Goal: Task Accomplishment & Management: Use online tool/utility

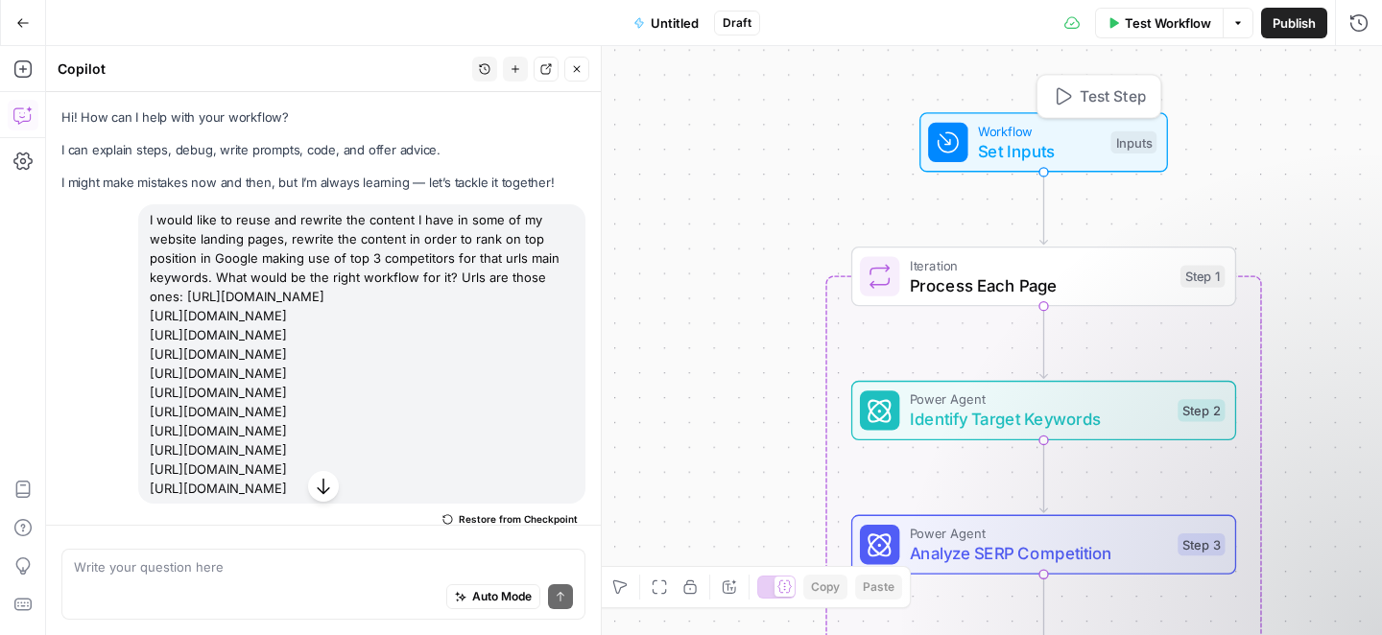
click at [1047, 139] on span "Set Inputs" at bounding box center [1039, 150] width 123 height 25
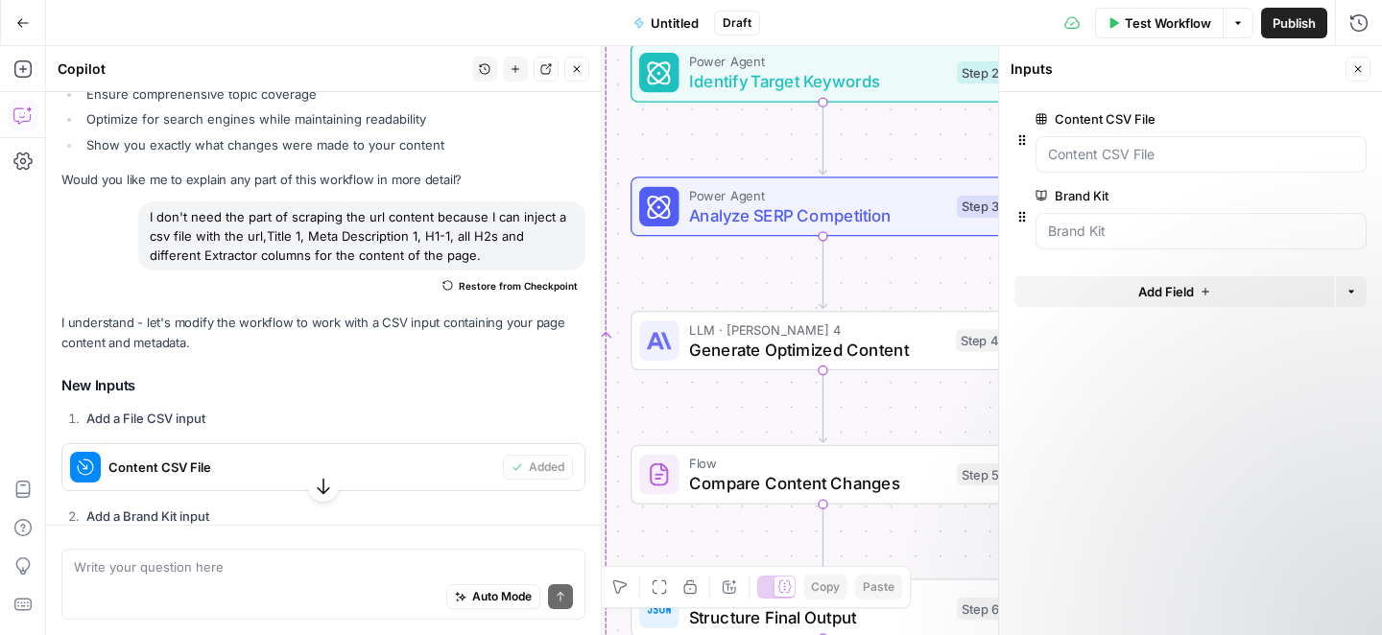
scroll to position [2170, 0]
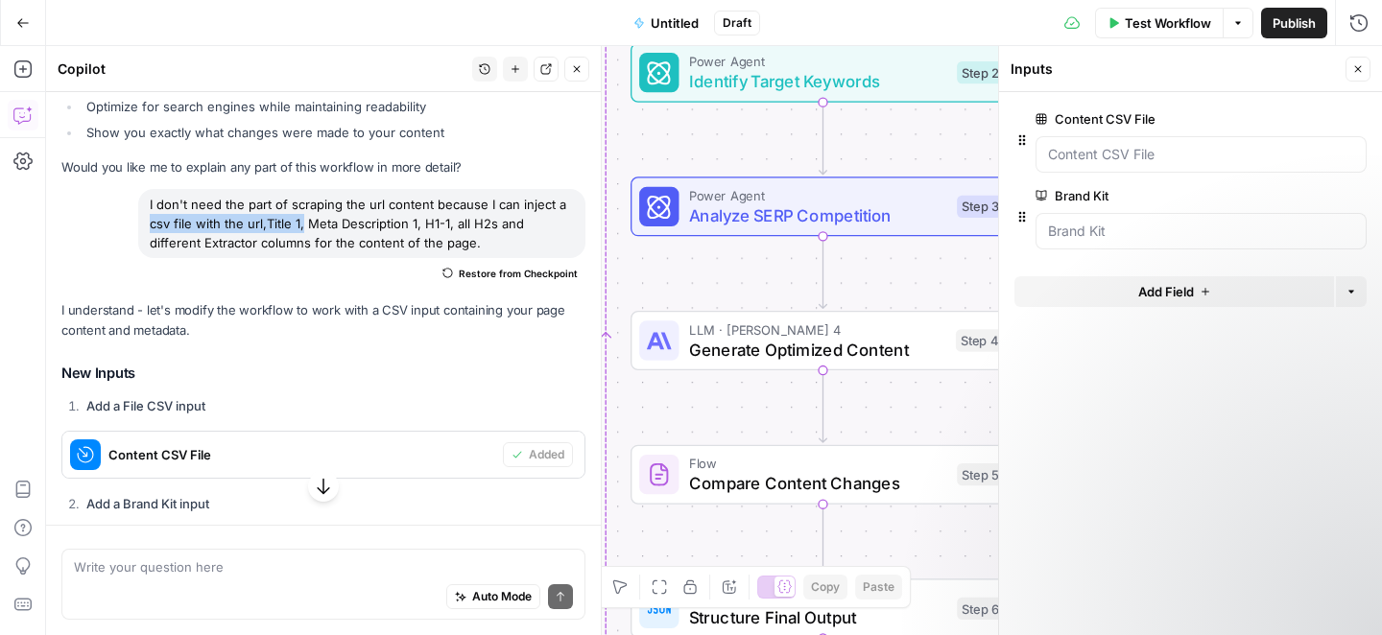
drag, startPoint x: 160, startPoint y: 262, endPoint x: 312, endPoint y: 266, distance: 151.7
click at [312, 258] on div "I don't need the part of scraping the url content because I can inject a csv fi…" at bounding box center [361, 223] width 447 height 69
click at [276, 258] on div "I don't need the part of scraping the url content because I can inject a csv fi…" at bounding box center [361, 223] width 447 height 69
drag, startPoint x: 256, startPoint y: 263, endPoint x: 503, endPoint y: 261, distance: 246.6
click at [503, 258] on div "I don't need the part of scraping the url content because I can inject a csv fi…" at bounding box center [361, 223] width 447 height 69
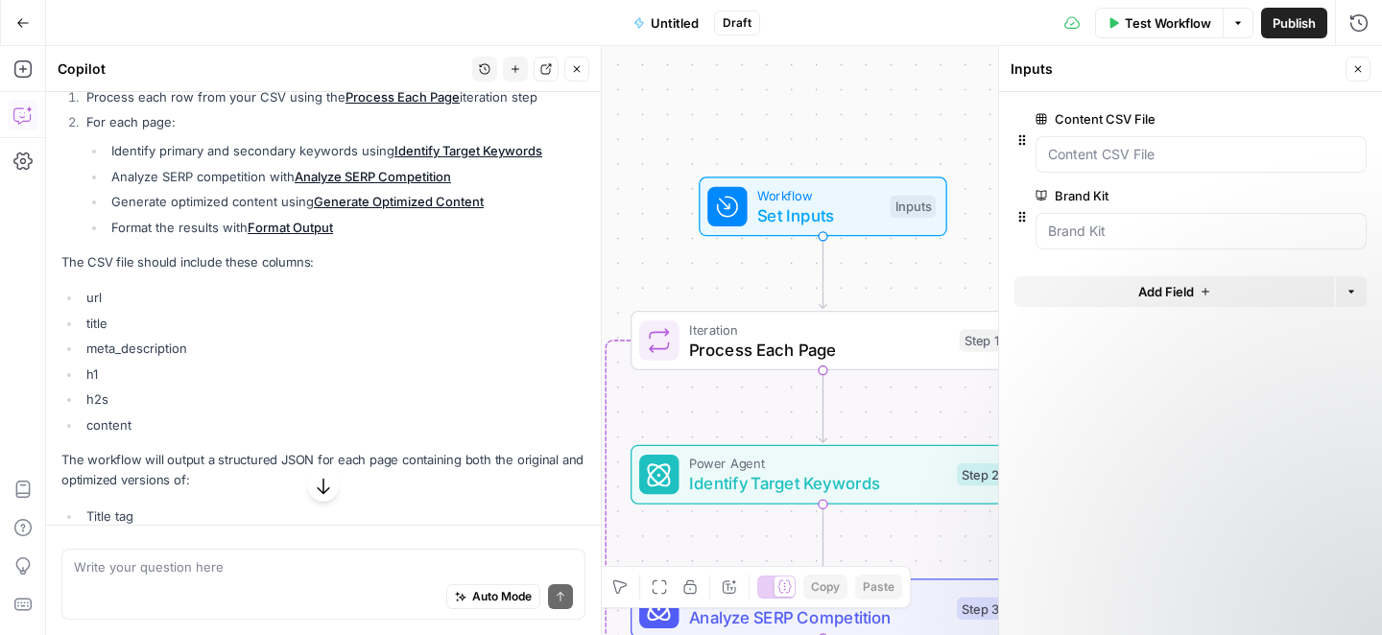
scroll to position [3296, 0]
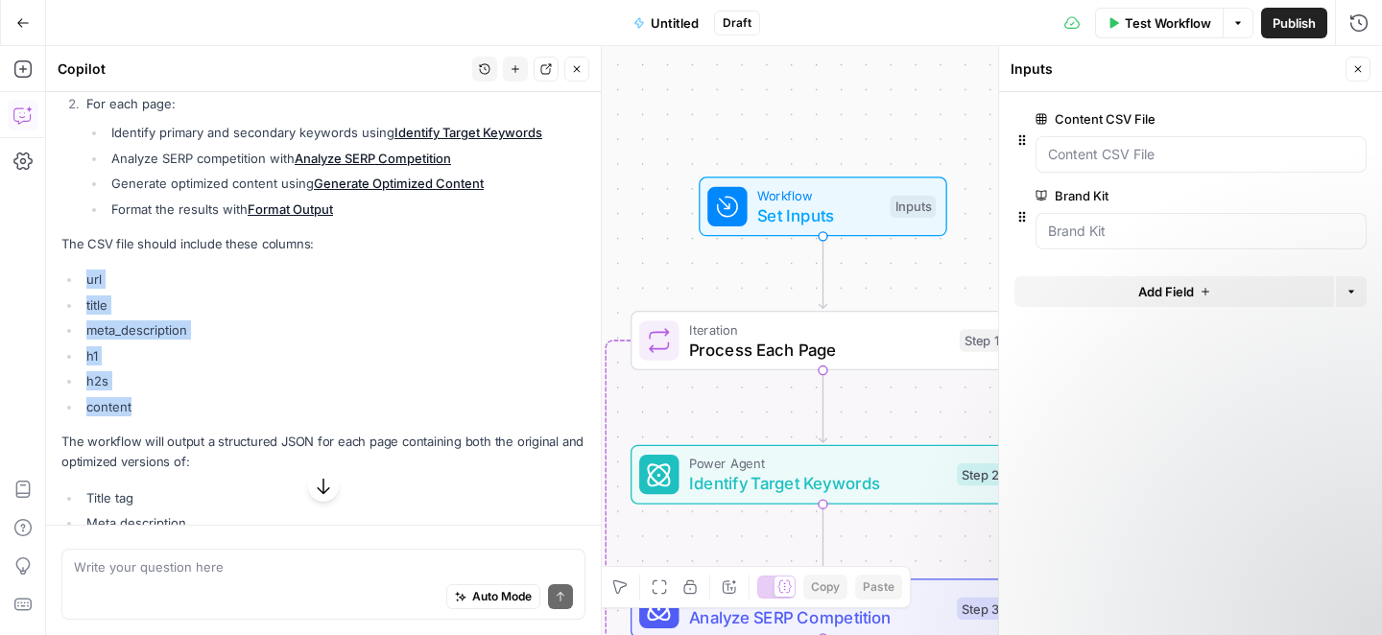
drag, startPoint x: 134, startPoint y: 442, endPoint x: 84, endPoint y: 318, distance: 134.4
click at [84, 318] on ul "url title meta_description h1 h2s content" at bounding box center [323, 343] width 524 height 147
copy ul "url title meta_description h1 h2s content"
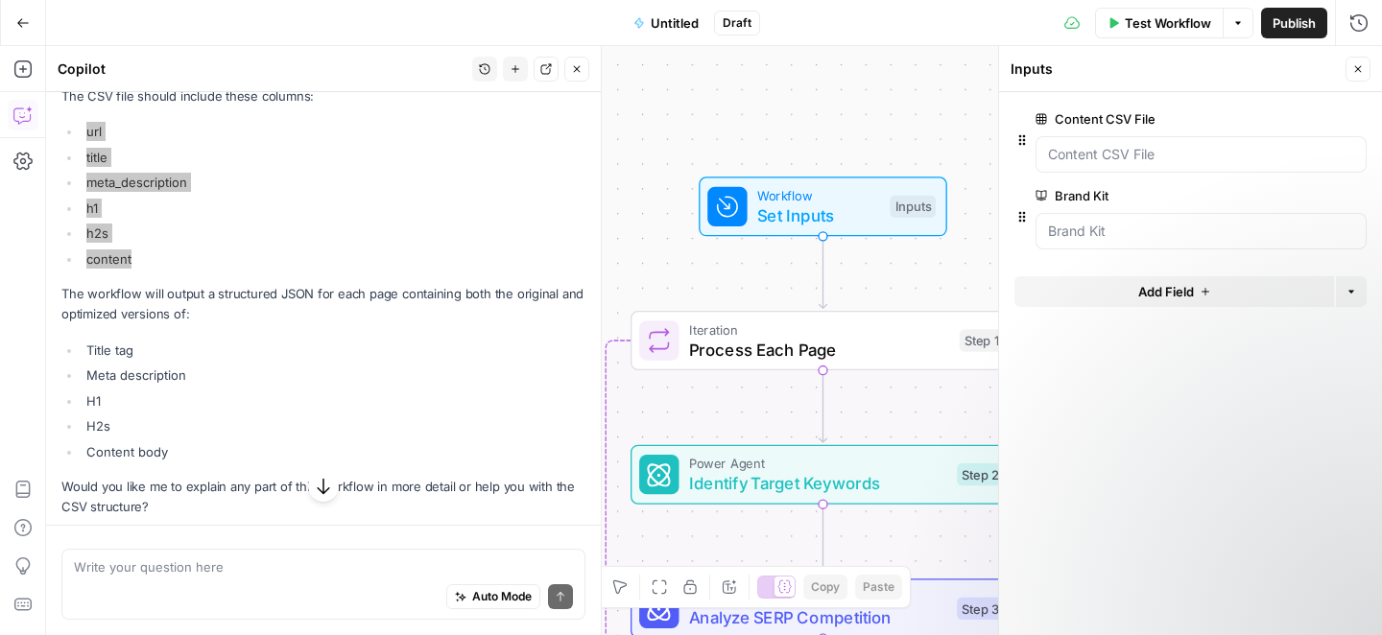
scroll to position [3505, 0]
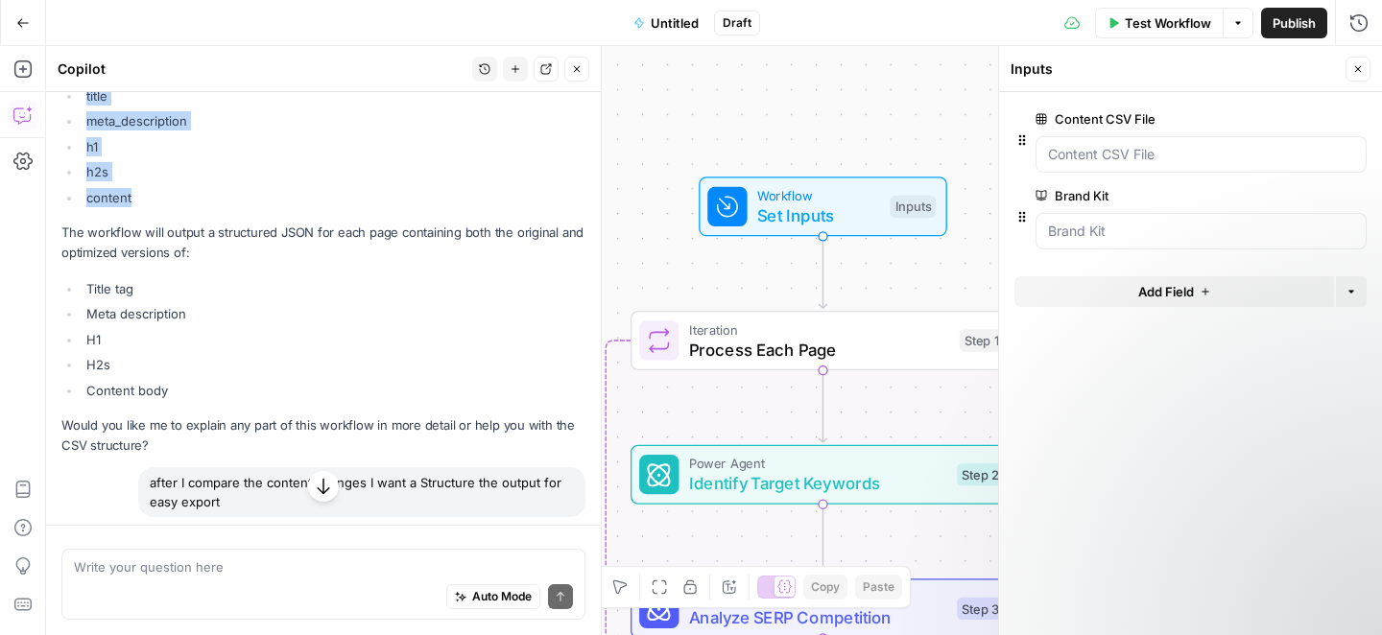
click at [164, 298] on li "Title tag" at bounding box center [334, 288] width 504 height 19
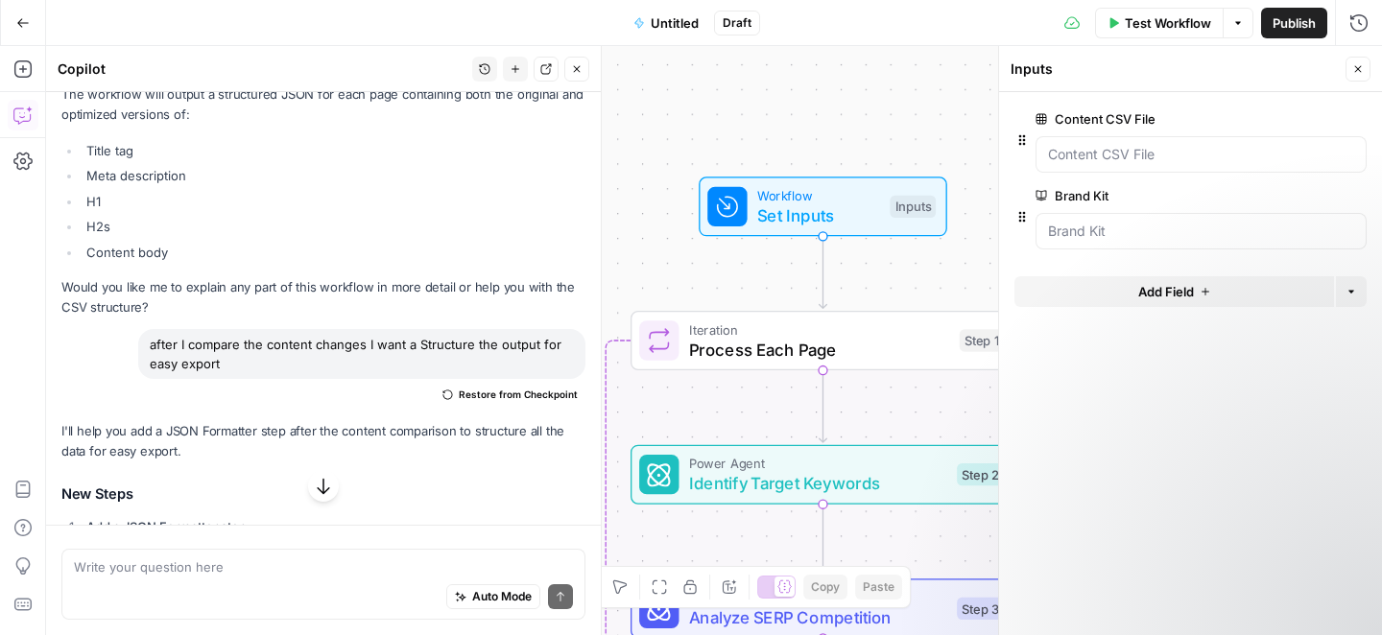
scroll to position [3635, 0]
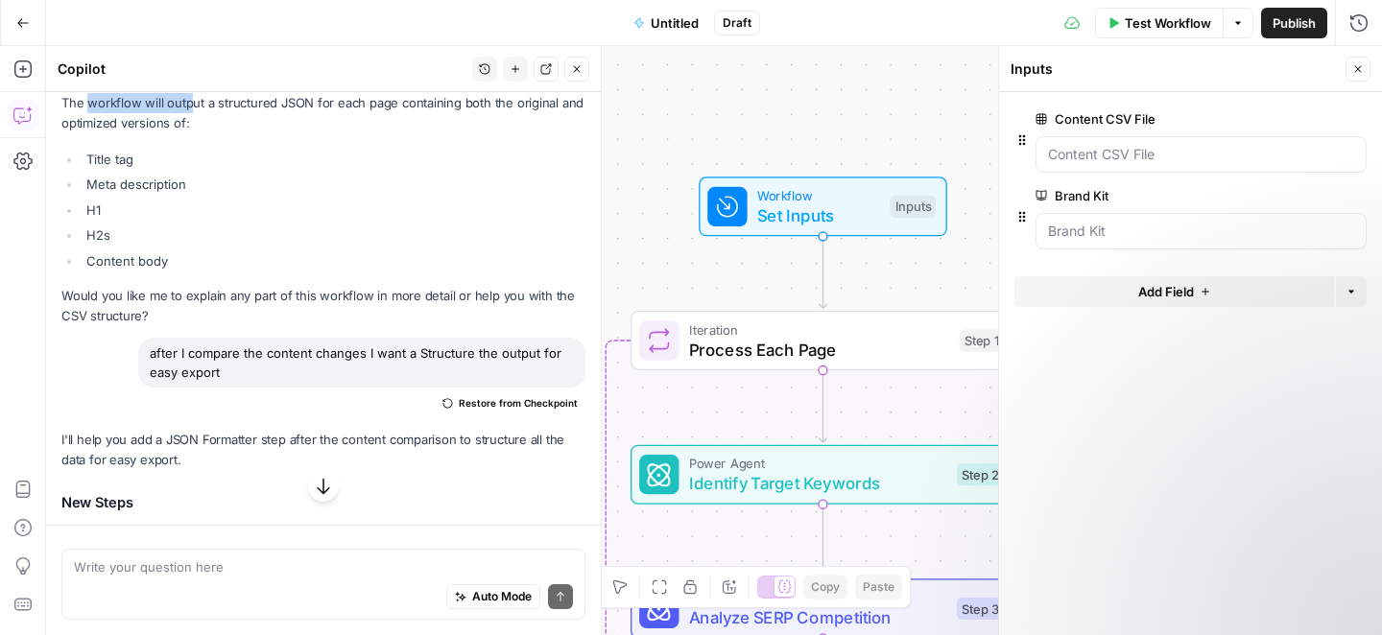
drag, startPoint x: 90, startPoint y: 146, endPoint x: 193, endPoint y: 143, distance: 102.7
click at [193, 133] on p "The workflow will output a structured JSON for each page containing both the or…" at bounding box center [323, 113] width 524 height 40
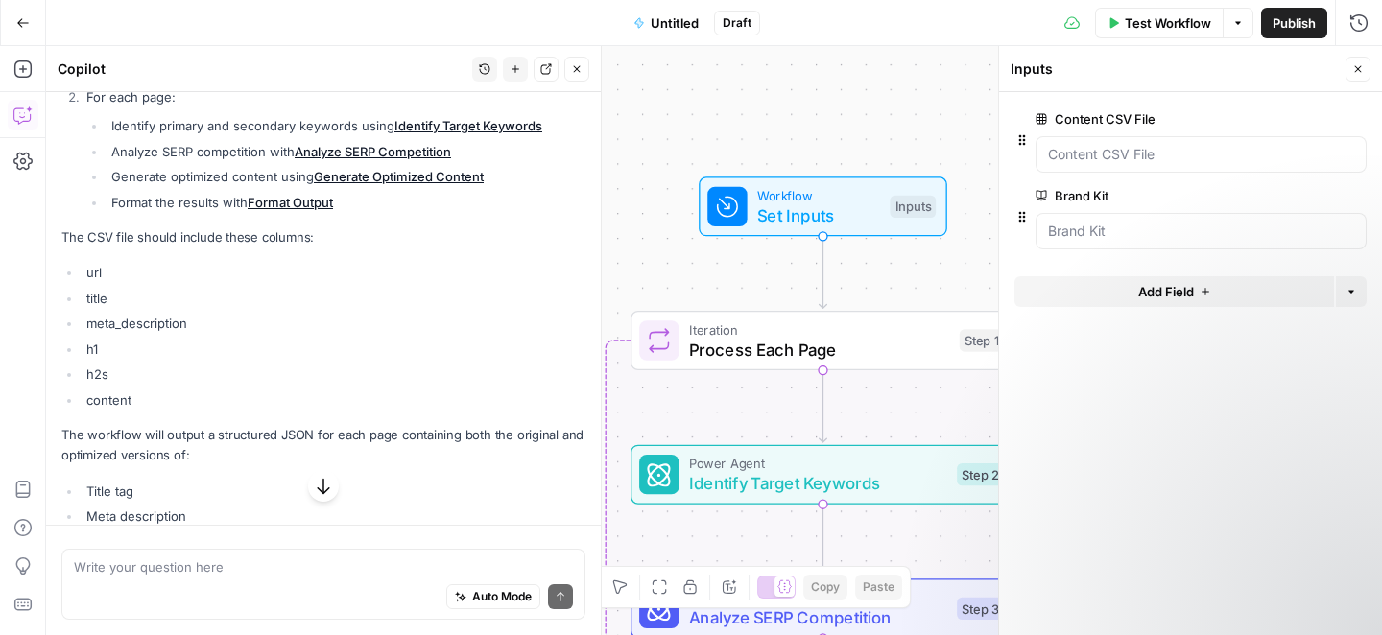
scroll to position [3303, 0]
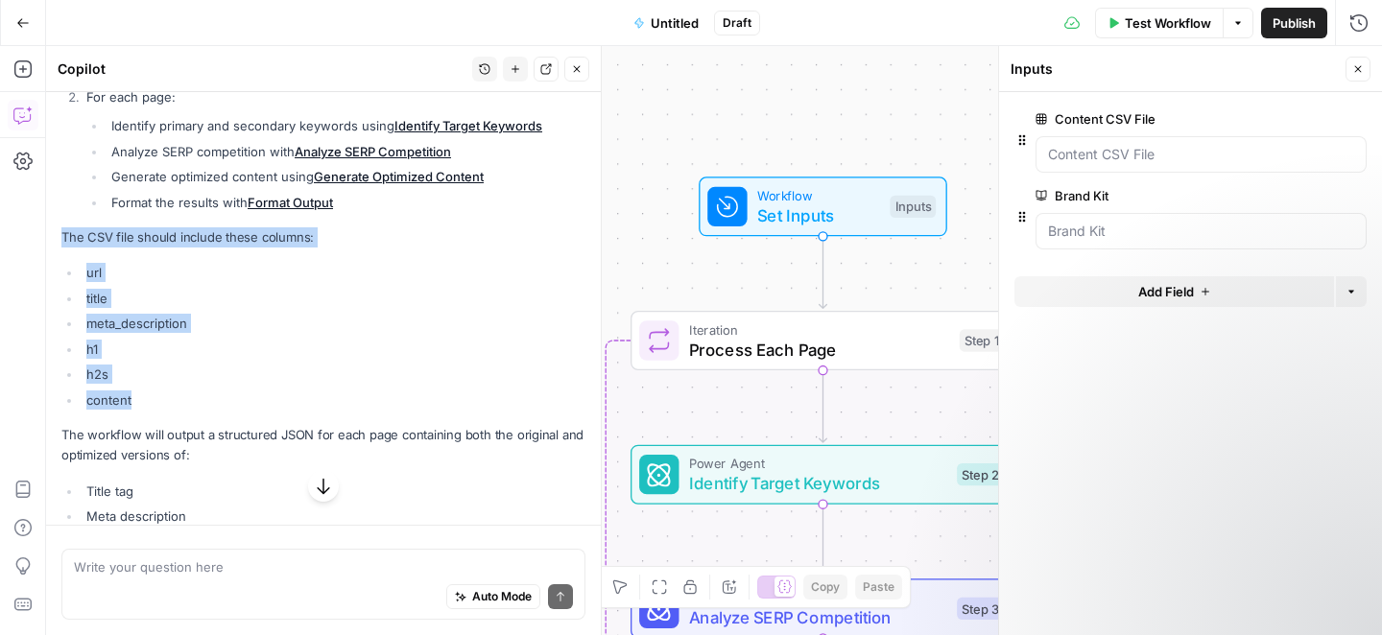
drag, startPoint x: 62, startPoint y: 275, endPoint x: 226, endPoint y: 437, distance: 229.3
copy div "The CSV file should include these columns: url title meta_description h1 h2s co…"
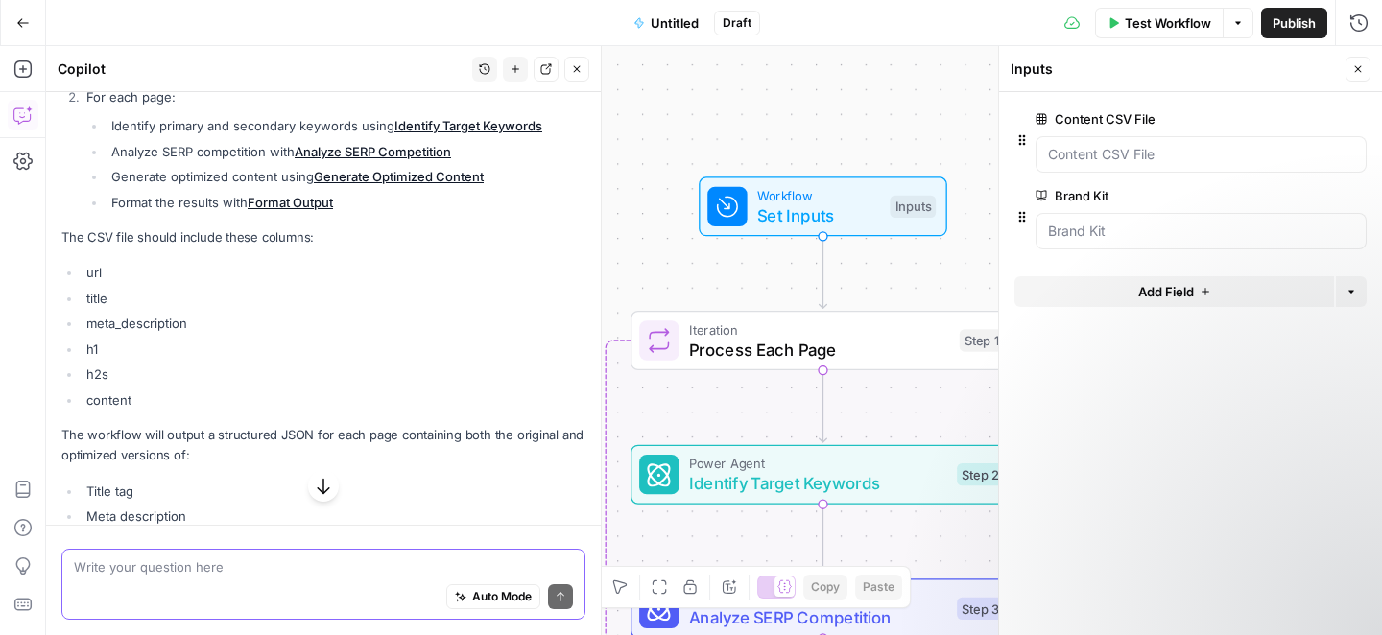
click at [163, 572] on textarea at bounding box center [323, 567] width 499 height 19
paste textarea "The CSV file should include these columns: url title meta_description h1 h2s co…"
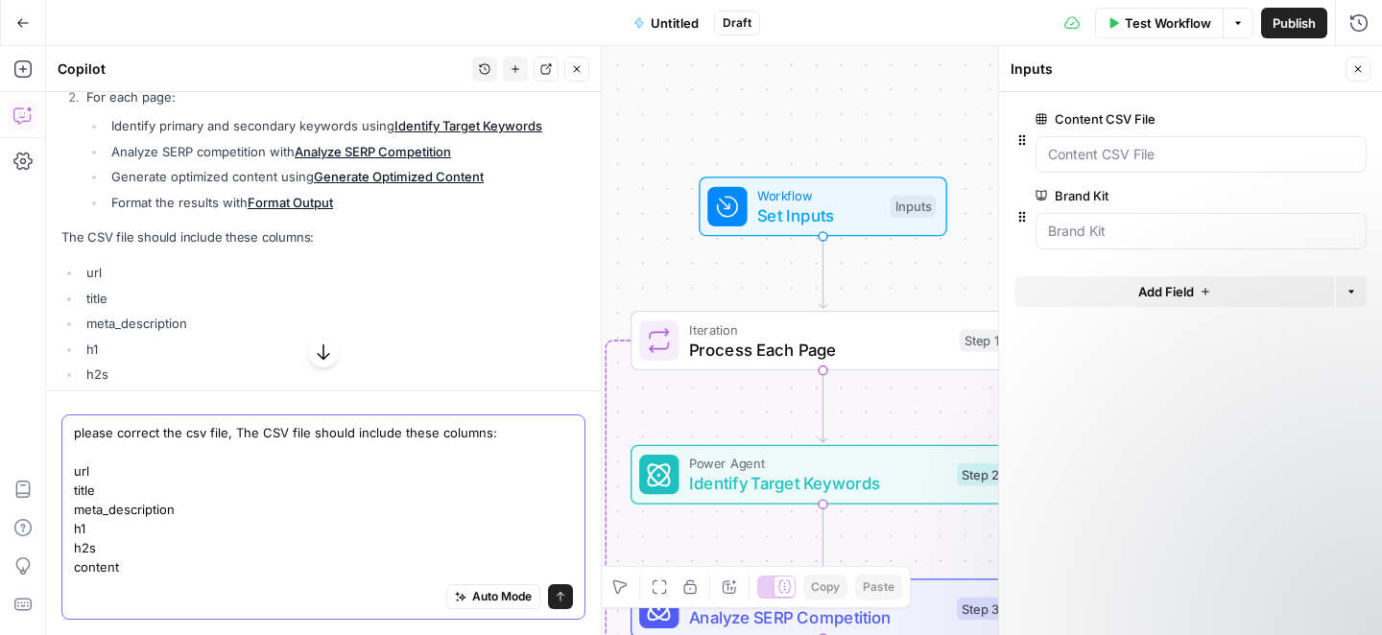
click at [93, 551] on textarea "please correct the csv file, The CSV file should include these columns: url tit…" at bounding box center [323, 500] width 499 height 154
paste textarea "H2-1 H2-2"
type textarea "please correct the csv file, The CSV file should include these columns: url tit…"
click at [113, 551] on textarea "please correct the csv file, The CSV file should include these columns: url tit…" at bounding box center [323, 500] width 499 height 154
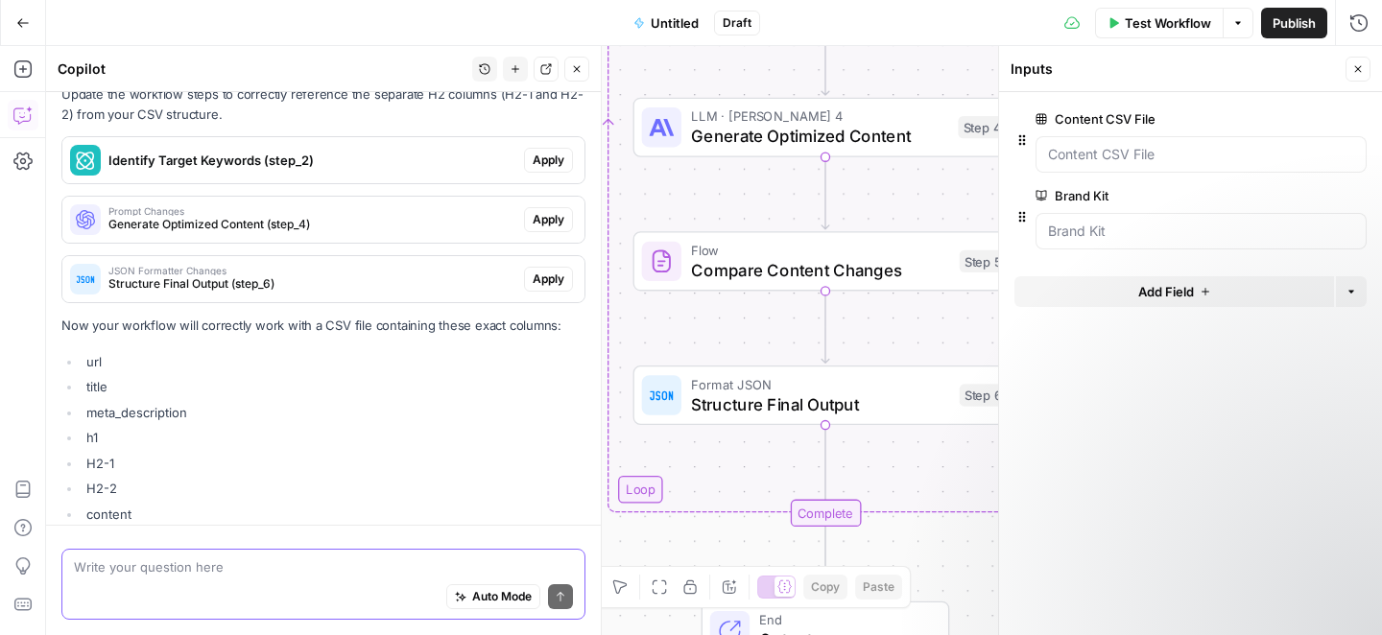
scroll to position [5155, 0]
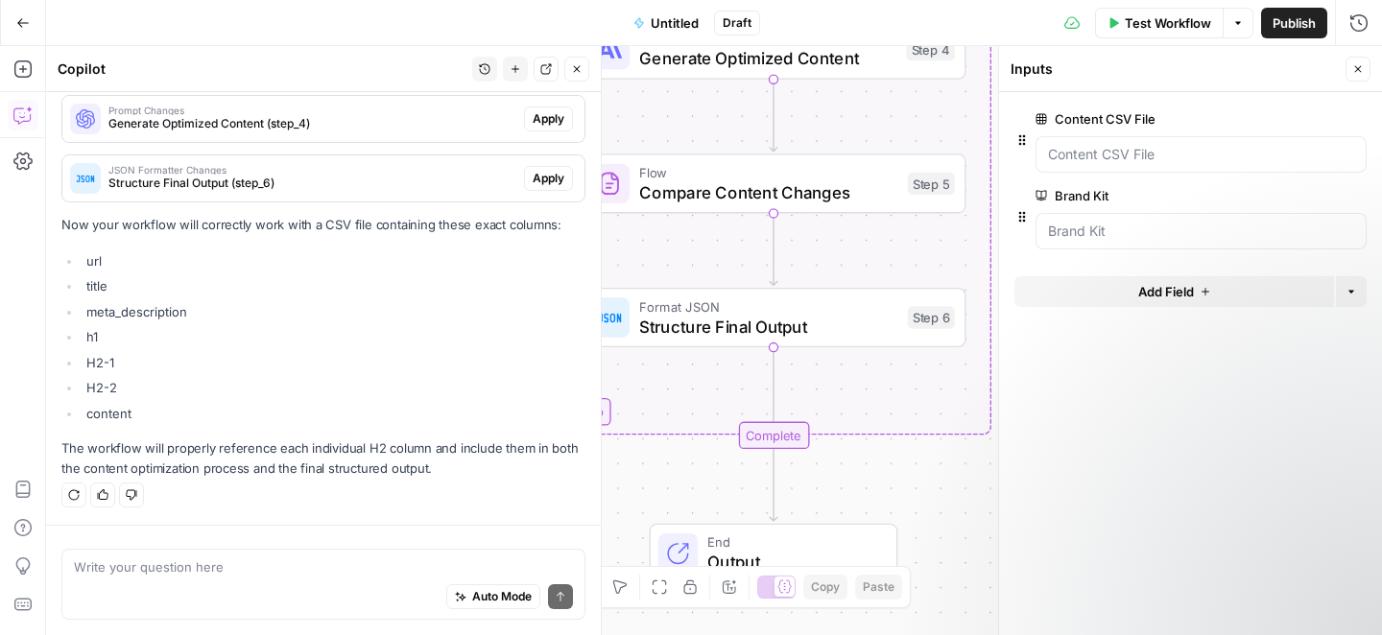
click at [1360, 68] on icon "button" at bounding box center [1358, 69] width 12 height 12
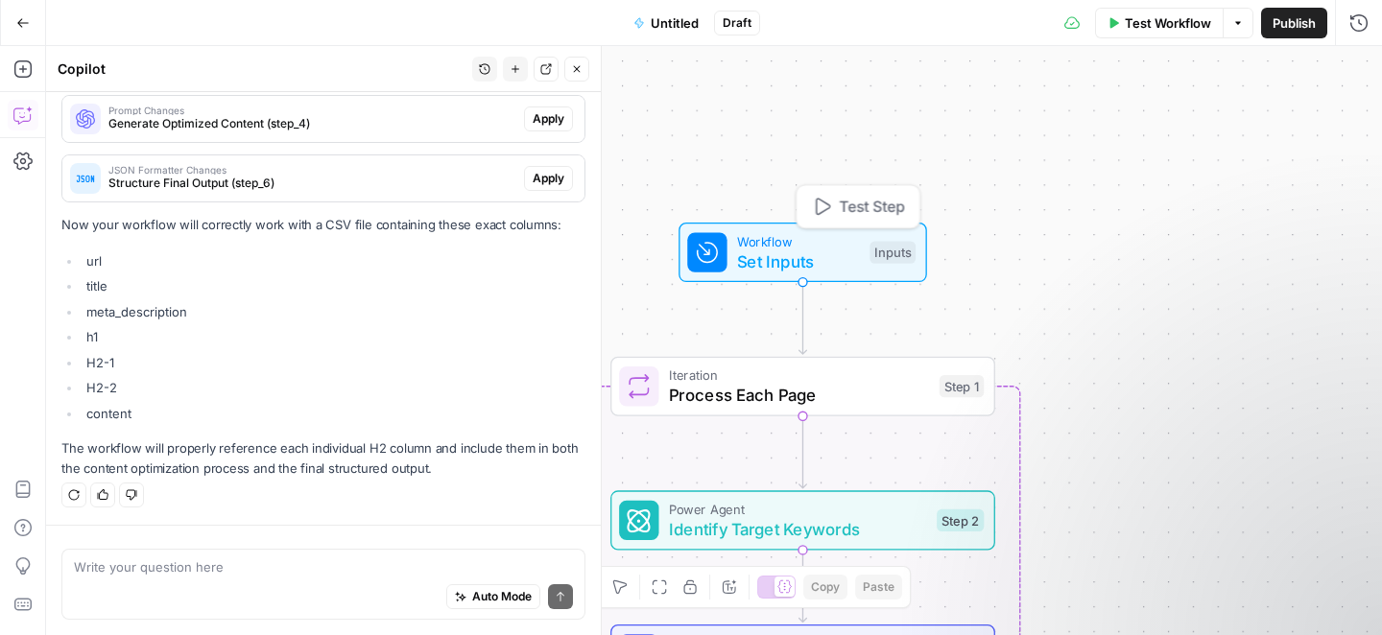
click at [764, 256] on span "Set Inputs" at bounding box center [798, 261] width 123 height 25
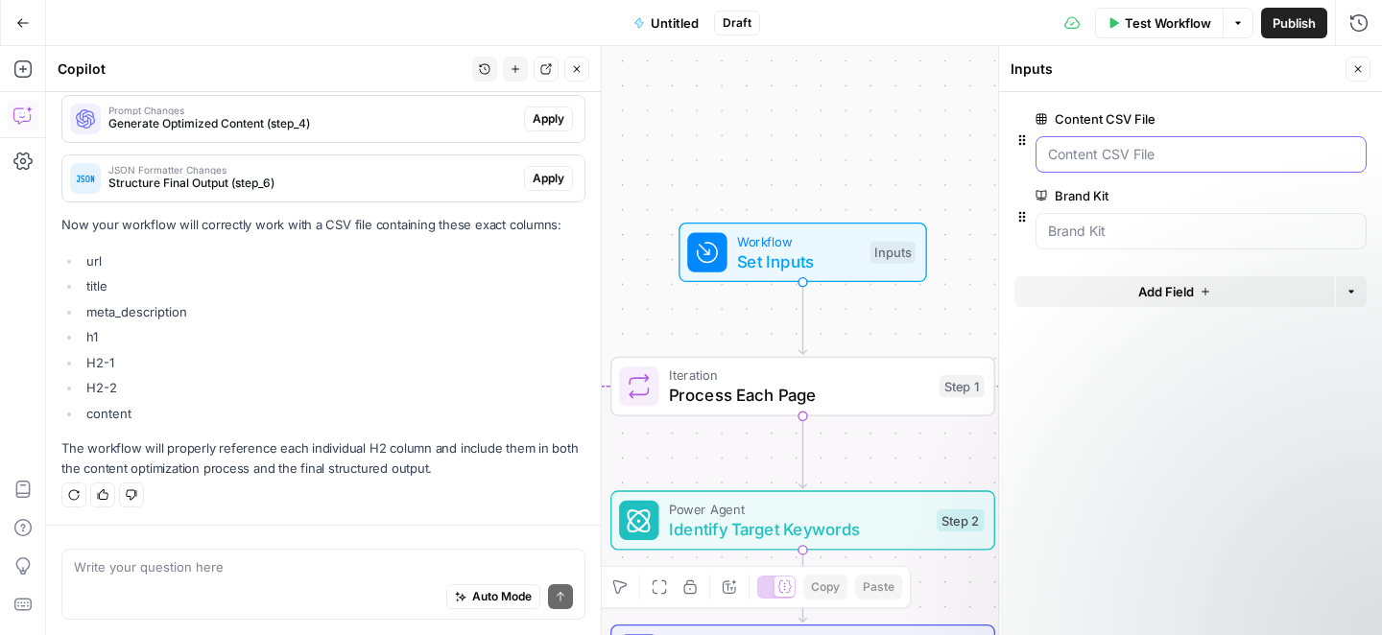
click at [1118, 158] on File "Content CSV File" at bounding box center [1201, 154] width 306 height 19
click at [1058, 154] on File "Content CSV File" at bounding box center [1201, 154] width 306 height 19
click at [1104, 161] on File "Content CSV File" at bounding box center [1201, 154] width 306 height 19
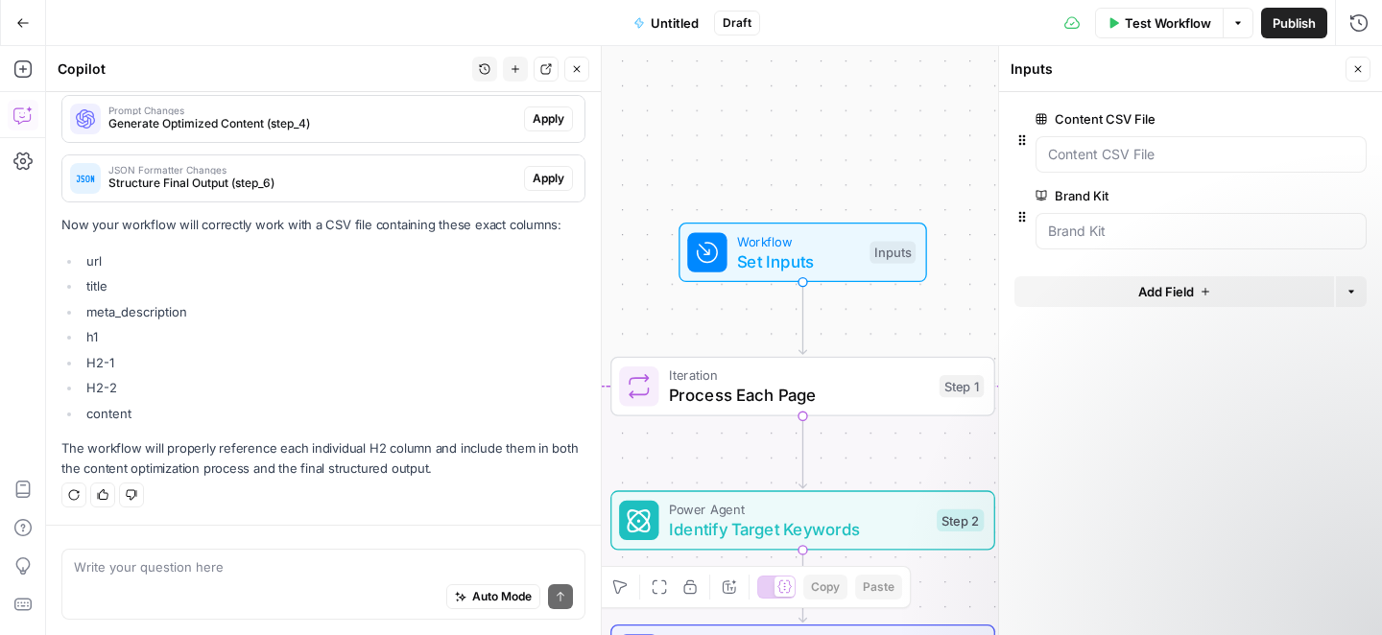
click at [1151, 28] on span "Test Workflow" at bounding box center [1168, 22] width 86 height 19
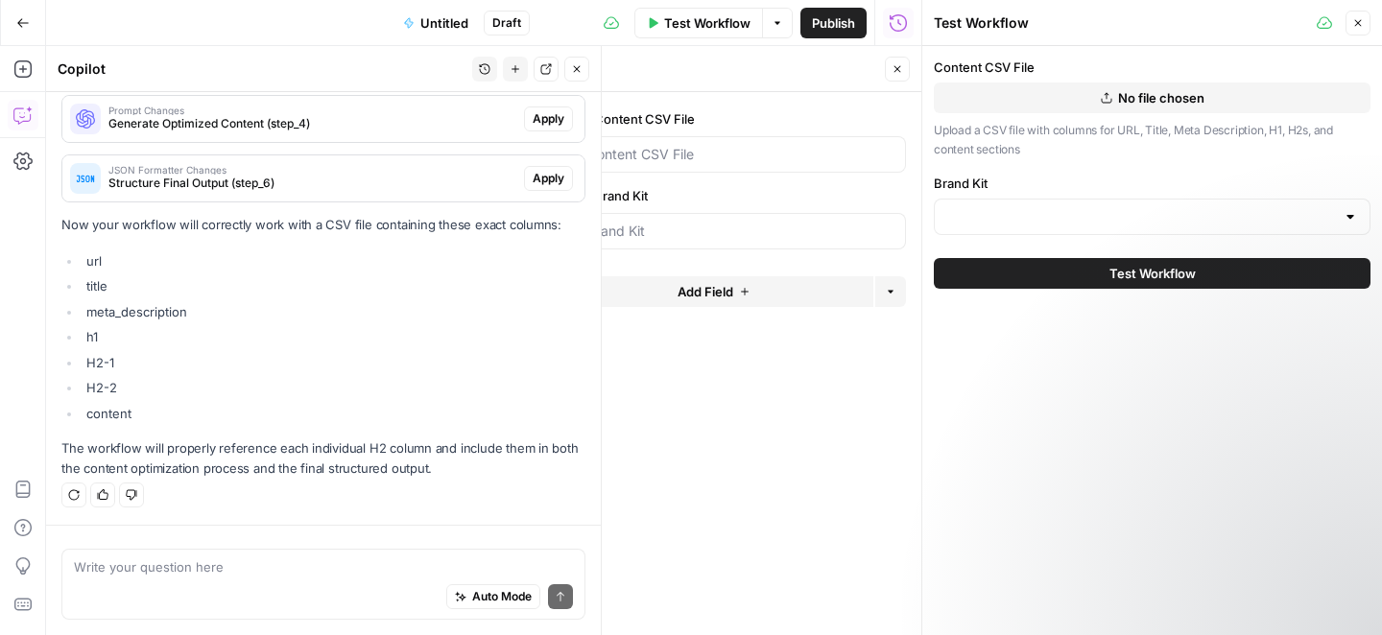
click at [1139, 92] on span "No file chosen" at bounding box center [1161, 97] width 86 height 19
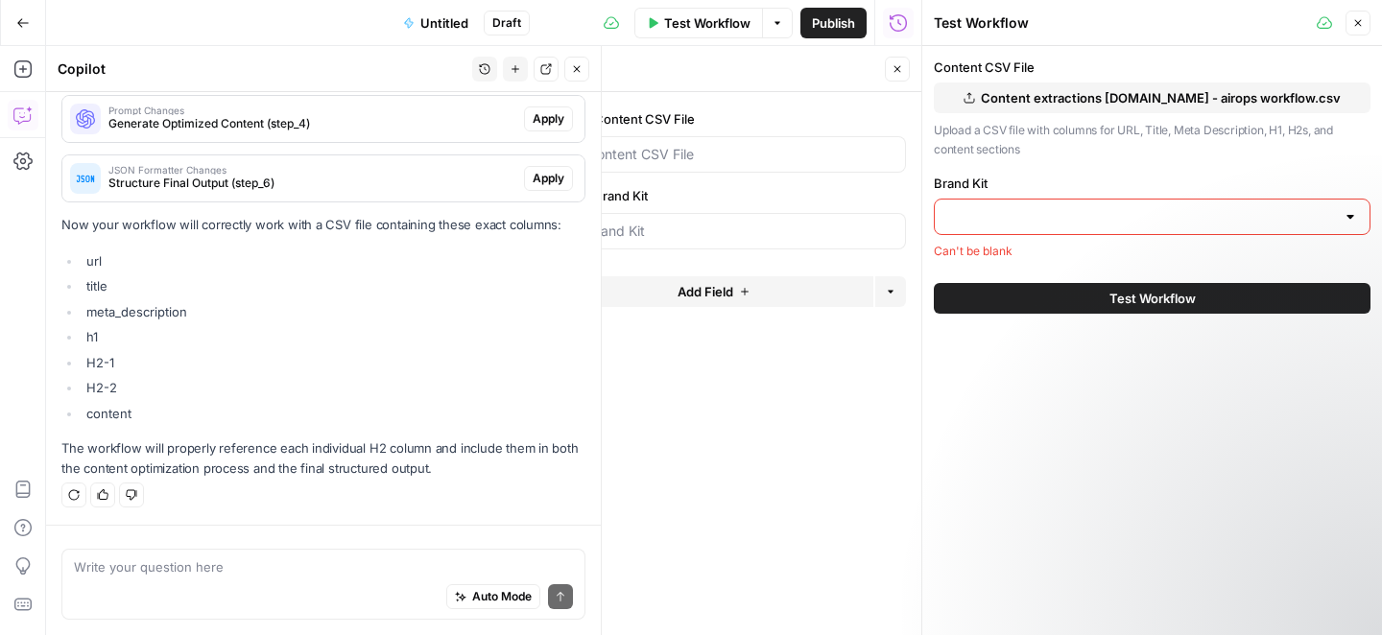
click at [1020, 214] on input "Brand Kit" at bounding box center [1140, 216] width 389 height 19
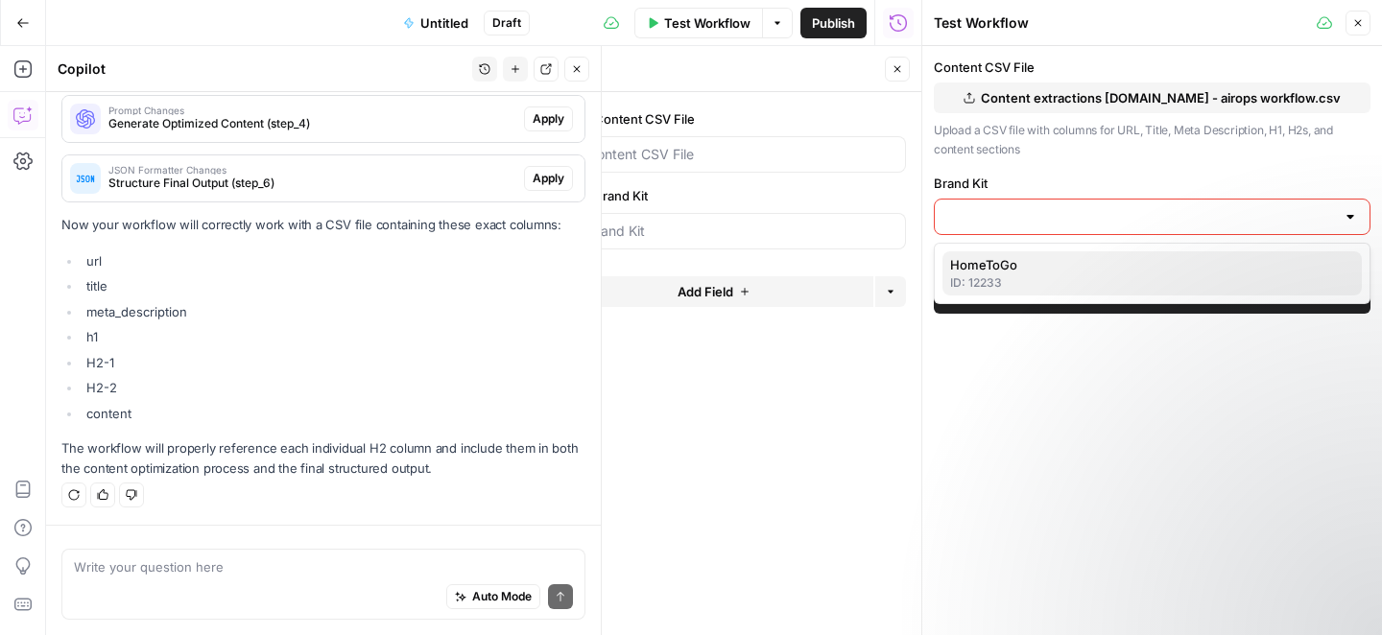
click at [996, 273] on span "HomeToGo" at bounding box center [1148, 264] width 396 height 19
type input "HomeToGo"
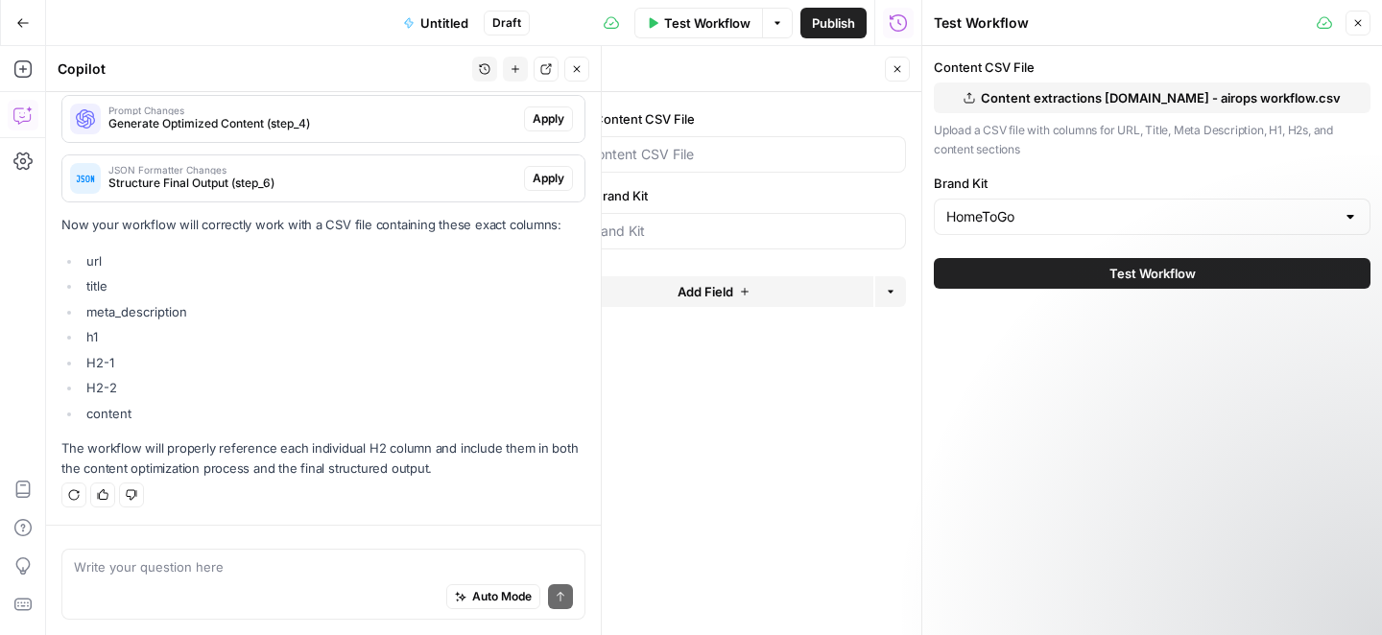
click at [1158, 268] on span "Test Workflow" at bounding box center [1152, 273] width 86 height 19
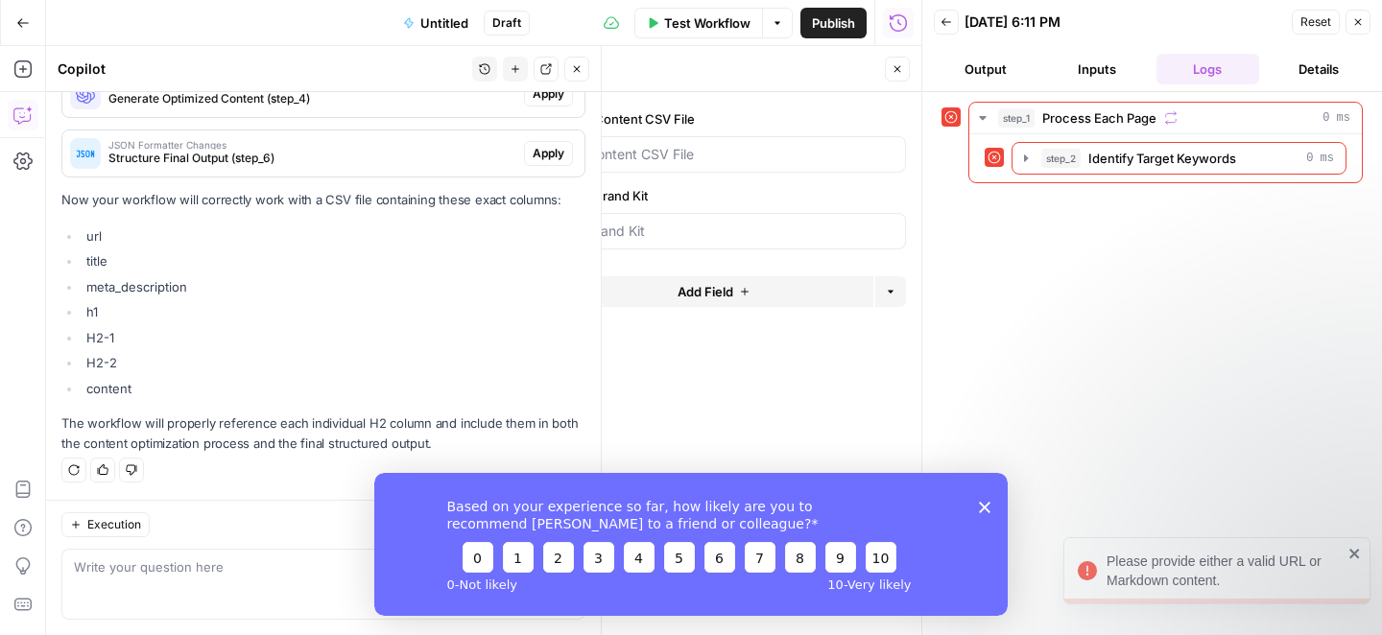
click at [984, 506] on polygon "Close survey" at bounding box center [985, 507] width 12 height 12
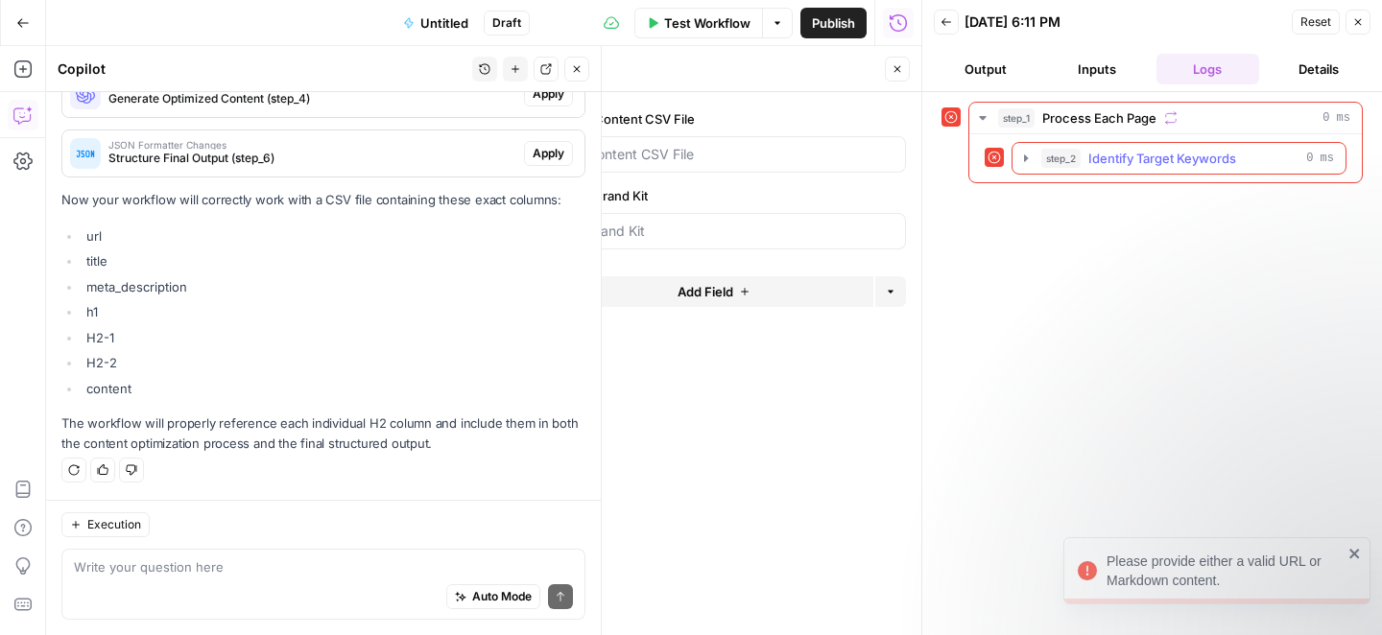
click at [1111, 162] on span "Identify Target Keywords" at bounding box center [1162, 158] width 148 height 19
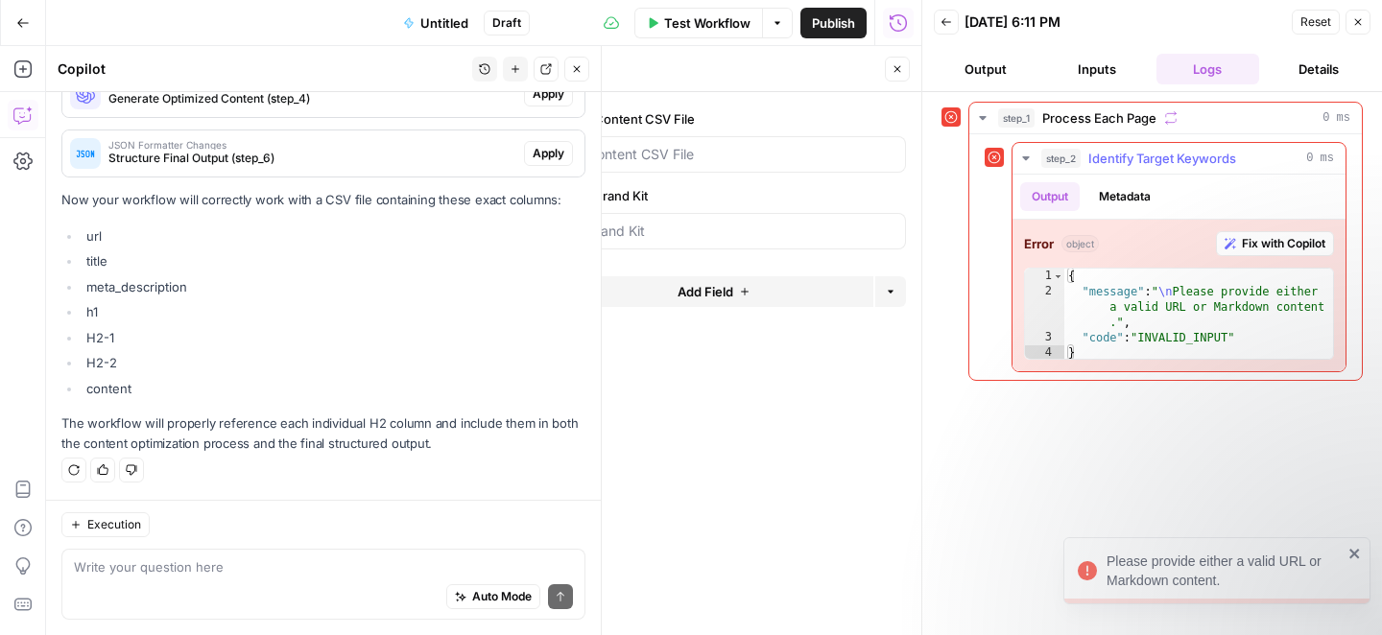
click at [1154, 157] on span "Identify Target Keywords" at bounding box center [1162, 158] width 148 height 19
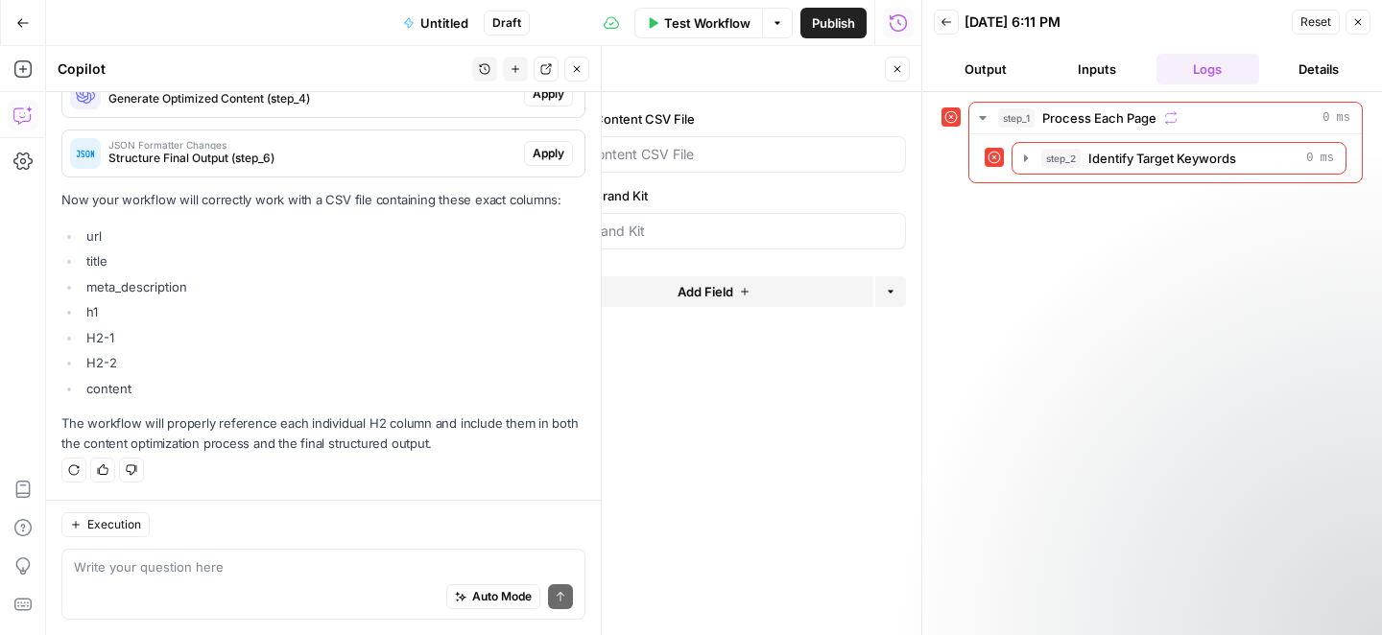
click at [899, 69] on icon "button" at bounding box center [897, 69] width 12 height 12
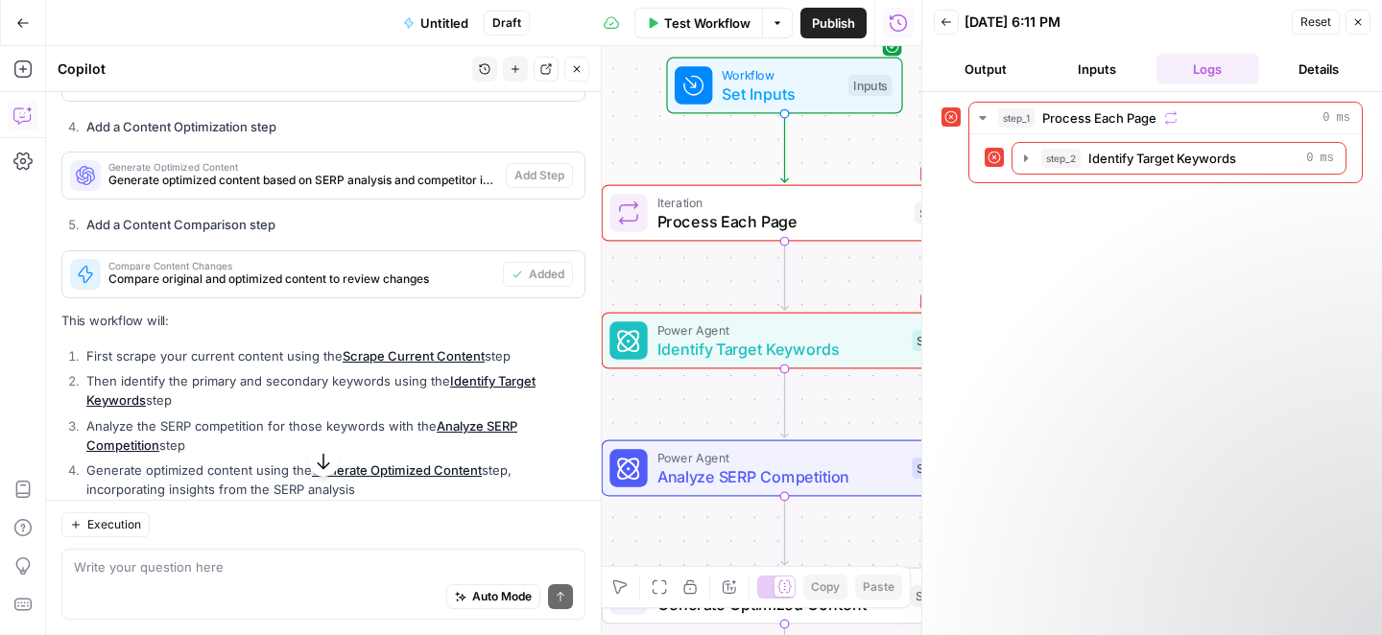
scroll to position [1285, 0]
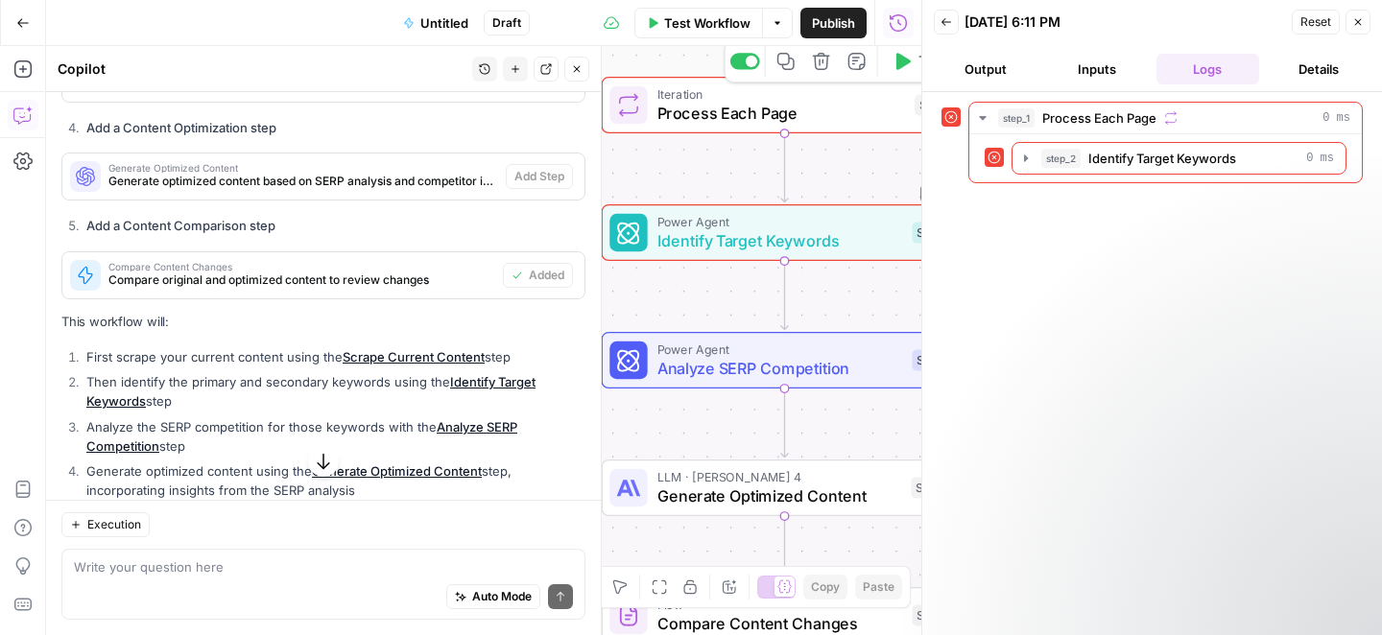
click at [754, 111] on span "Process Each Page" at bounding box center [781, 114] width 249 height 24
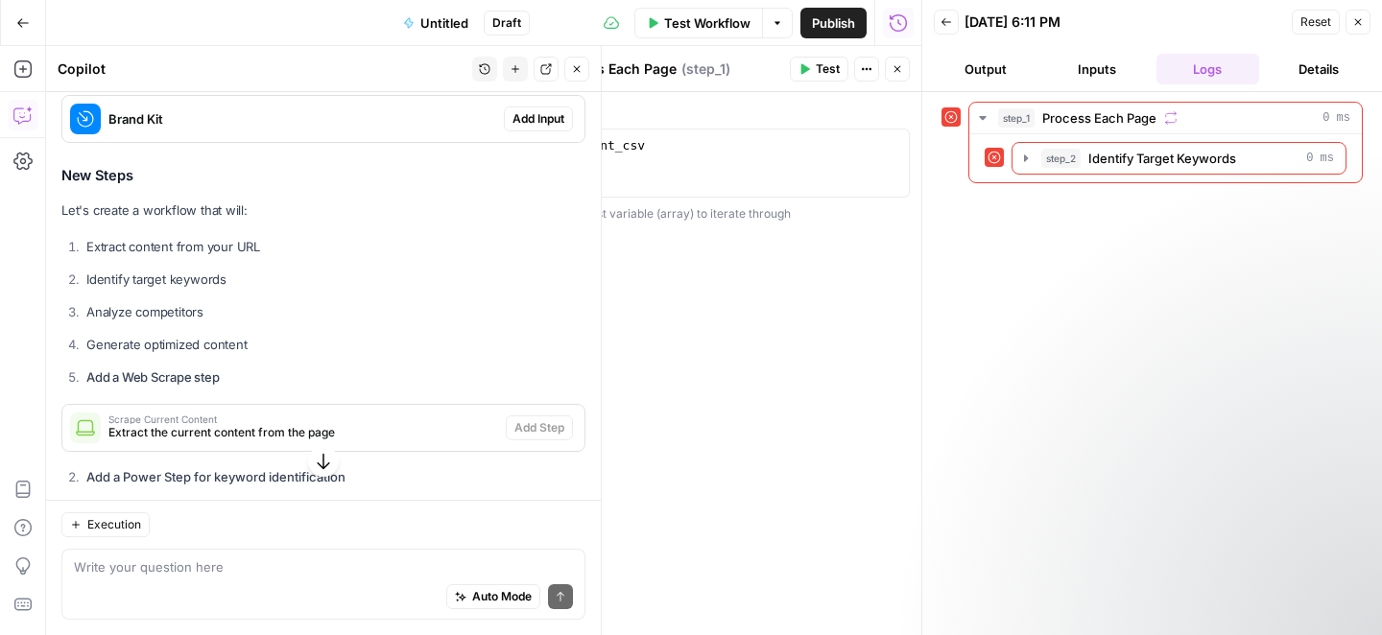
scroll to position [731, 0]
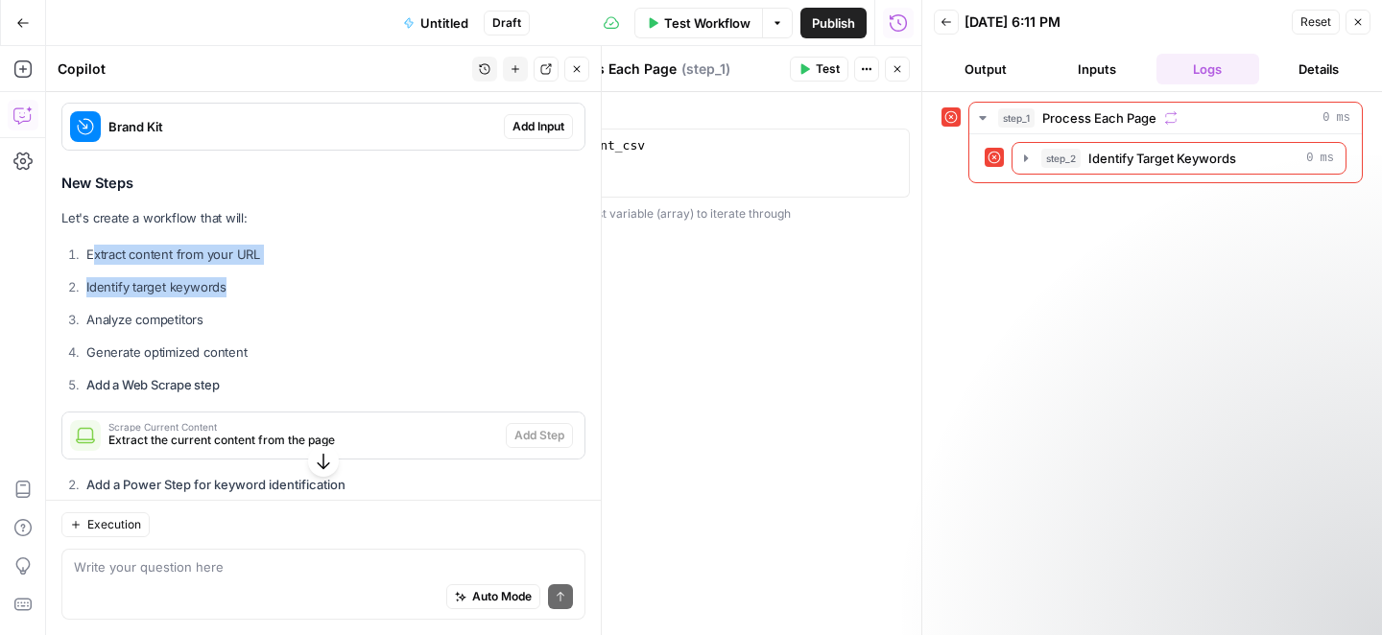
drag, startPoint x: 94, startPoint y: 286, endPoint x: 229, endPoint y: 326, distance: 141.2
click at [229, 326] on ol "Extract content from your URL Identify target keywords Analyze competitors Gene…" at bounding box center [323, 321] width 524 height 152
click at [896, 63] on icon "button" at bounding box center [897, 69] width 12 height 12
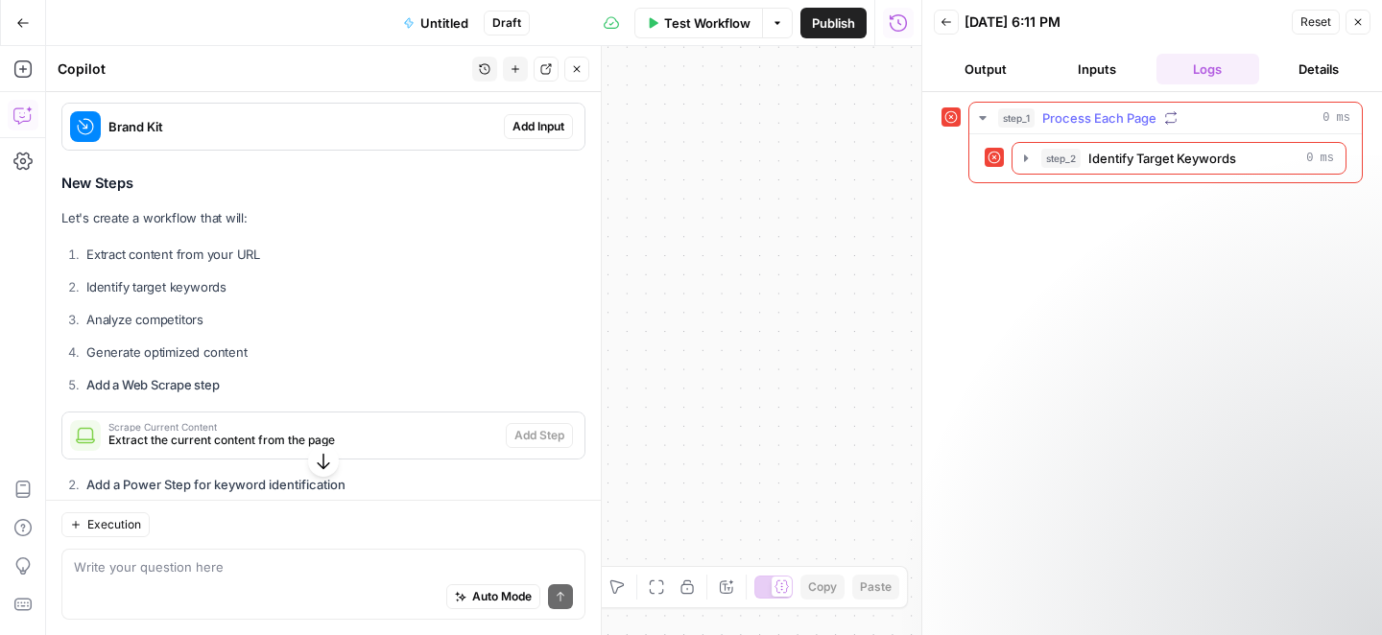
click at [1173, 116] on icon "button" at bounding box center [1170, 117] width 13 height 13
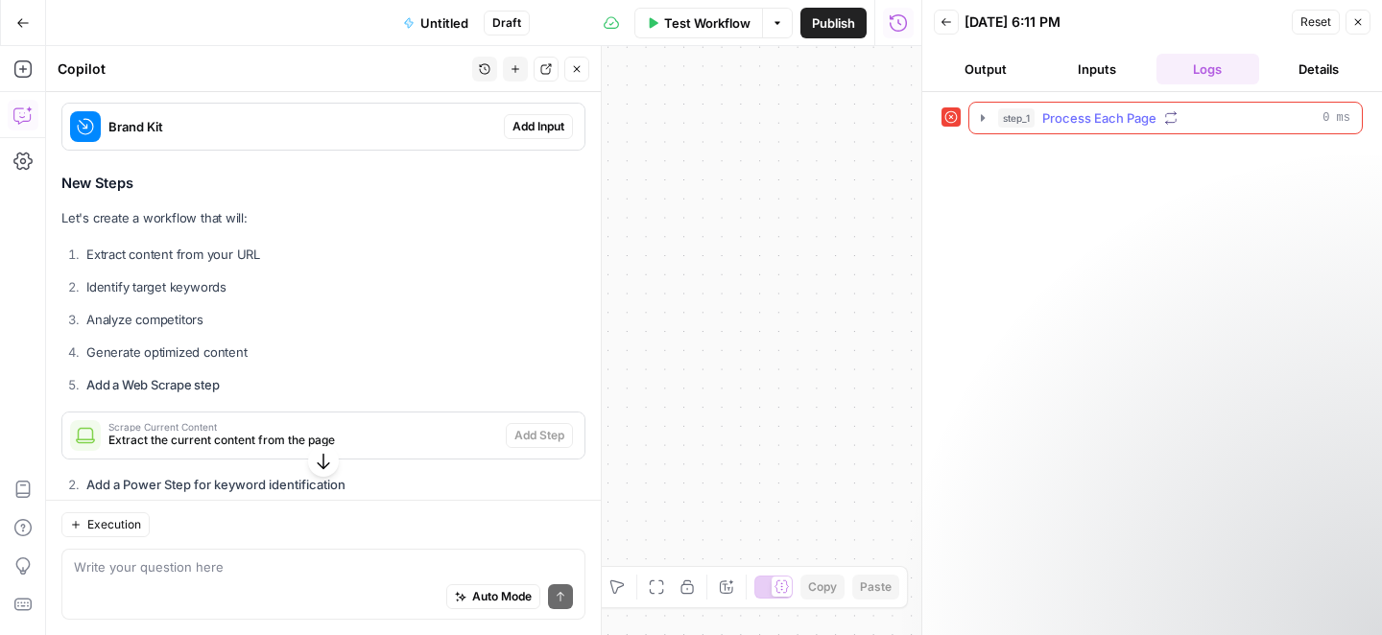
click at [1173, 122] on icon "button" at bounding box center [1171, 118] width 11 height 12
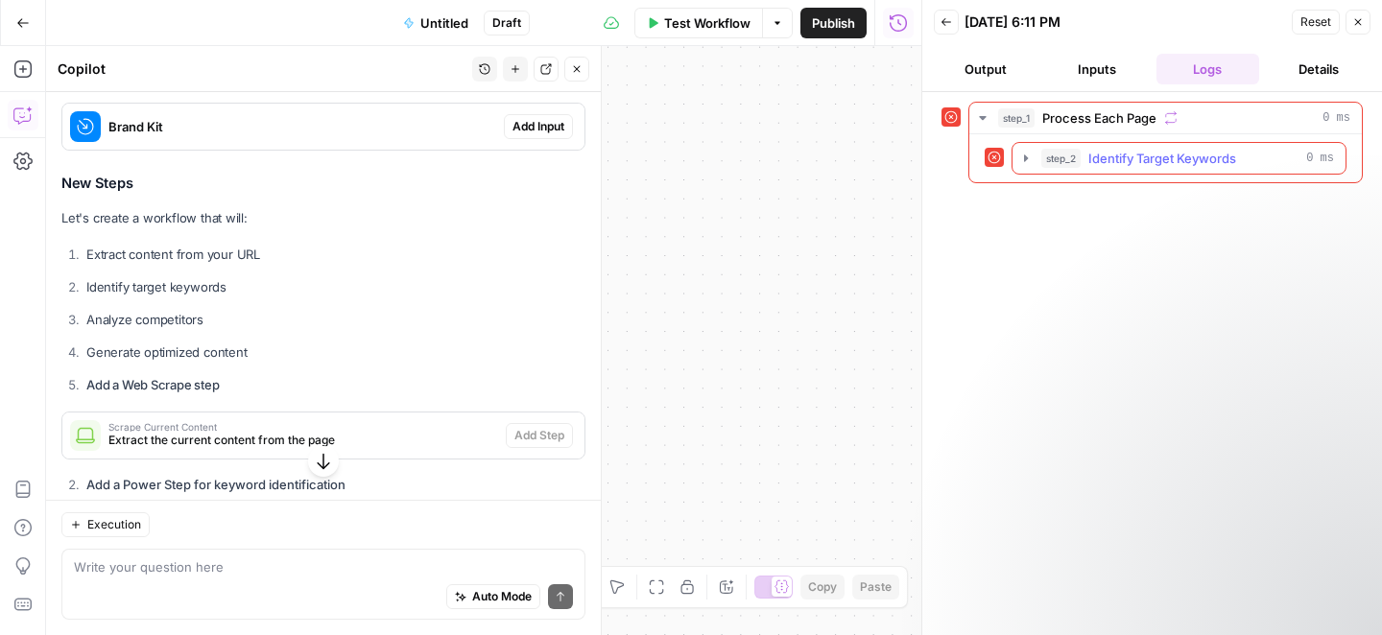
click at [1144, 157] on span "Identify Target Keywords" at bounding box center [1162, 158] width 148 height 19
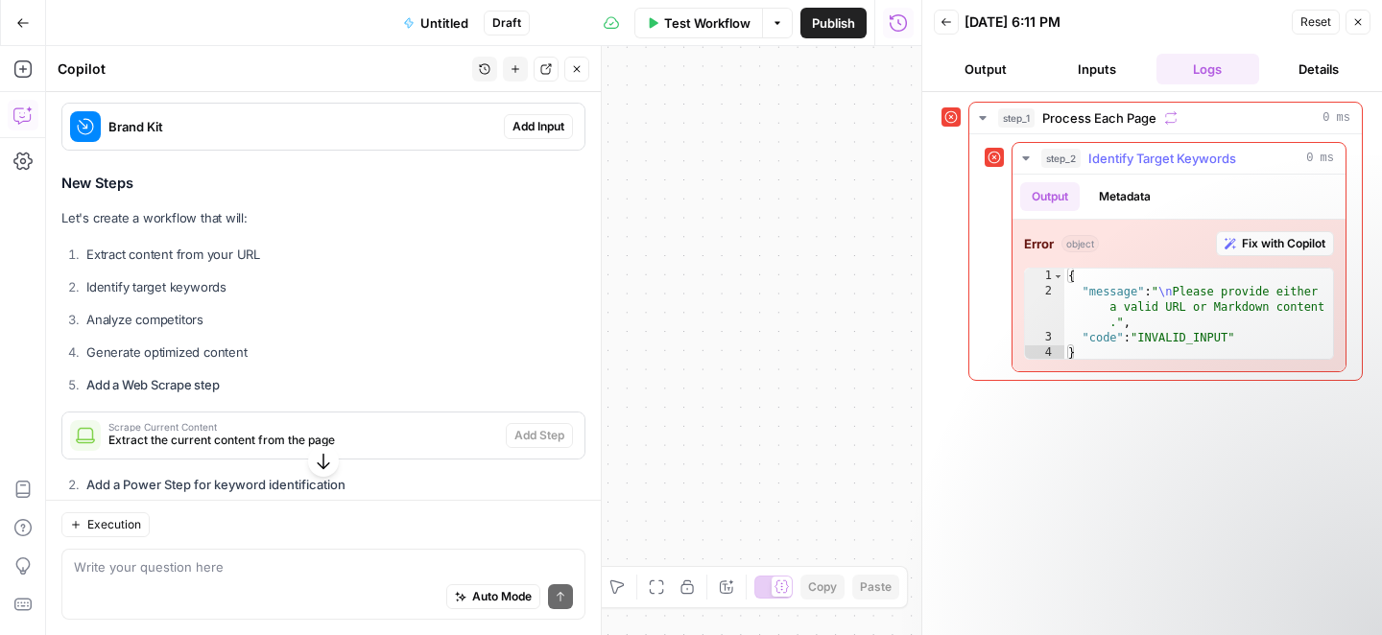
click at [1305, 242] on span "Fix with Copilot" at bounding box center [1283, 243] width 83 height 17
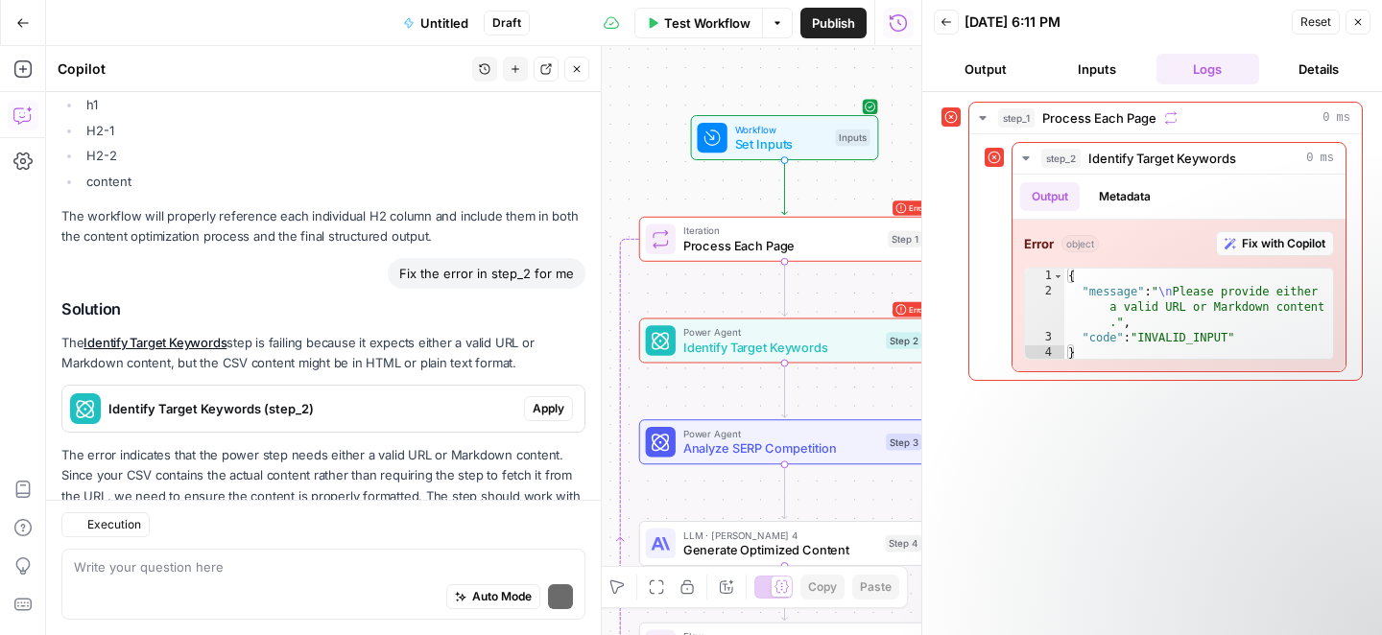
scroll to position [5224, 0]
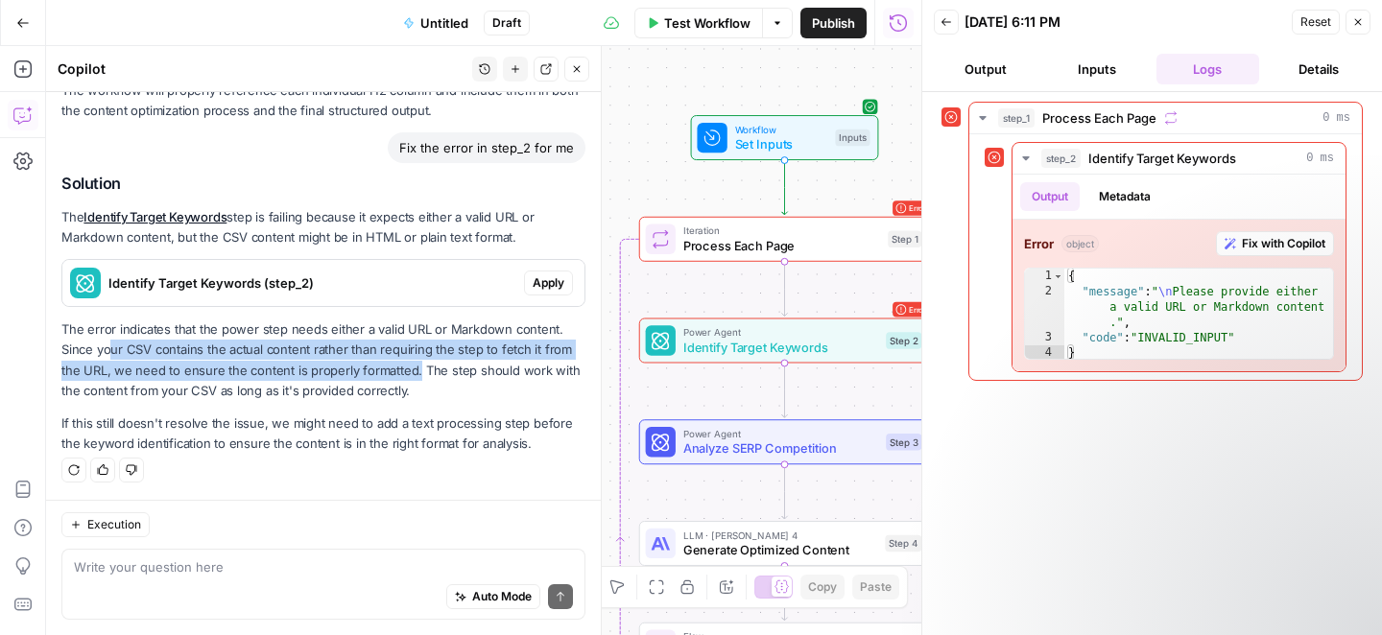
drag, startPoint x: 108, startPoint y: 347, endPoint x: 414, endPoint y: 368, distance: 305.9
click at [414, 368] on p "The error indicates that the power step needs either a valid URL or Markdown co…" at bounding box center [323, 361] width 524 height 82
click at [1360, 17] on icon "button" at bounding box center [1358, 22] width 12 height 12
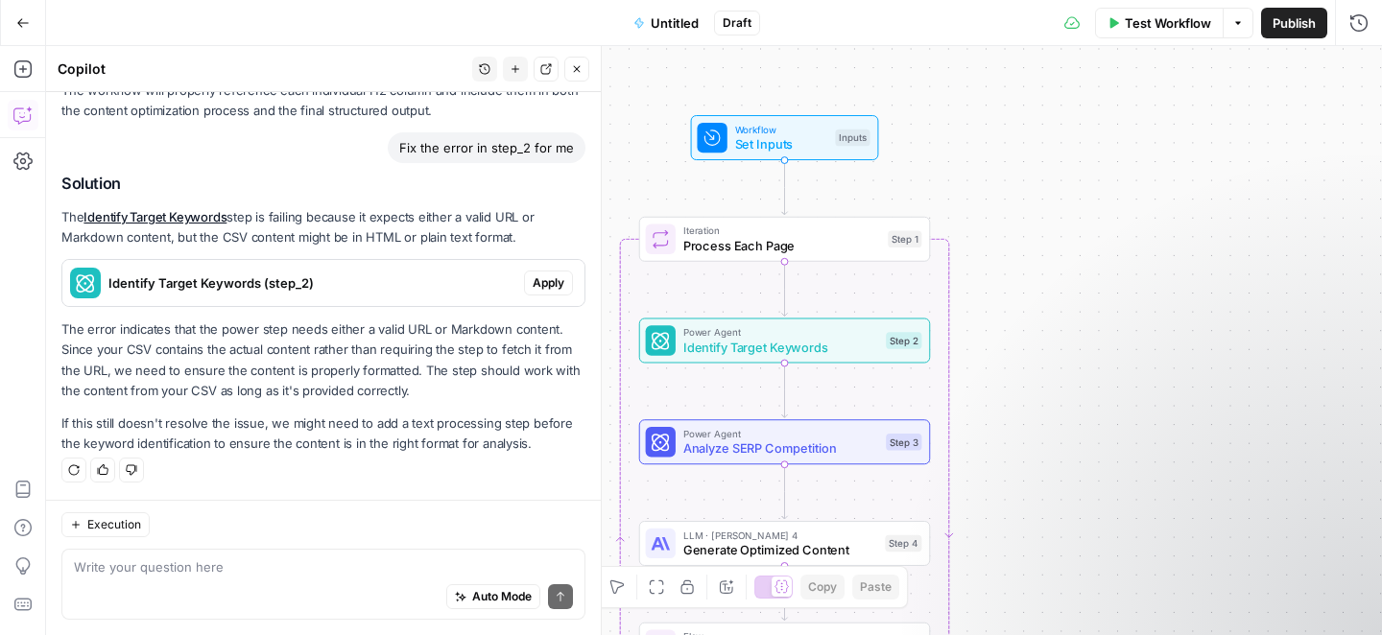
click at [1155, 29] on span "Test Workflow" at bounding box center [1168, 22] width 86 height 19
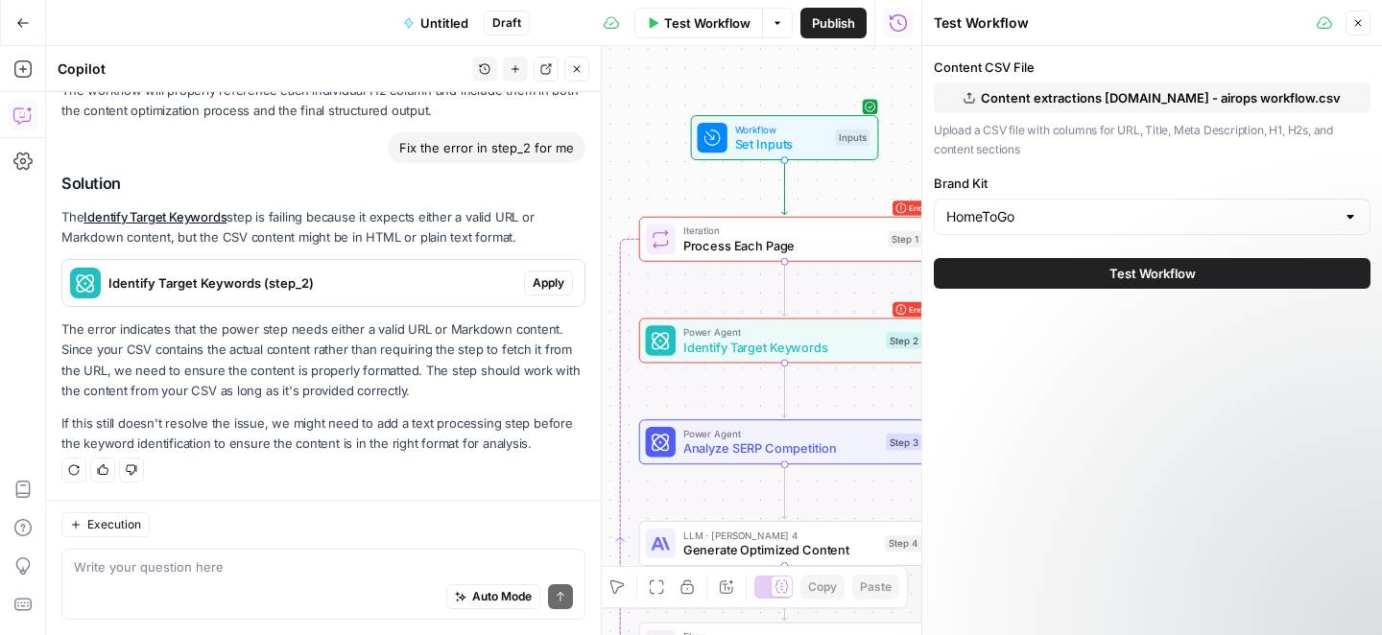
click at [1054, 272] on button "Test Workflow" at bounding box center [1152, 273] width 437 height 31
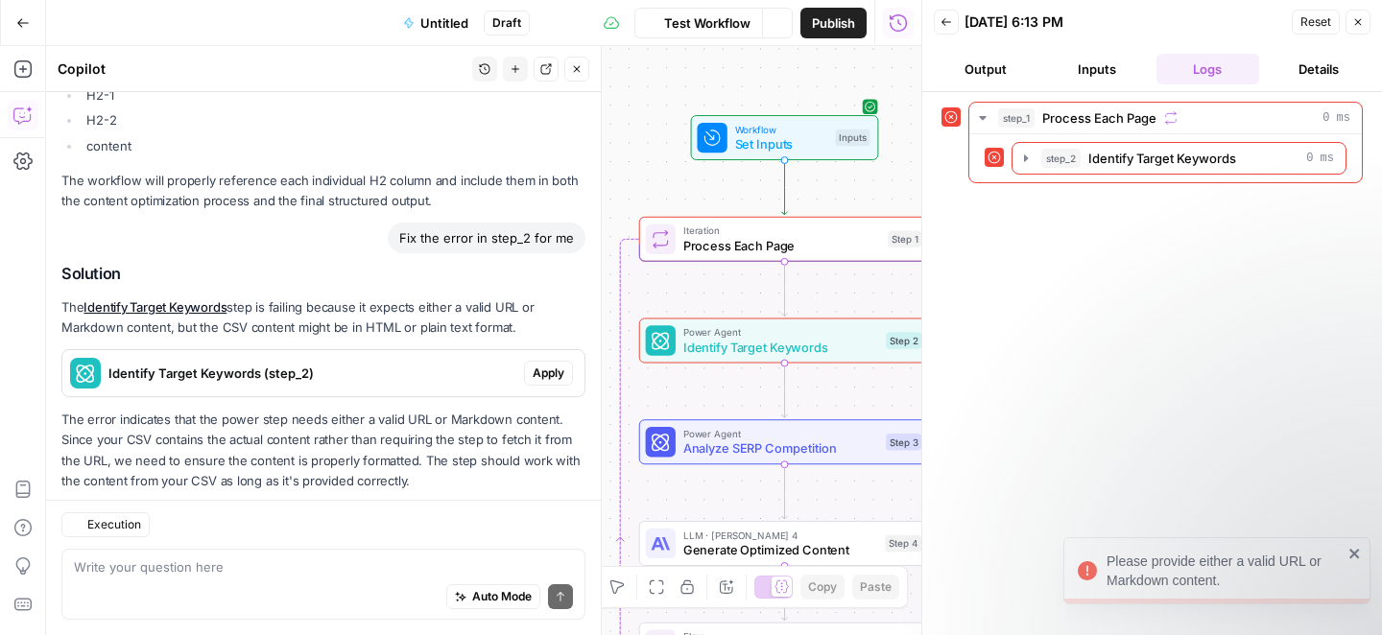
scroll to position [5224, 0]
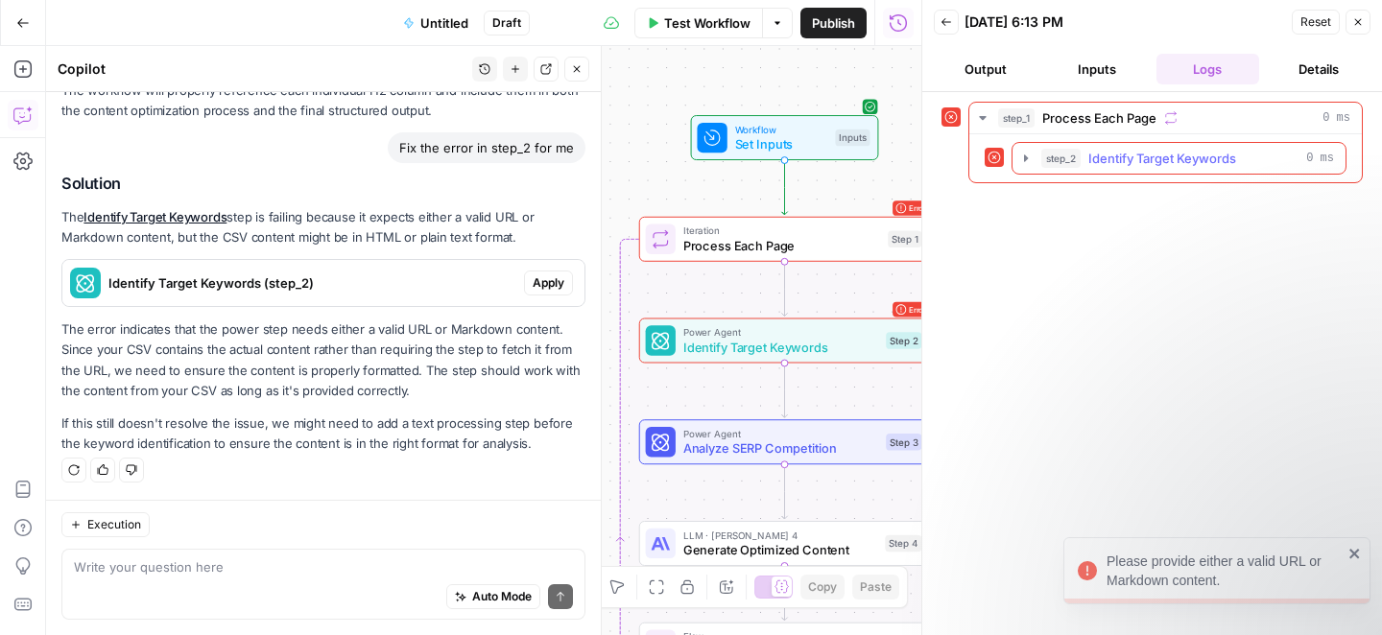
click at [1203, 154] on span "Identify Target Keywords" at bounding box center [1162, 158] width 148 height 19
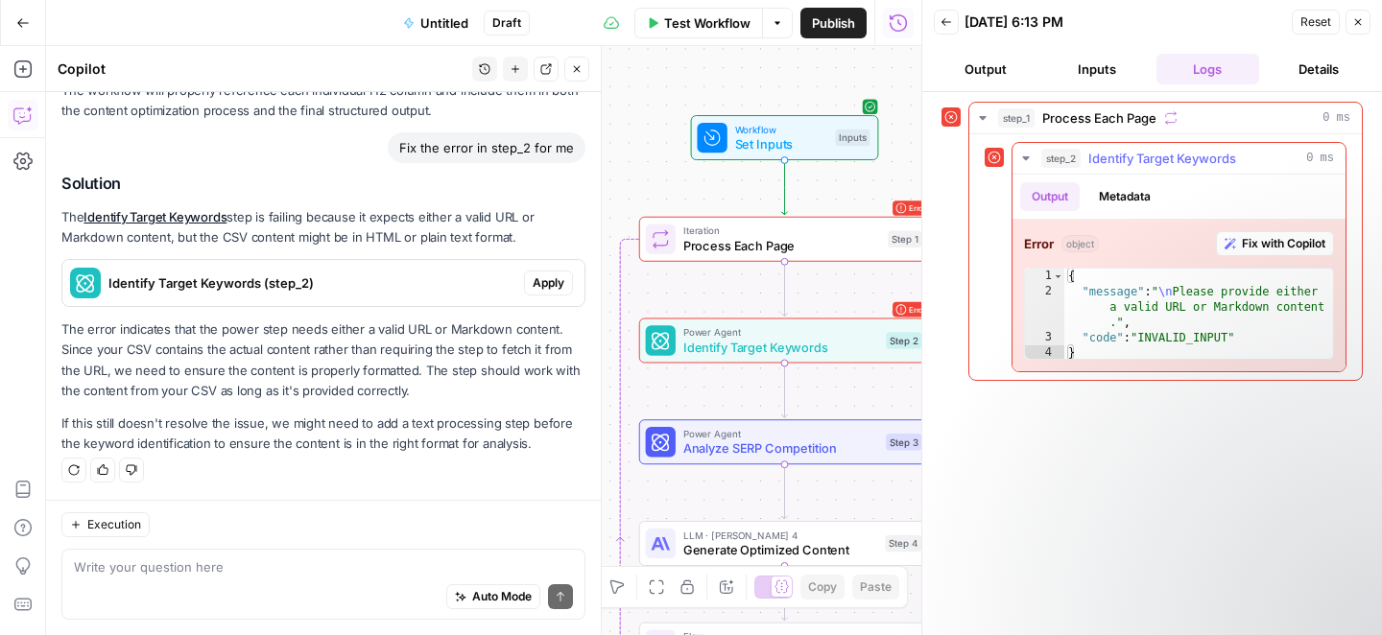
click at [1260, 244] on span "Fix with Copilot" at bounding box center [1283, 243] width 83 height 17
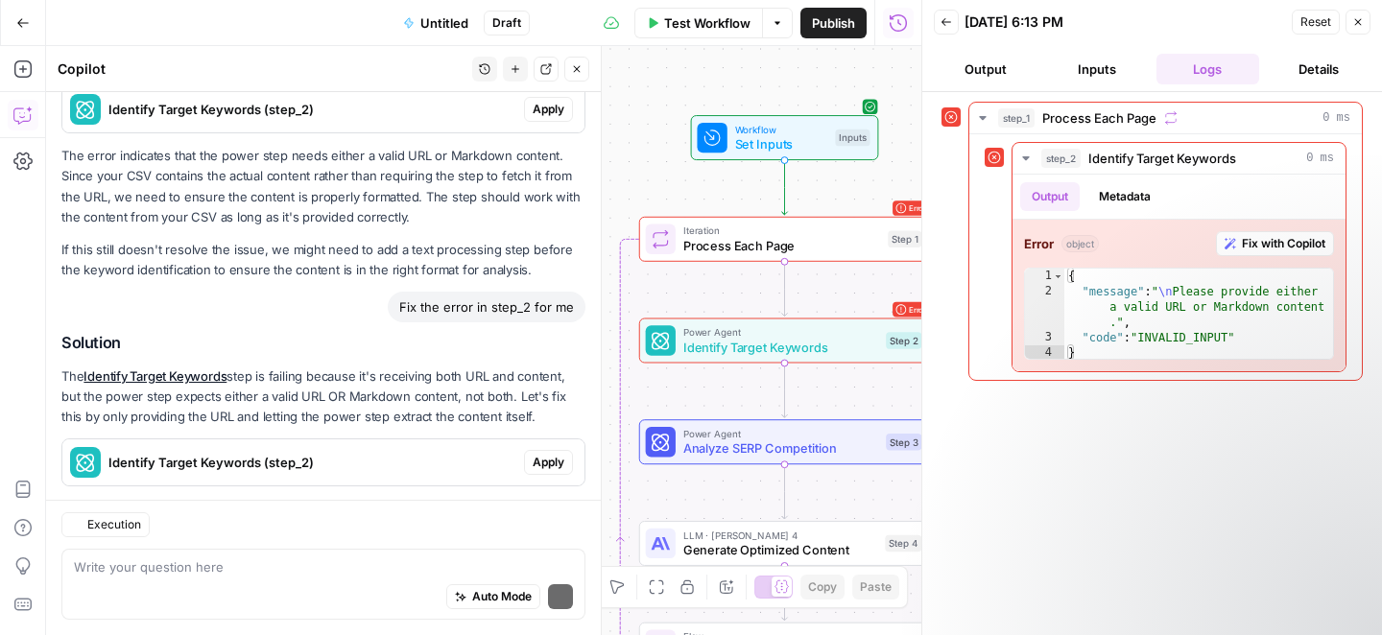
scroll to position [5523, 0]
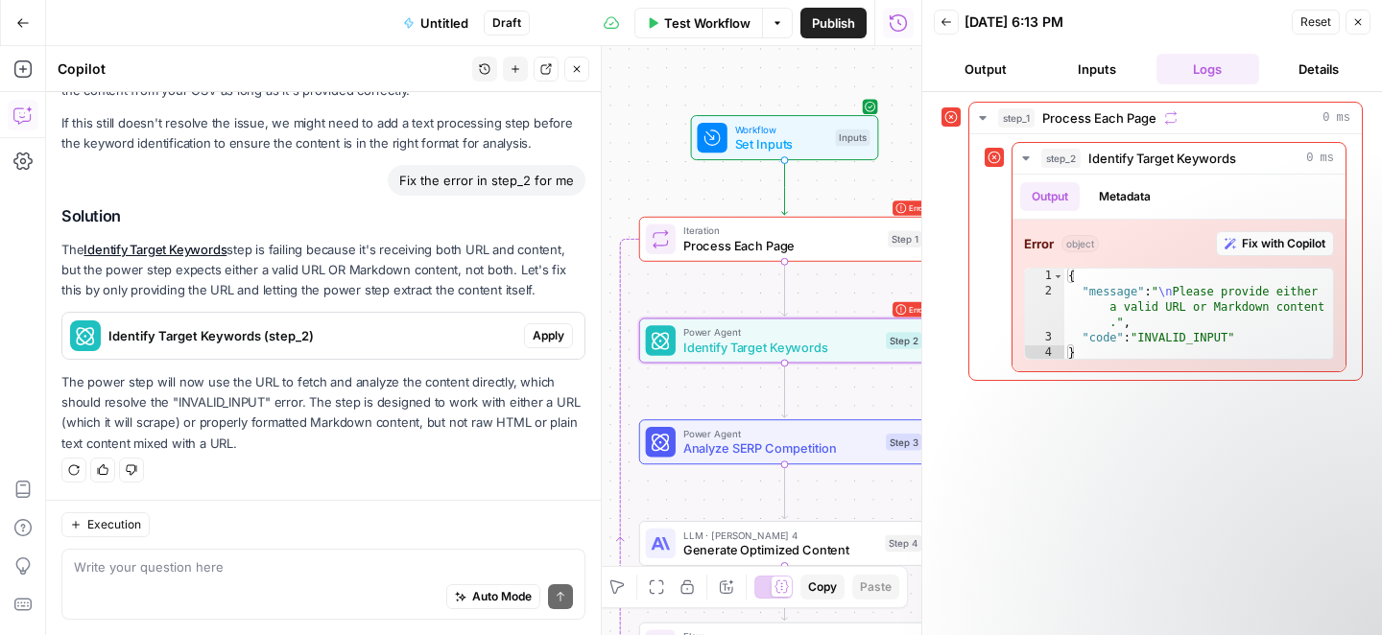
click at [533, 338] on span "Apply" at bounding box center [549, 335] width 32 height 17
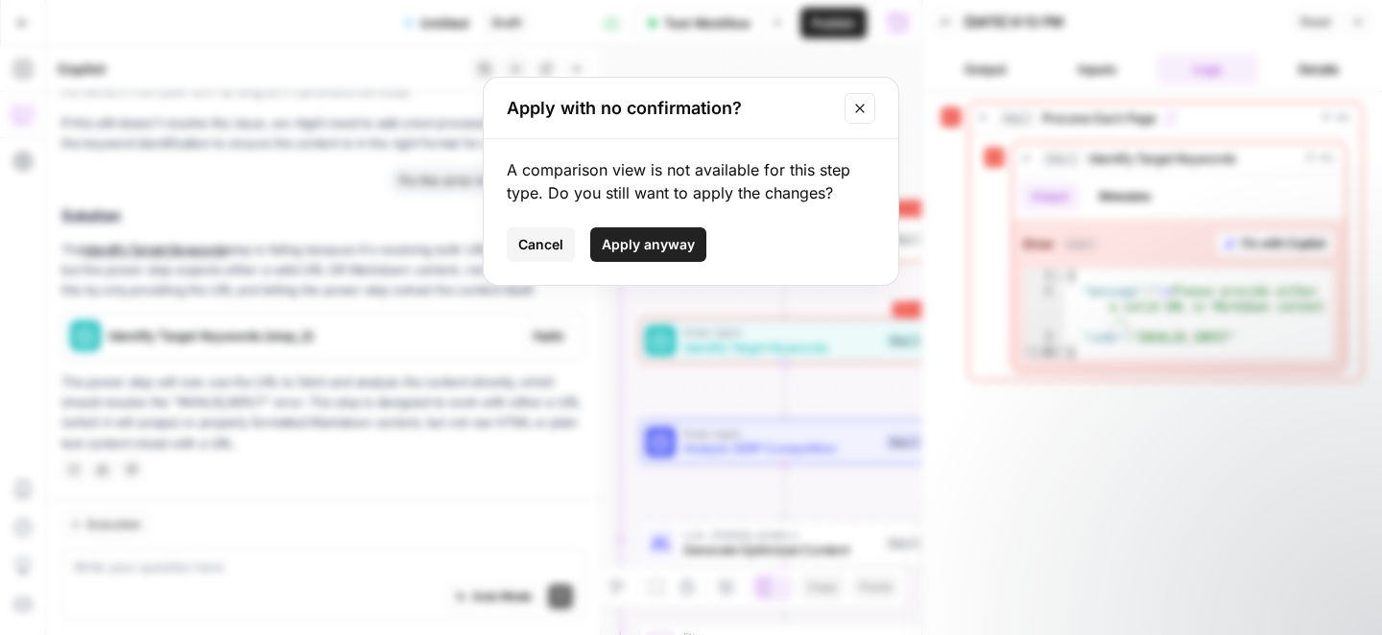
click at [858, 115] on button "Close modal" at bounding box center [859, 108] width 31 height 31
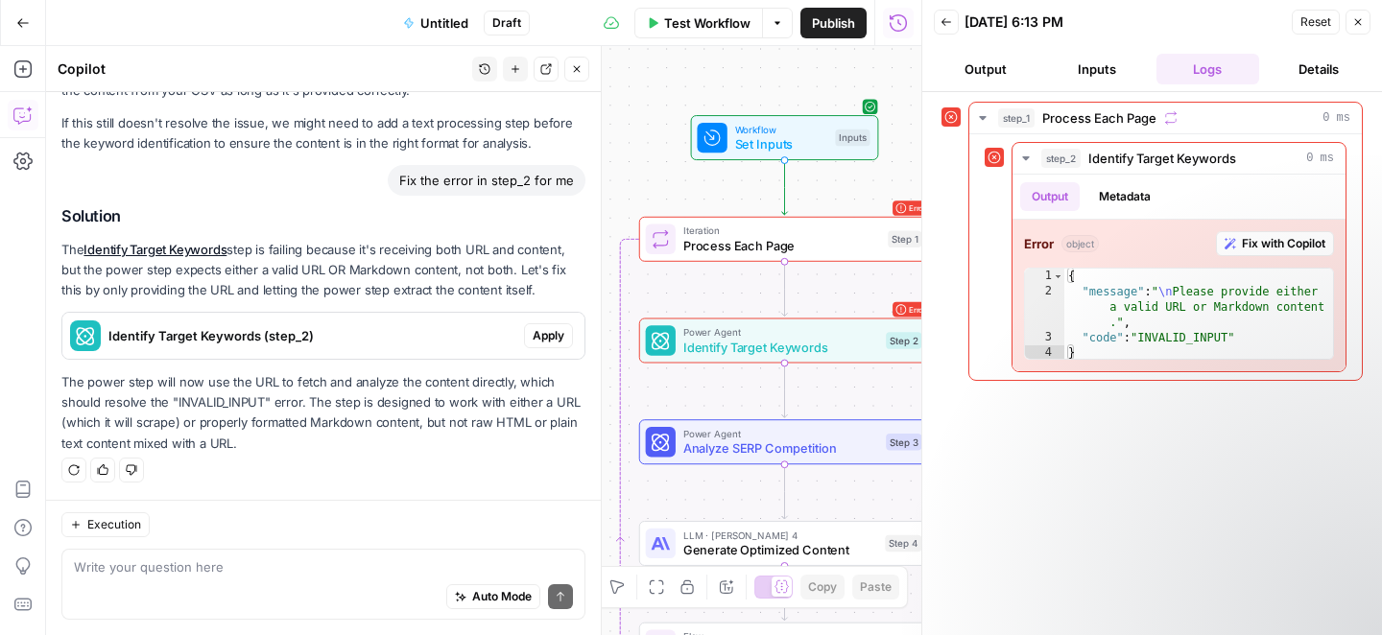
drag, startPoint x: 98, startPoint y: 387, endPoint x: 381, endPoint y: 435, distance: 287.1
click at [381, 435] on p "The power step will now use the URL to fetch and analyze the content directly, …" at bounding box center [323, 413] width 524 height 82
click at [307, 403] on p "The power step will now use the URL to fetch and analyze the content directly, …" at bounding box center [323, 413] width 524 height 82
click at [534, 337] on span "Apply" at bounding box center [549, 335] width 32 height 17
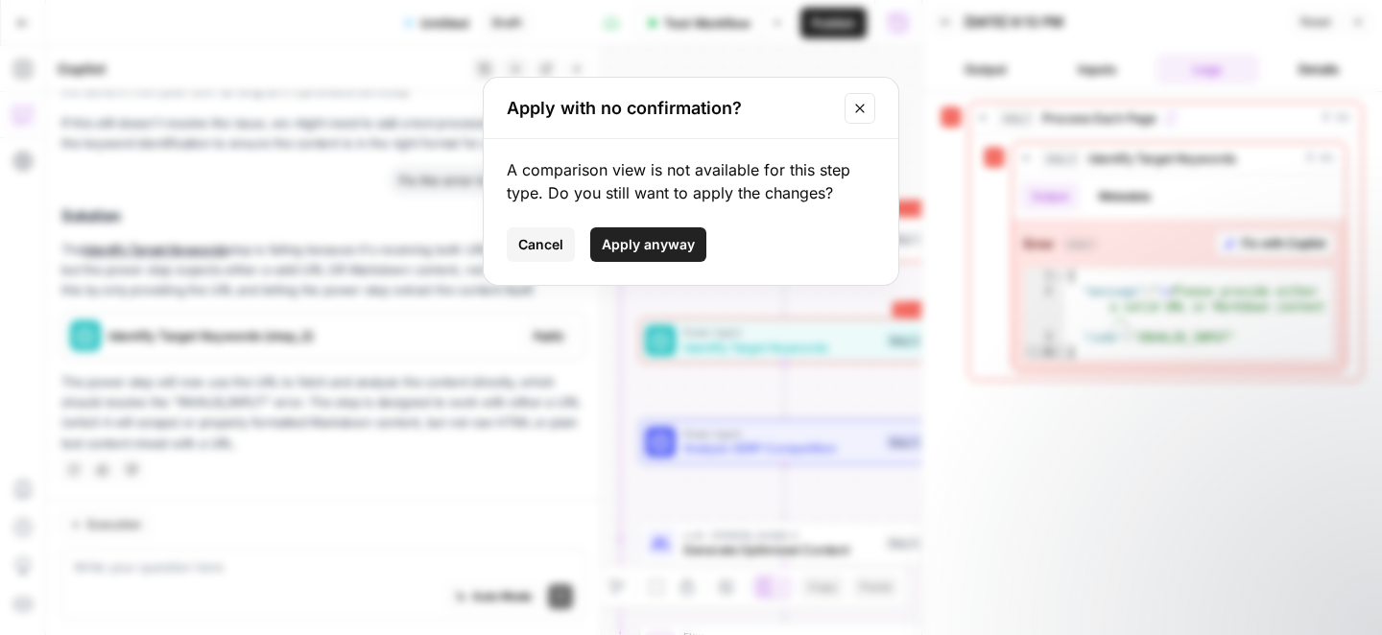
click at [678, 241] on span "Apply anyway" at bounding box center [648, 244] width 93 height 19
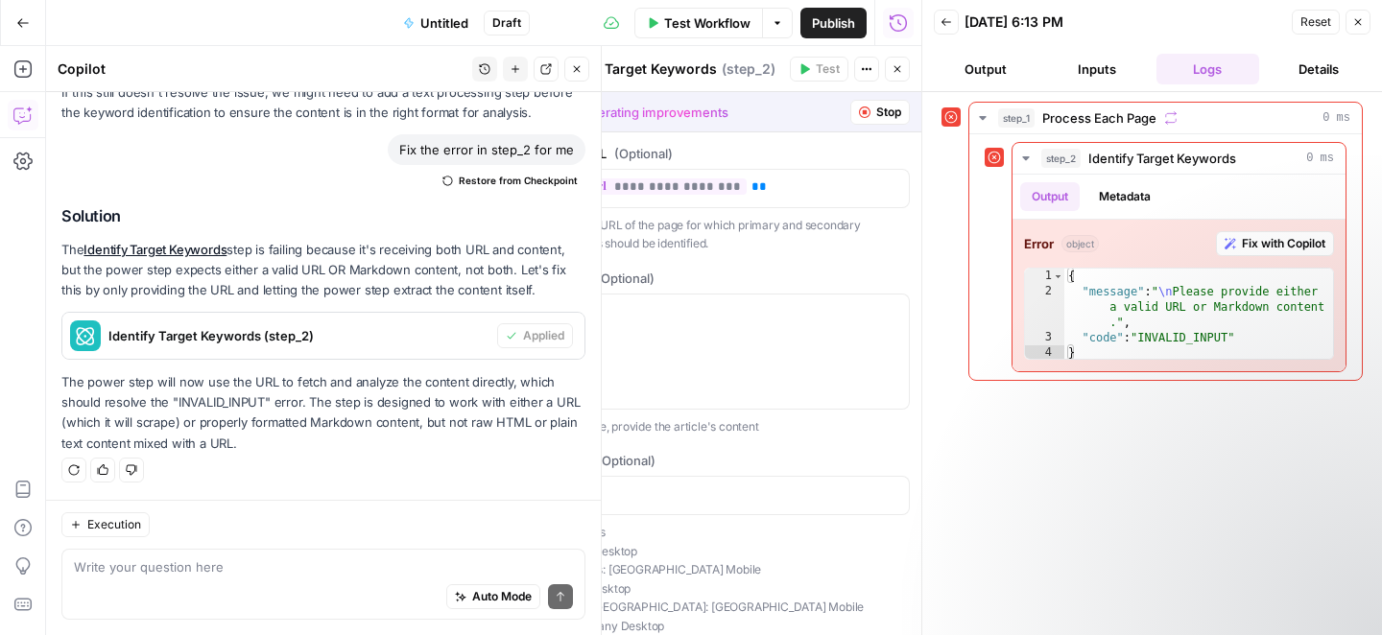
scroll to position [411, 0]
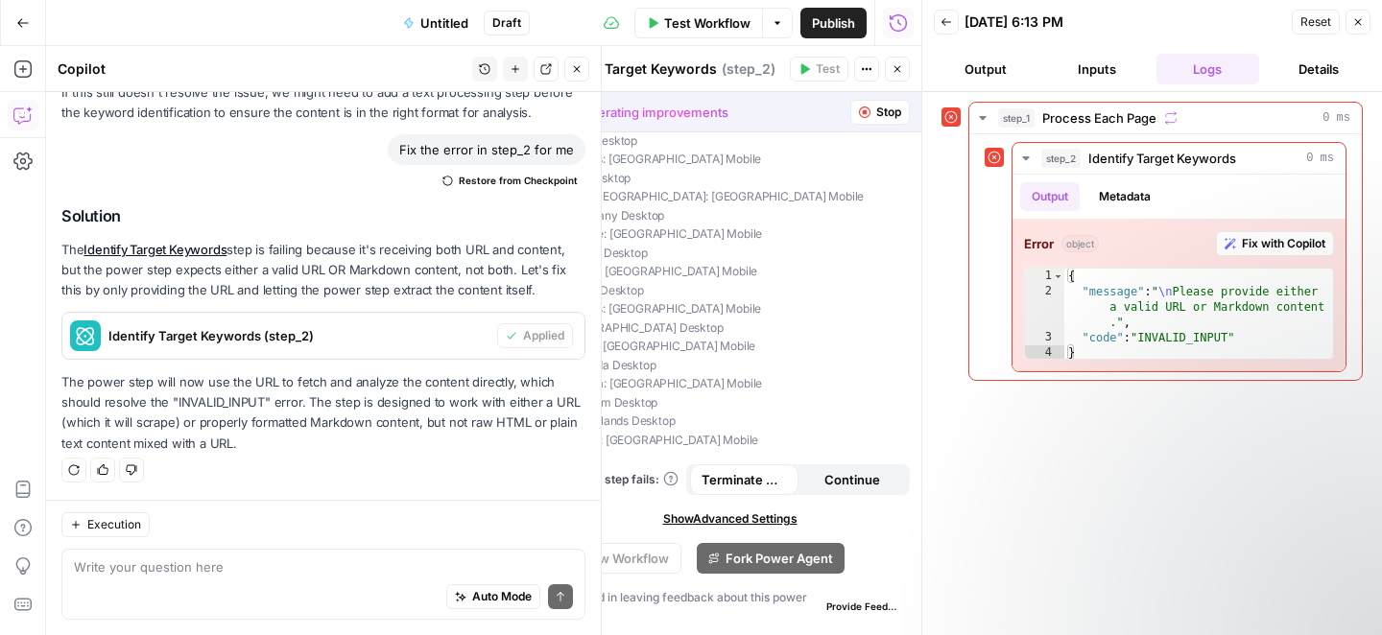
click at [855, 119] on button "Stop" at bounding box center [879, 112] width 59 height 25
click at [876, 113] on span "Stop" at bounding box center [888, 112] width 25 height 17
click at [212, 574] on textarea at bounding box center [323, 567] width 499 height 19
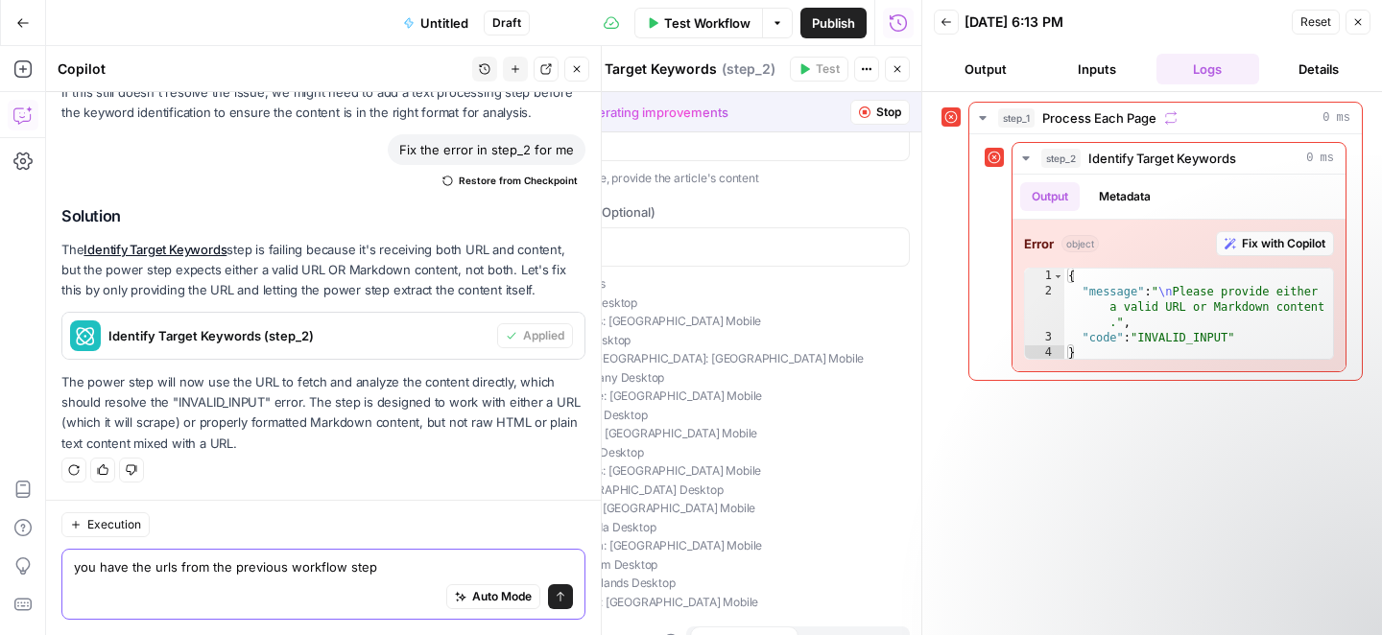
scroll to position [0, 0]
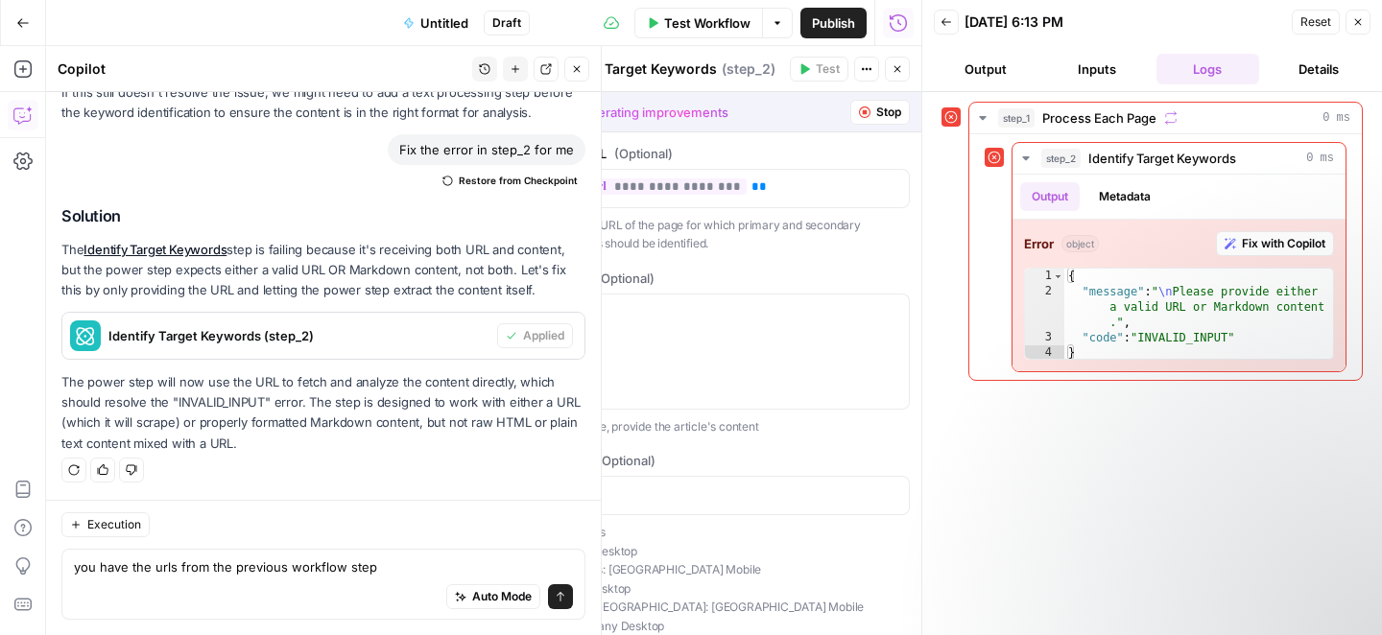
click at [876, 107] on span "Stop" at bounding box center [888, 112] width 25 height 17
click at [899, 68] on icon "button" at bounding box center [897, 69] width 12 height 12
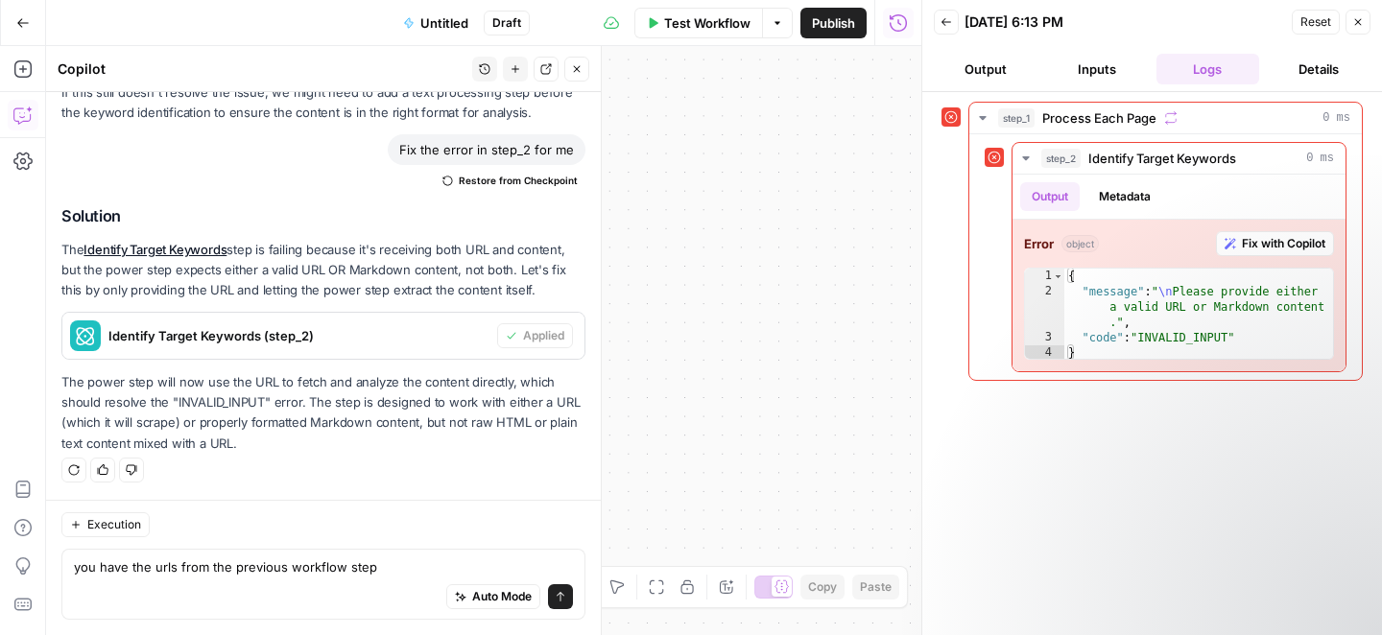
click at [1363, 22] on span "Close" at bounding box center [1363, 22] width 1 height 1
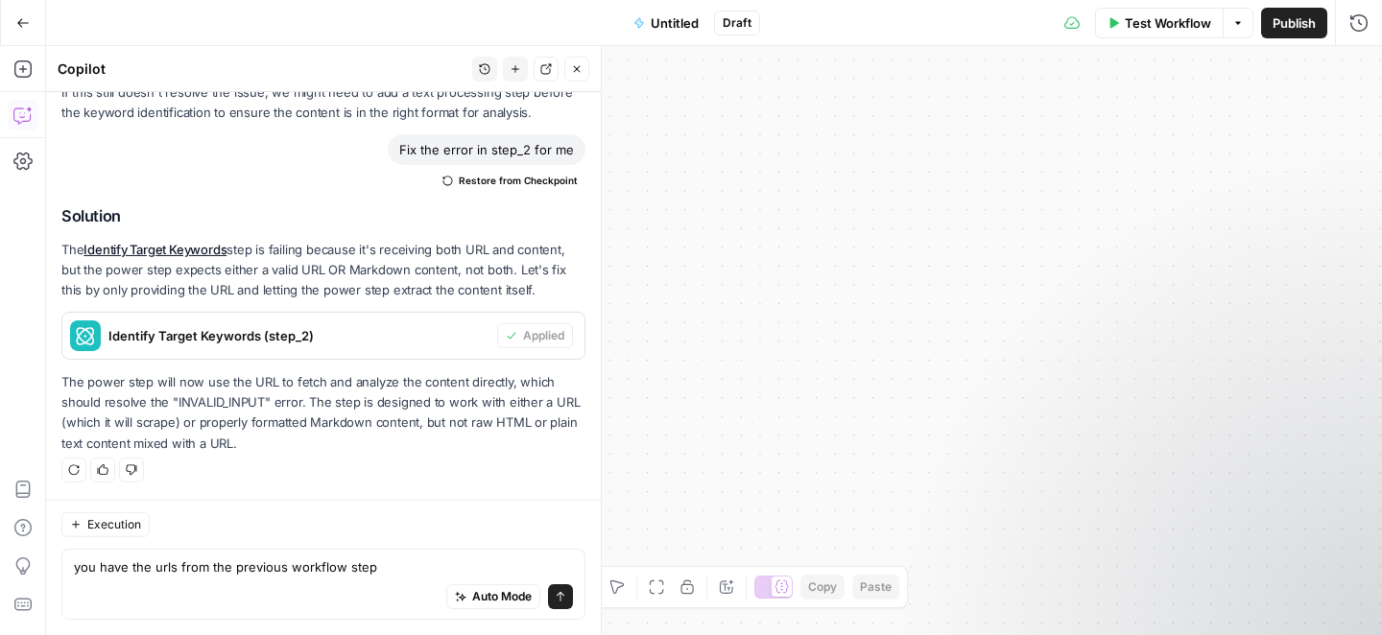
scroll to position [5615, 0]
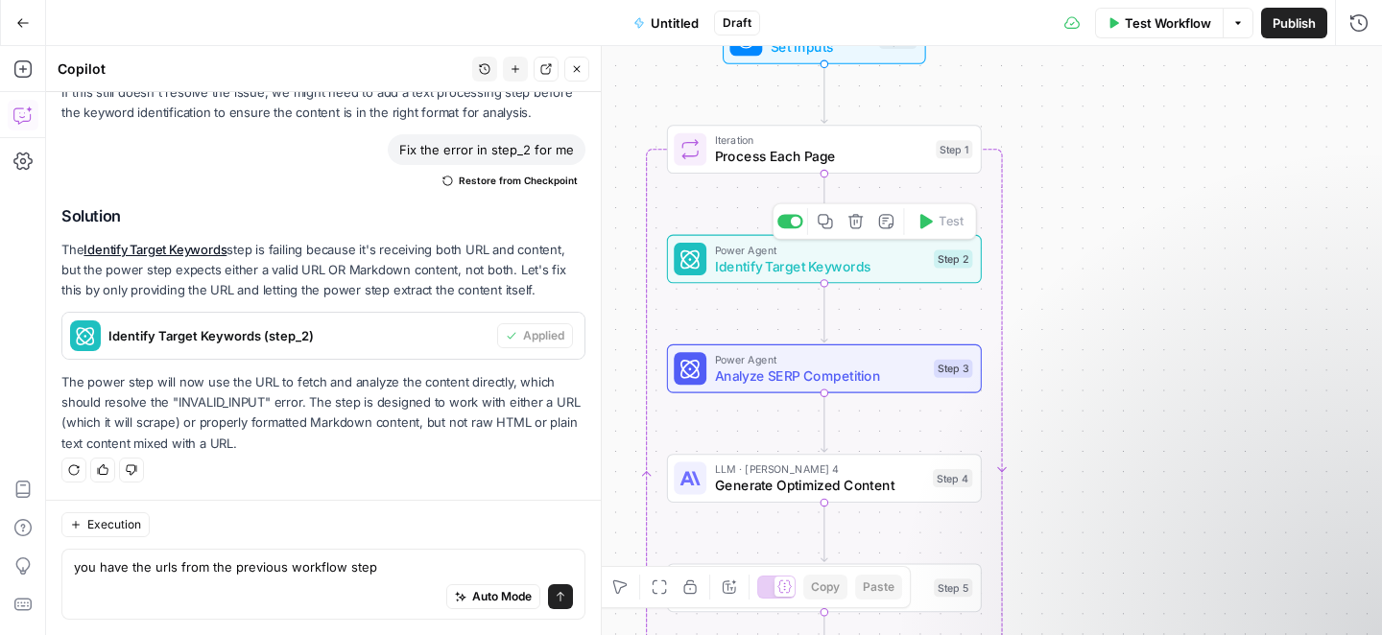
click at [740, 264] on span "Identify Target Keywords" at bounding box center [820, 266] width 211 height 20
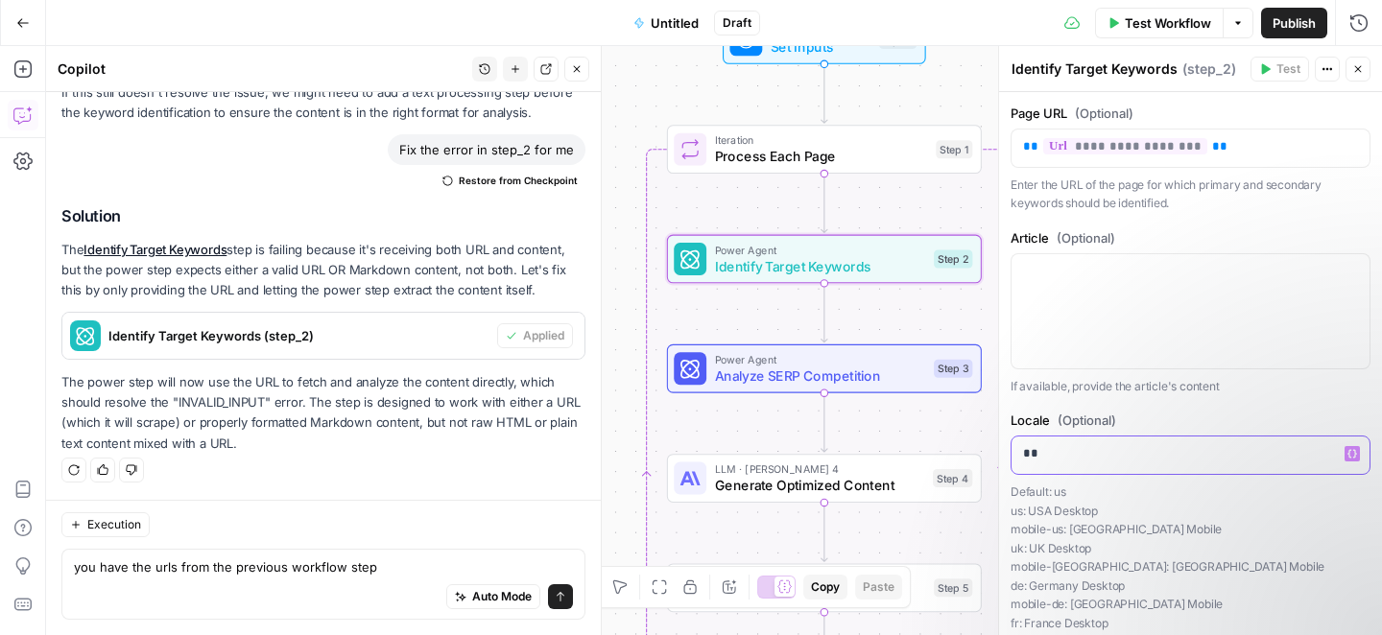
click at [1054, 459] on p "**" at bounding box center [1183, 453] width 321 height 19
click at [1059, 280] on p at bounding box center [1190, 271] width 335 height 19
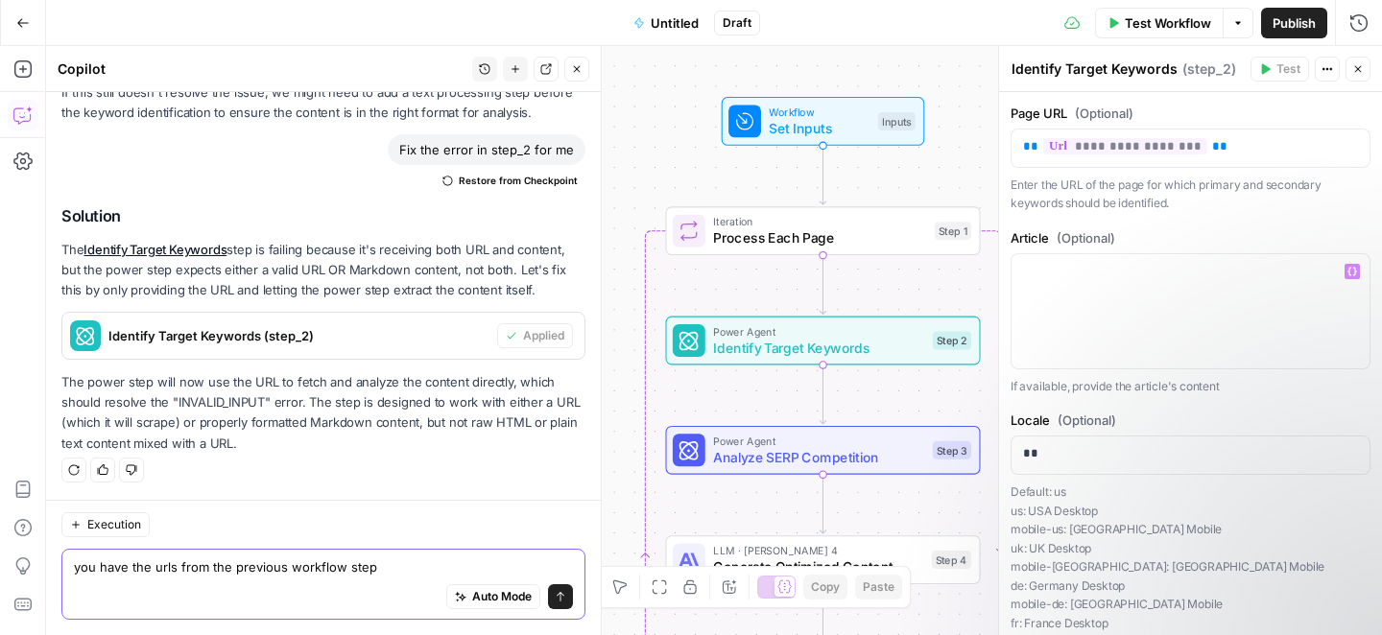
click at [162, 570] on textarea "you have the urls from the previous workflow step" at bounding box center [323, 567] width 499 height 19
click at [390, 578] on div "Auto Mode Send" at bounding box center [323, 598] width 499 height 42
click at [344, 569] on textarea "you have the urls from the previous workflow step" at bounding box center [323, 567] width 499 height 19
click at [409, 561] on textarea "you have the urls from the previous workflow set input step" at bounding box center [323, 567] width 499 height 19
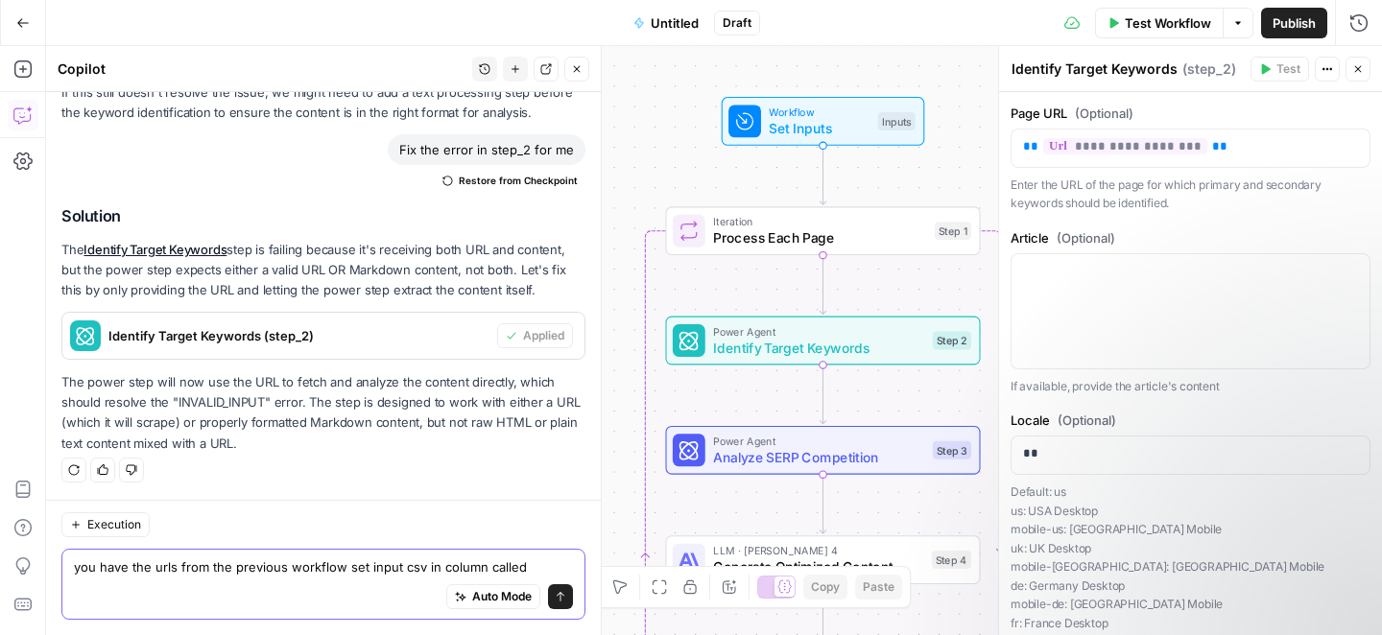
paste textarea "url"
type textarea "you have the urls from the previous workflow set input csv in column called url"
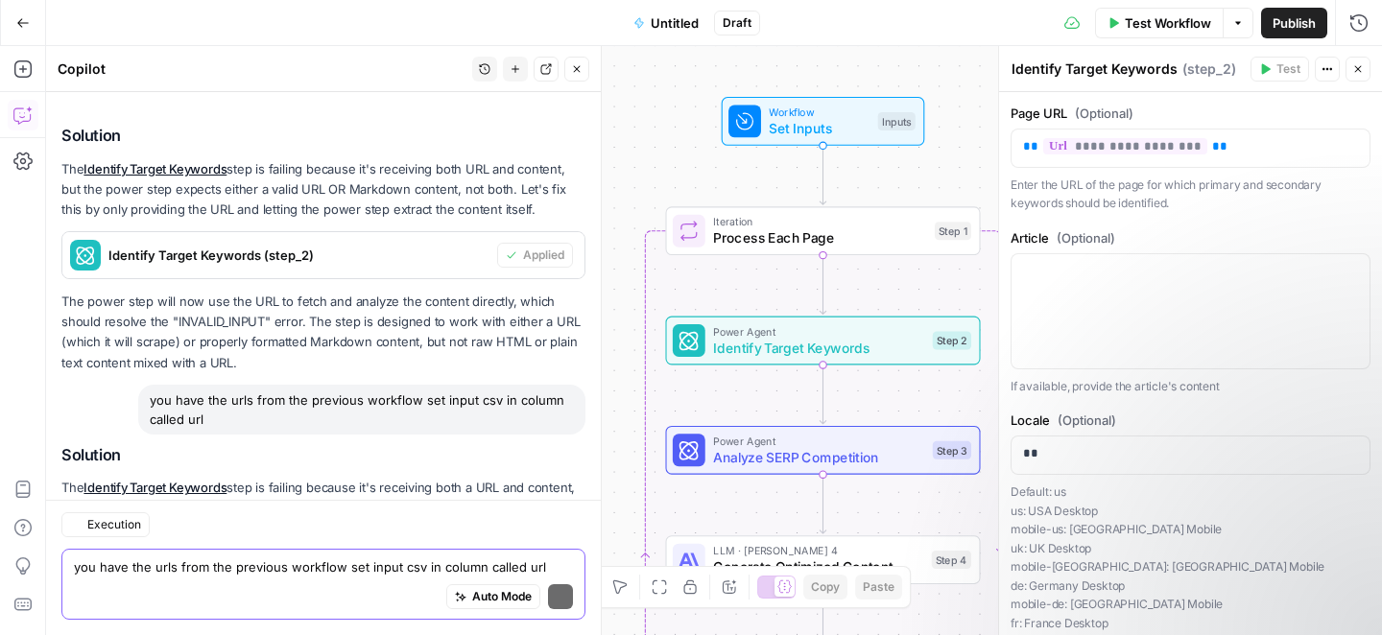
scroll to position [5915, 0]
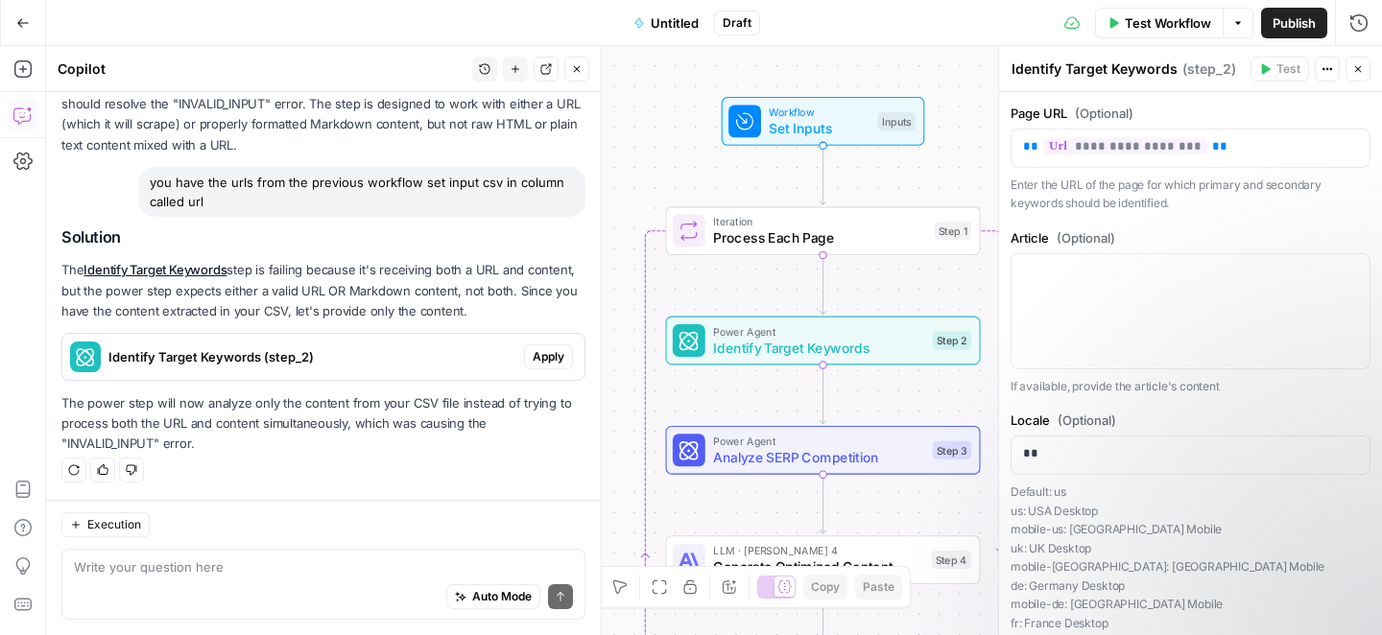
drag, startPoint x: 109, startPoint y: 293, endPoint x: 556, endPoint y: 293, distance: 446.2
click at [556, 293] on p "The Identify Target Keywords step is failing because it's receiving both a URL …" at bounding box center [323, 290] width 524 height 60
click at [533, 357] on span "Apply" at bounding box center [549, 356] width 32 height 17
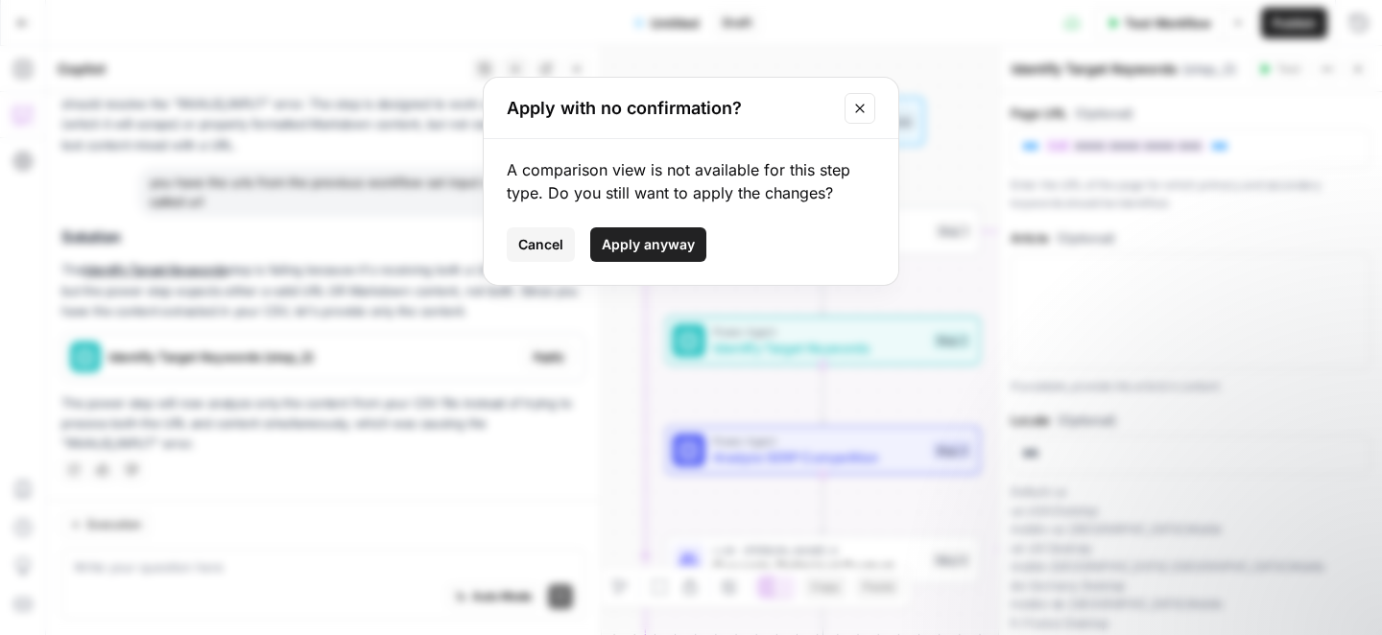
click at [643, 251] on span "Apply anyway" at bounding box center [648, 244] width 93 height 19
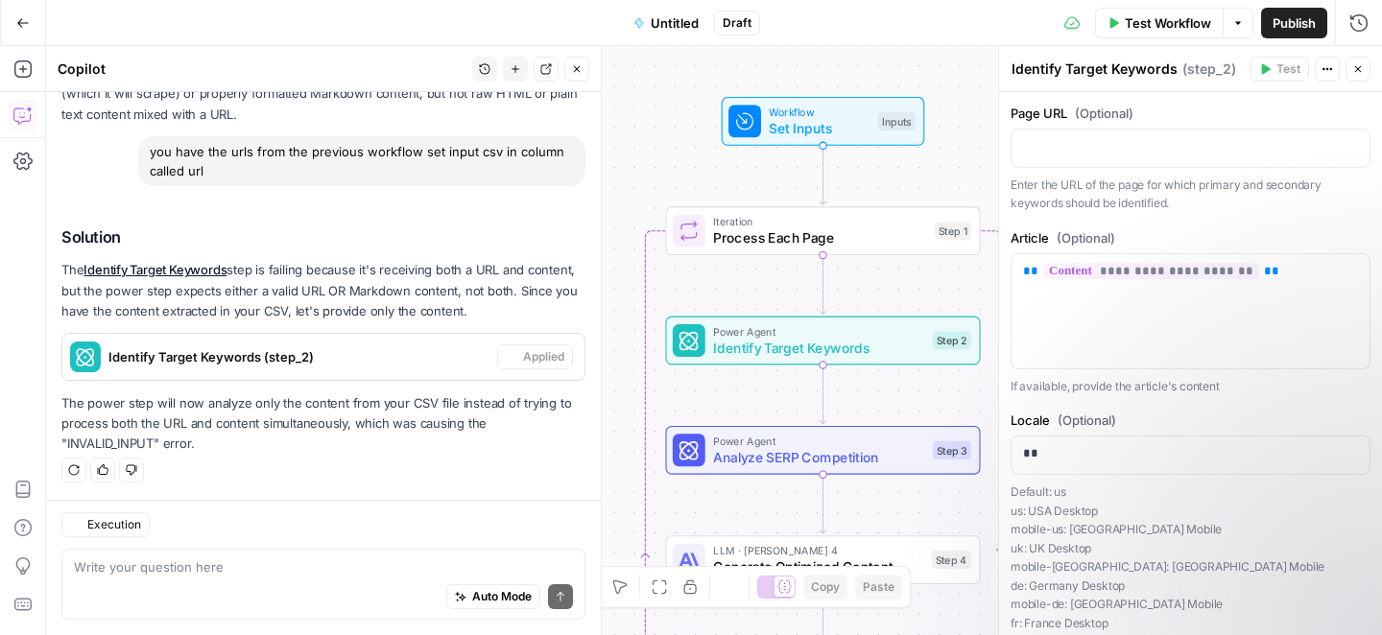
scroll to position [5946, 0]
click at [1190, 24] on span "Test Workflow" at bounding box center [1168, 22] width 86 height 19
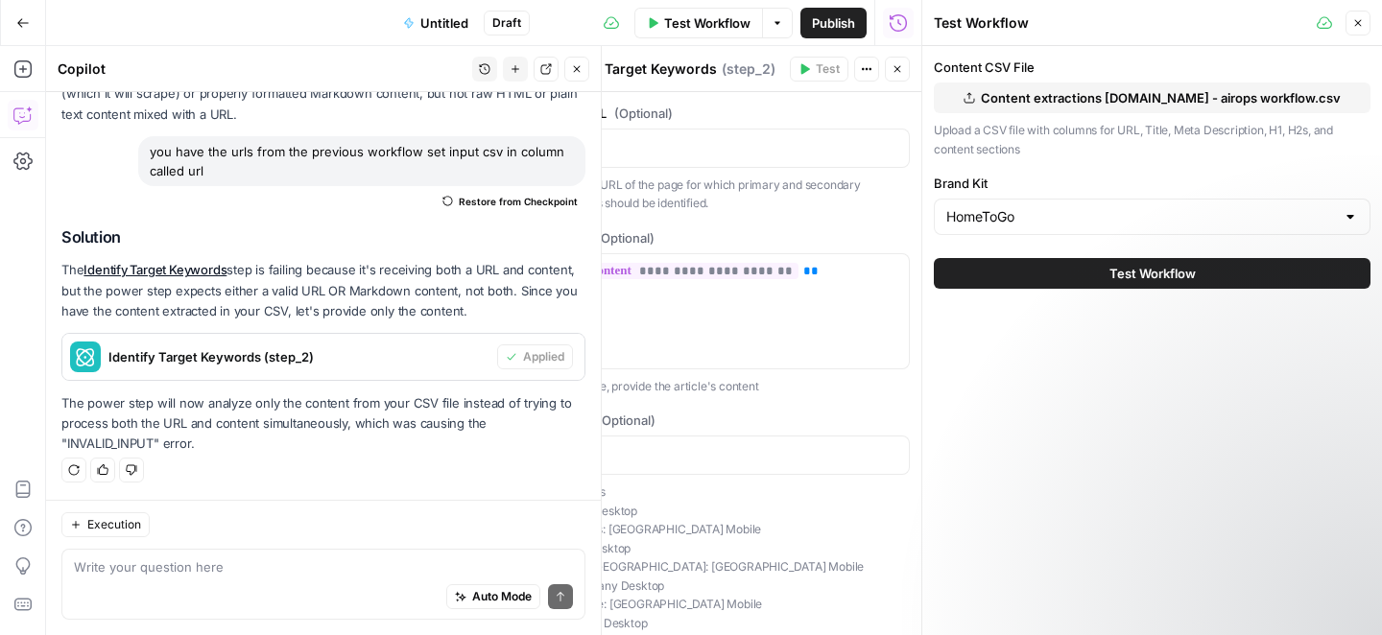
click at [1147, 269] on span "Test Workflow" at bounding box center [1152, 273] width 86 height 19
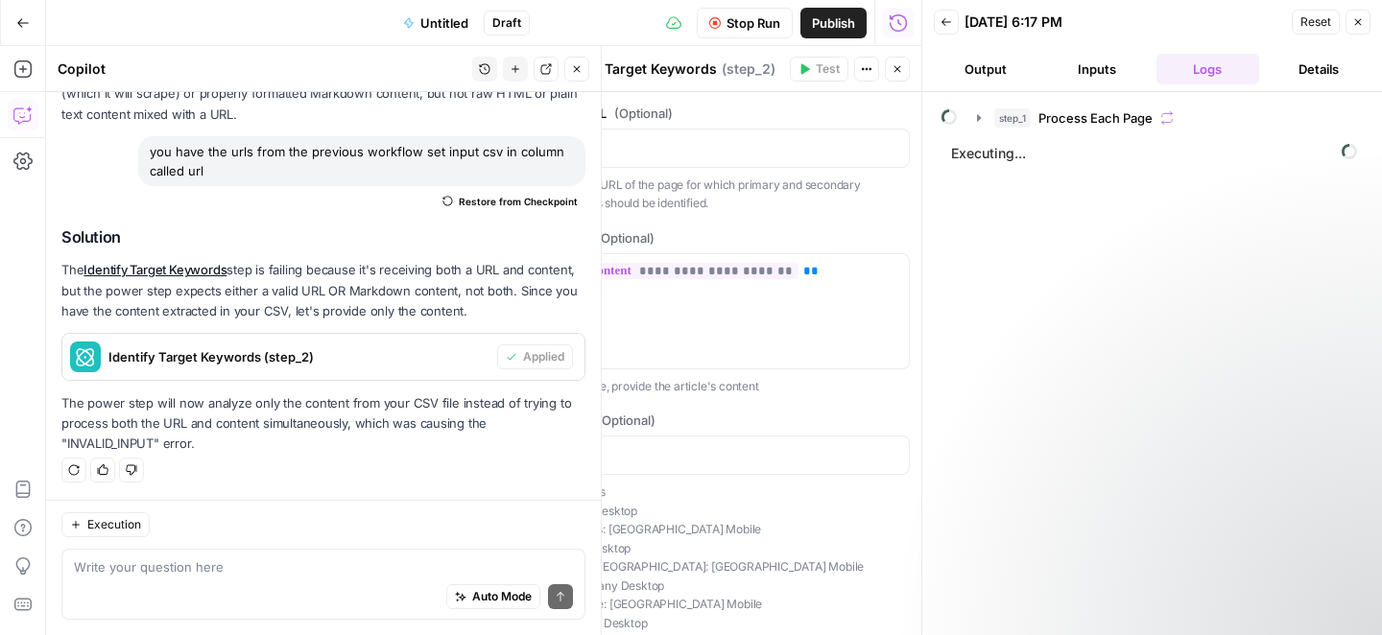
click at [903, 68] on button "Close" at bounding box center [897, 69] width 25 height 25
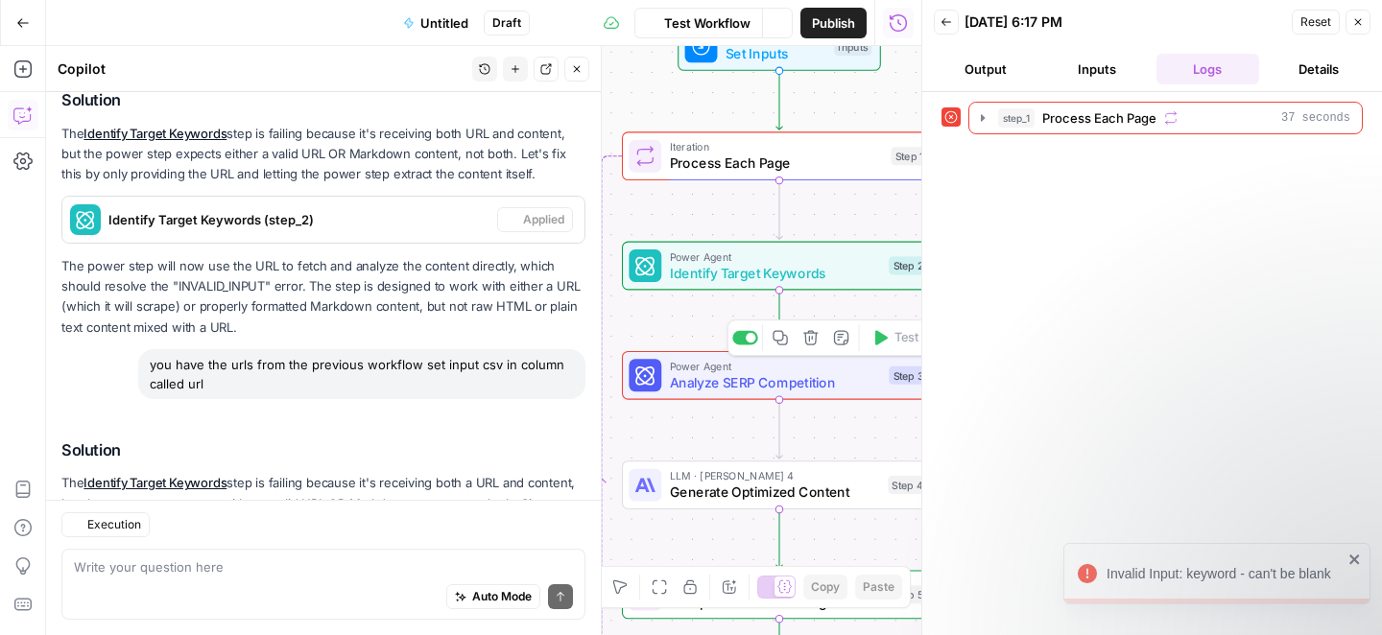
scroll to position [5946, 0]
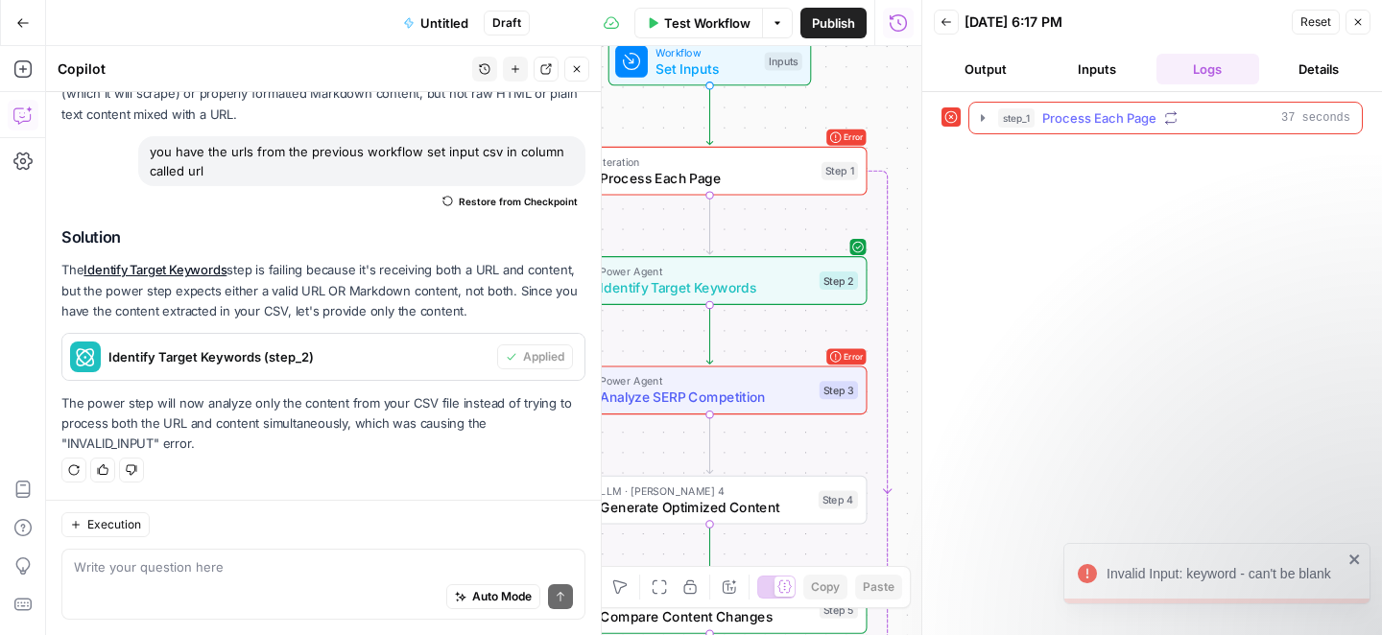
click at [1060, 113] on span "Process Each Page" at bounding box center [1099, 117] width 114 height 19
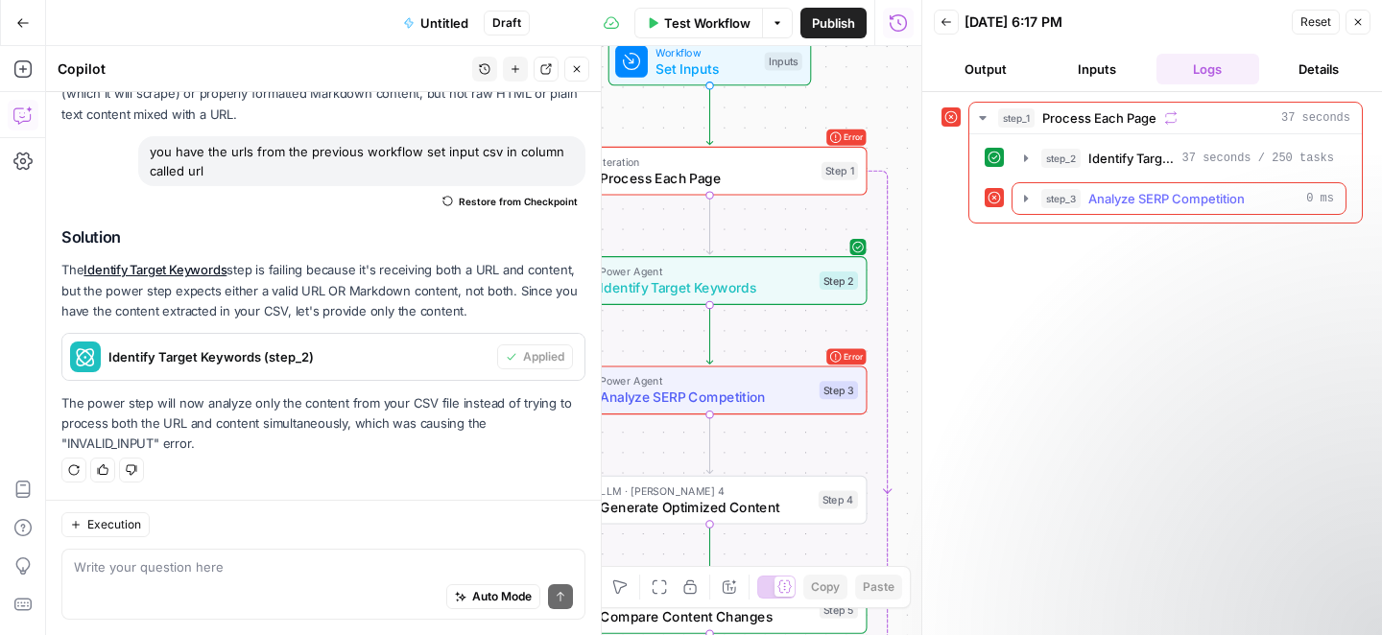
click at [1121, 199] on span "Analyze SERP Competition" at bounding box center [1166, 198] width 156 height 19
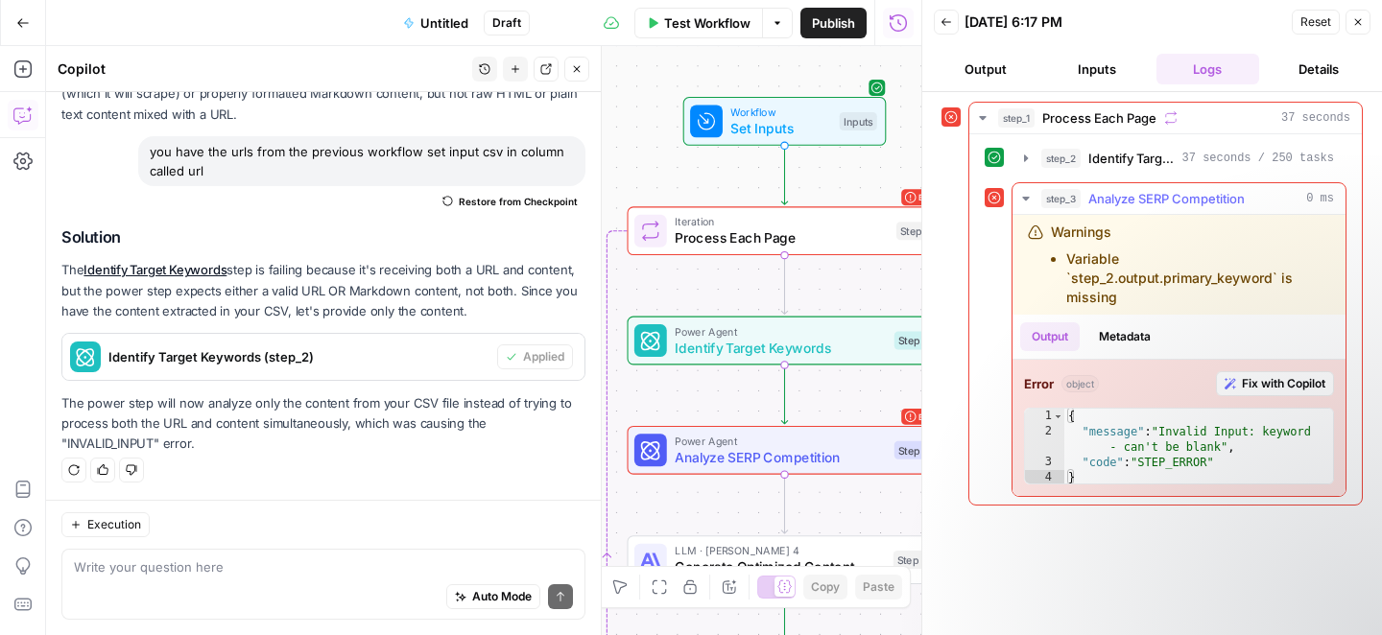
click at [1246, 382] on span "Fix with Copilot" at bounding box center [1283, 383] width 83 height 17
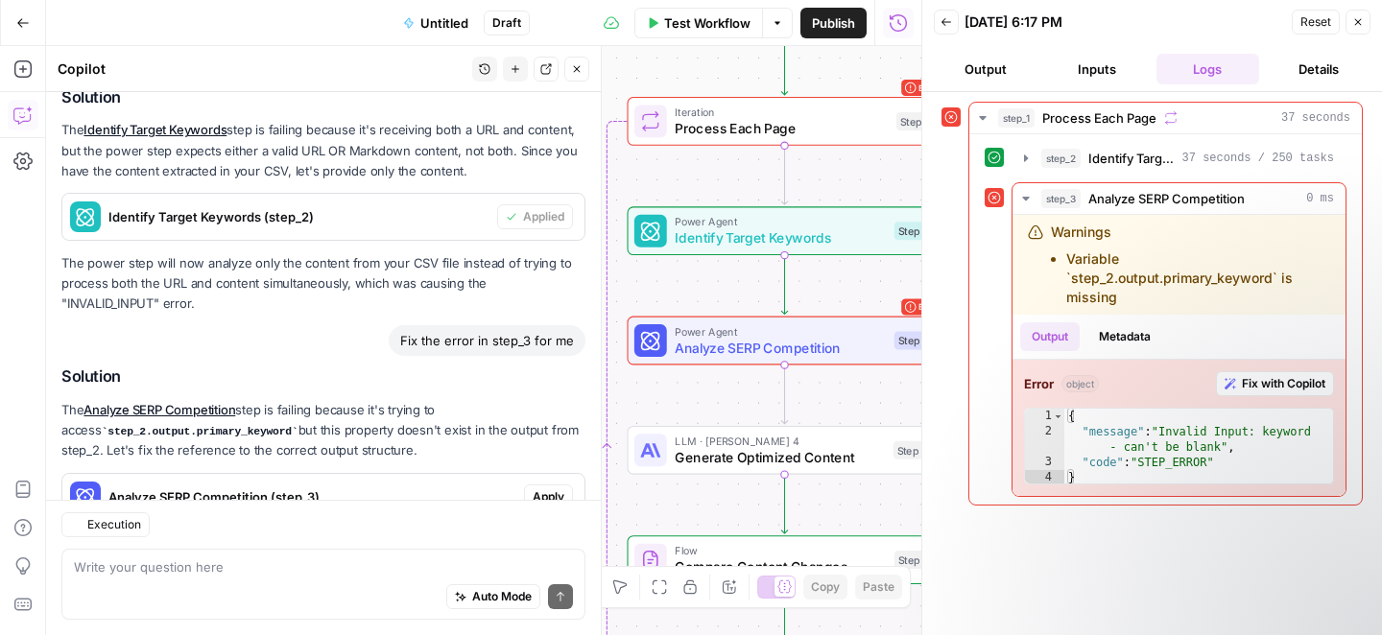
scroll to position [6299, 0]
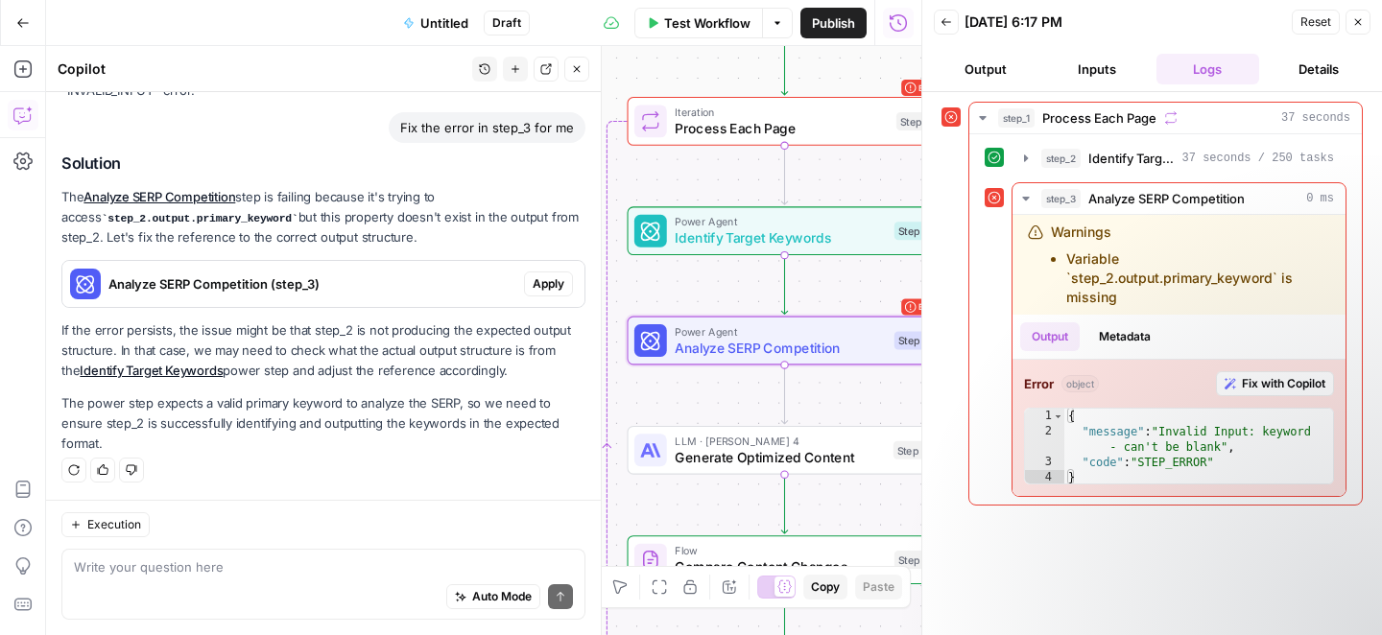
click at [533, 286] on span "Apply" at bounding box center [549, 283] width 32 height 17
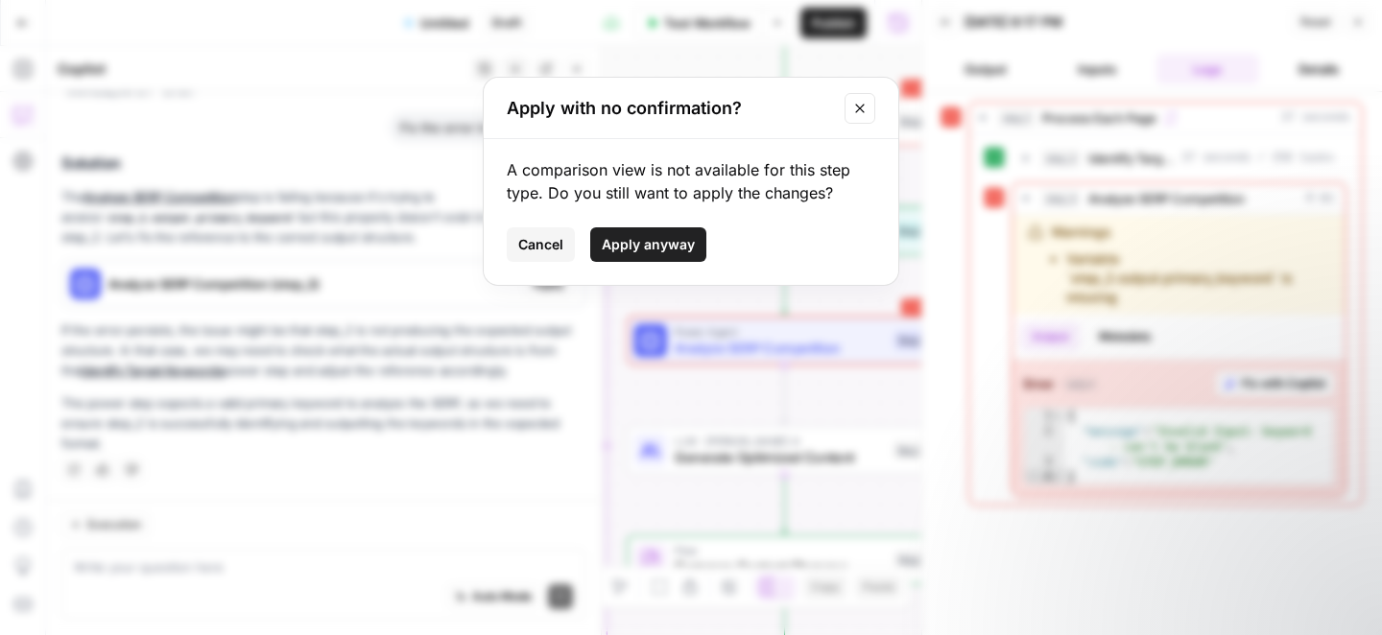
click at [620, 244] on span "Apply anyway" at bounding box center [648, 244] width 93 height 19
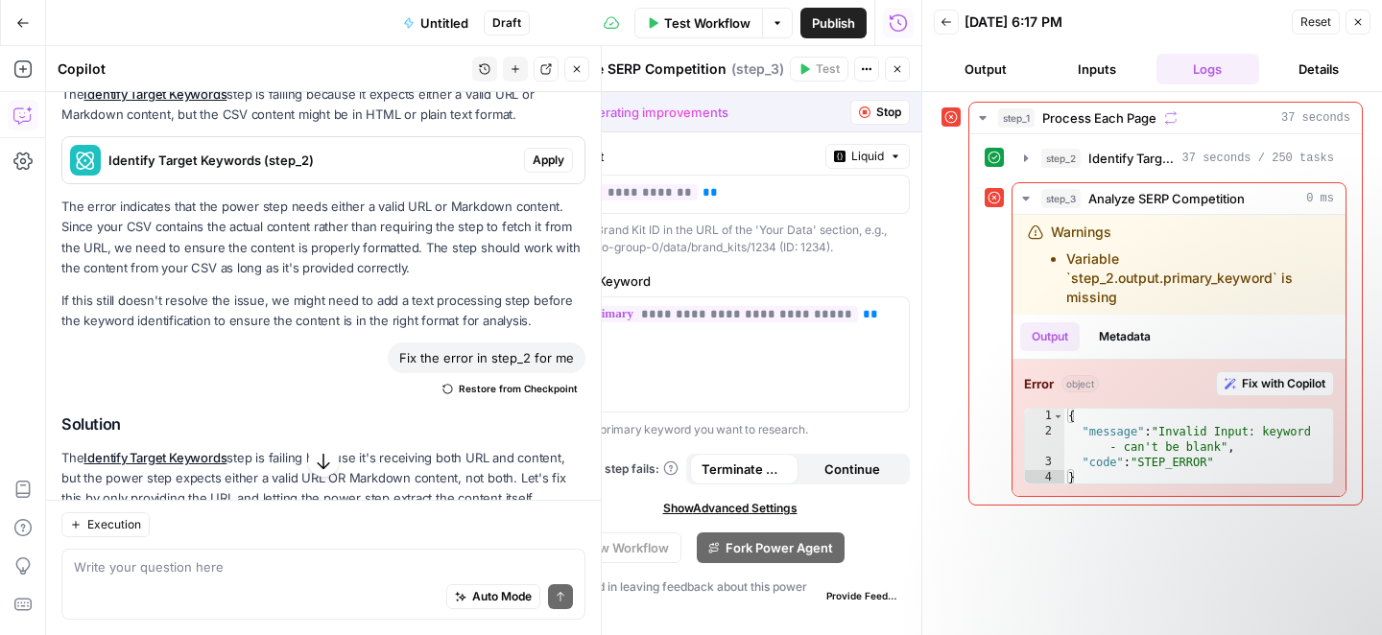
scroll to position [5295, 0]
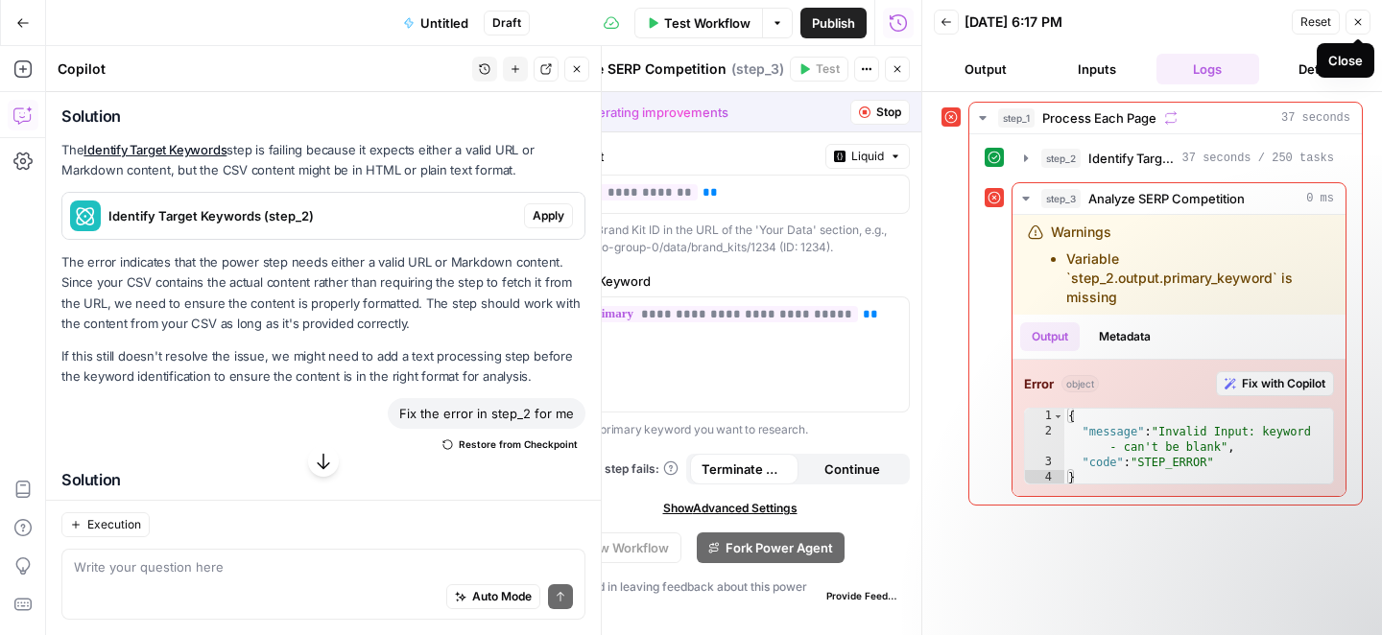
click at [1359, 25] on icon "button" at bounding box center [1358, 22] width 12 height 12
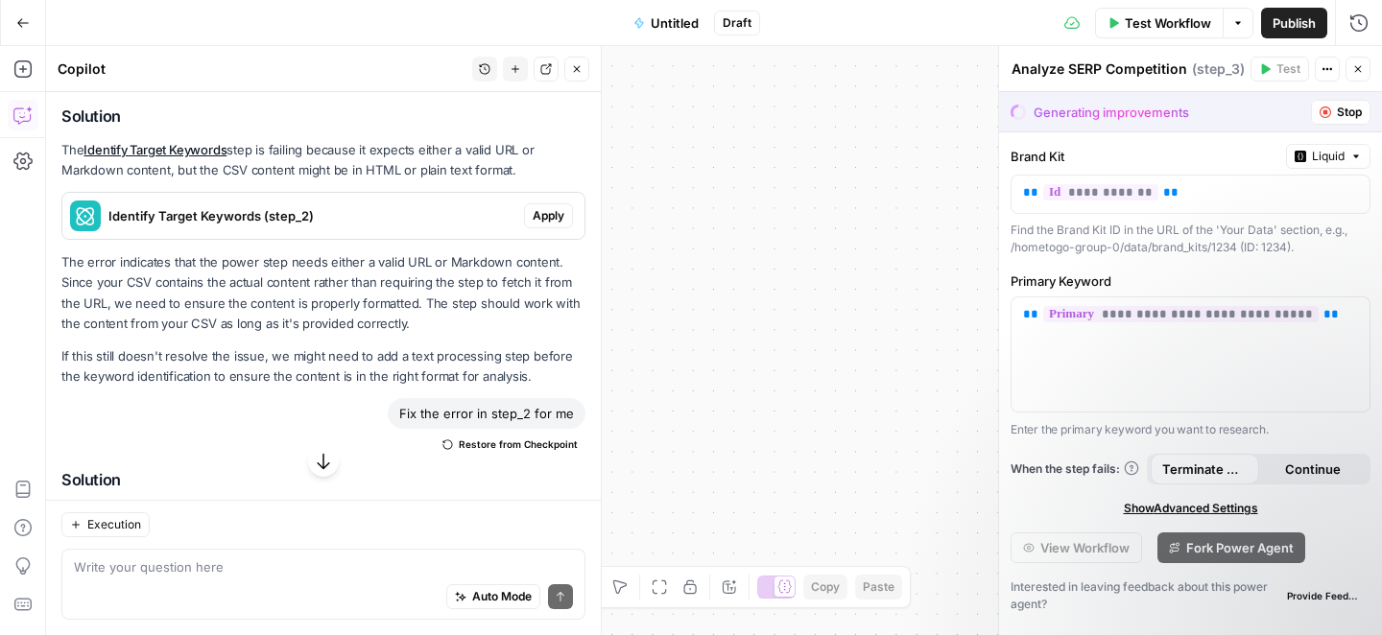
click at [1354, 69] on icon "button" at bounding box center [1358, 69] width 12 height 12
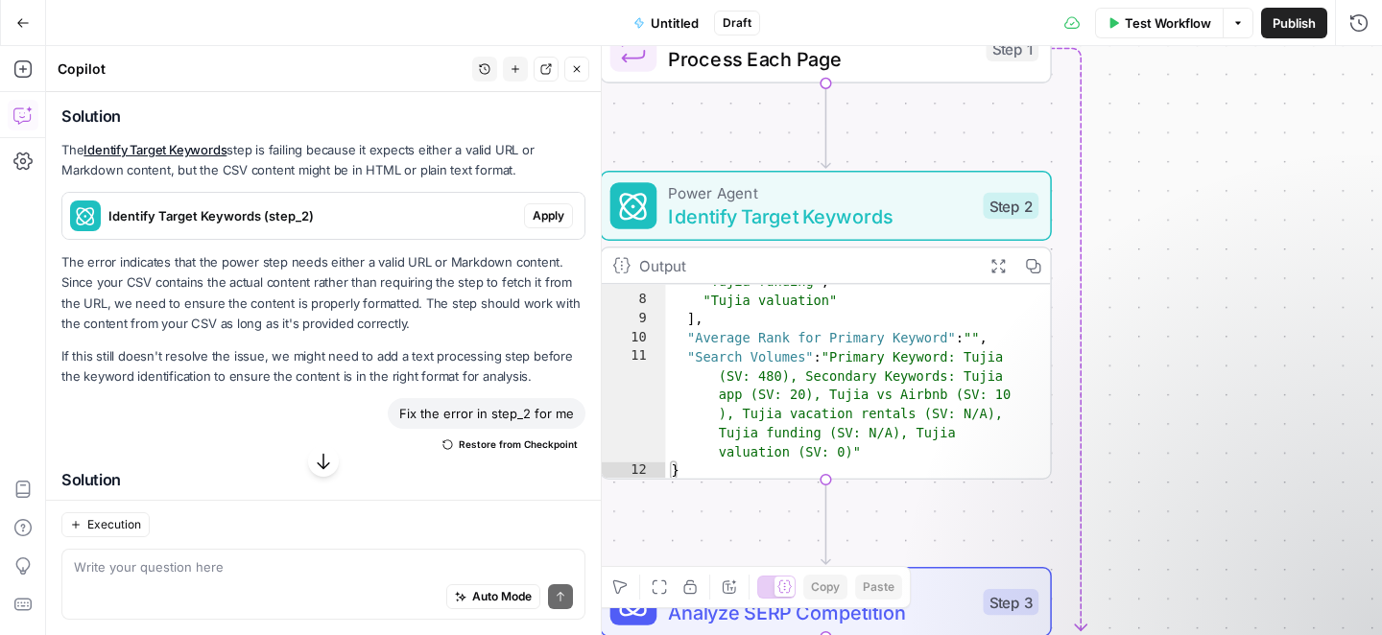
scroll to position [83, 0]
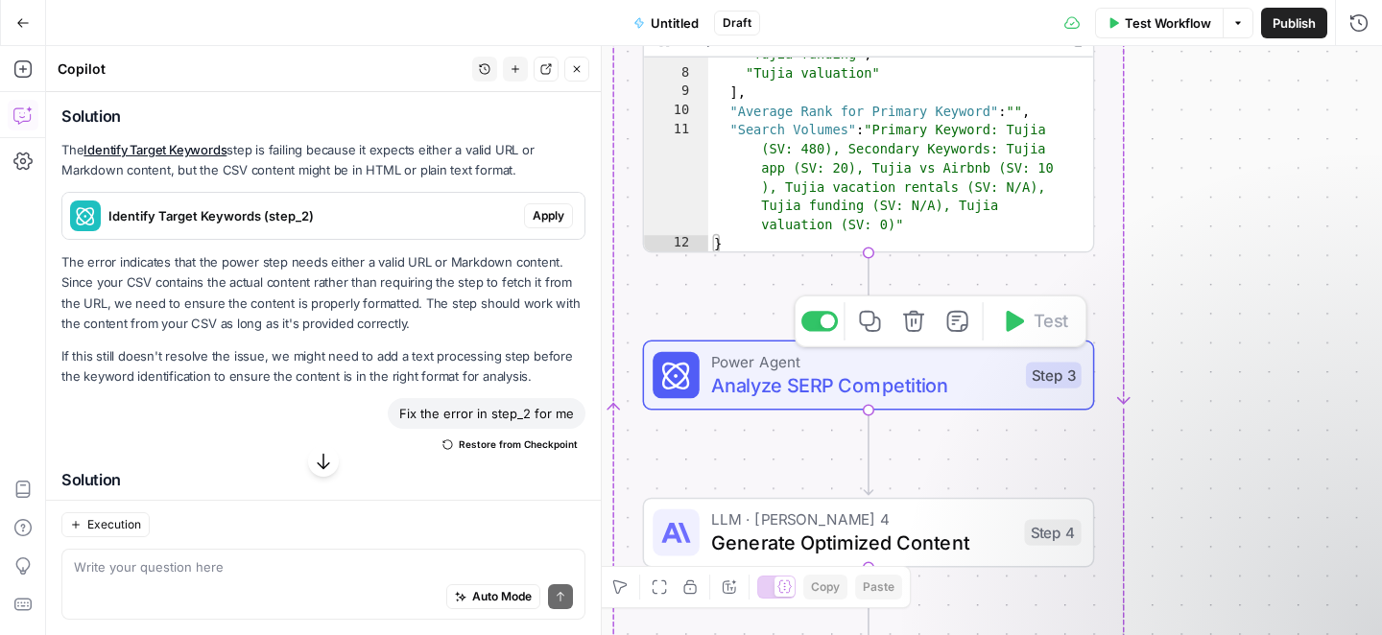
click at [875, 384] on span "Analyze SERP Competition" at bounding box center [862, 384] width 303 height 29
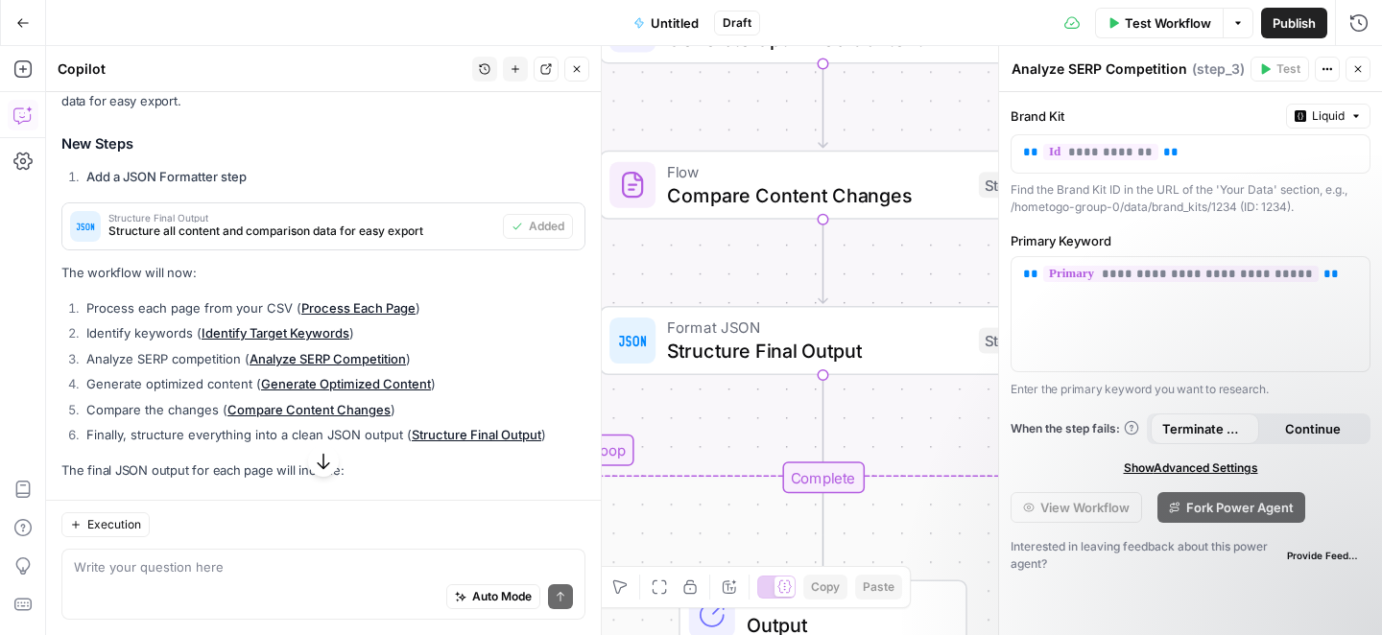
scroll to position [3703, 0]
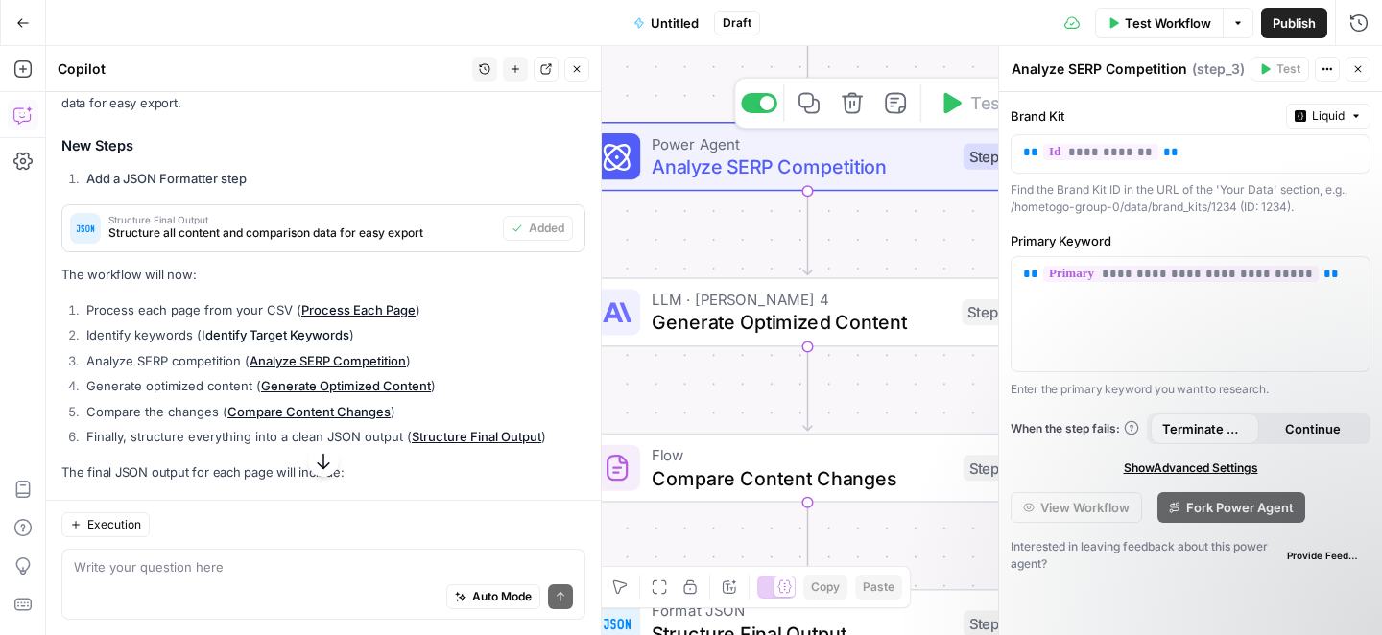
click at [724, 168] on span "Analyze SERP Competition" at bounding box center [802, 167] width 300 height 29
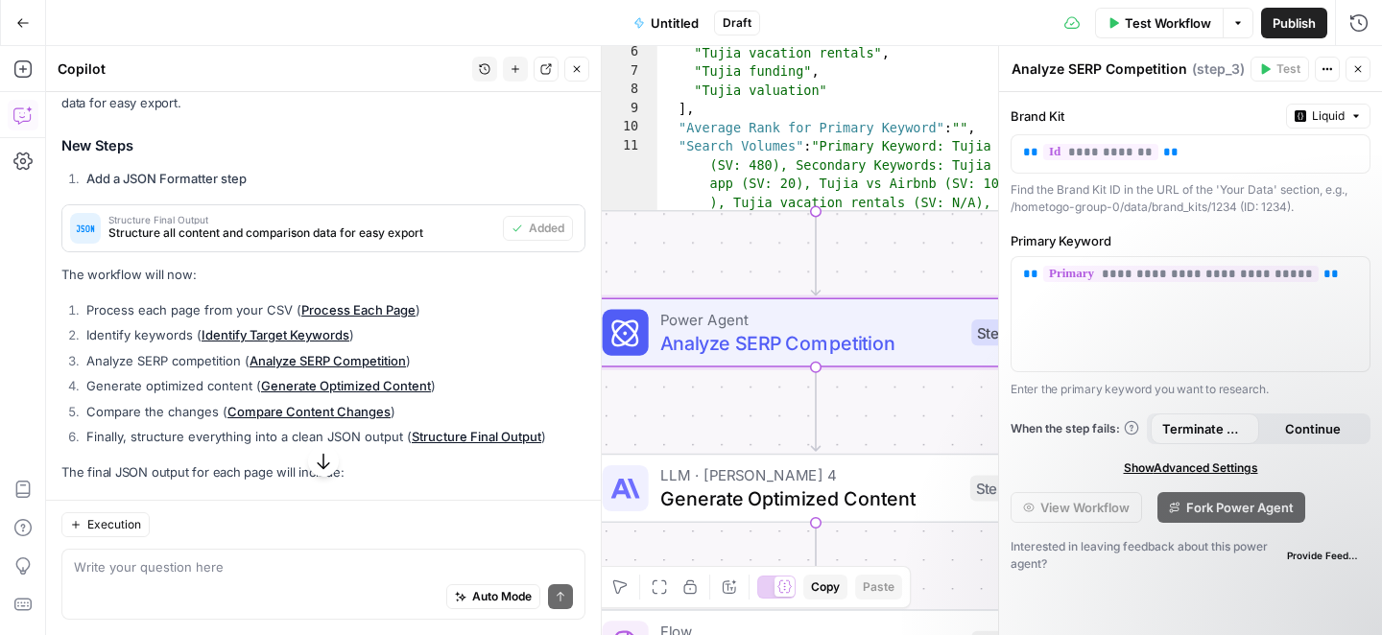
scroll to position [14, 0]
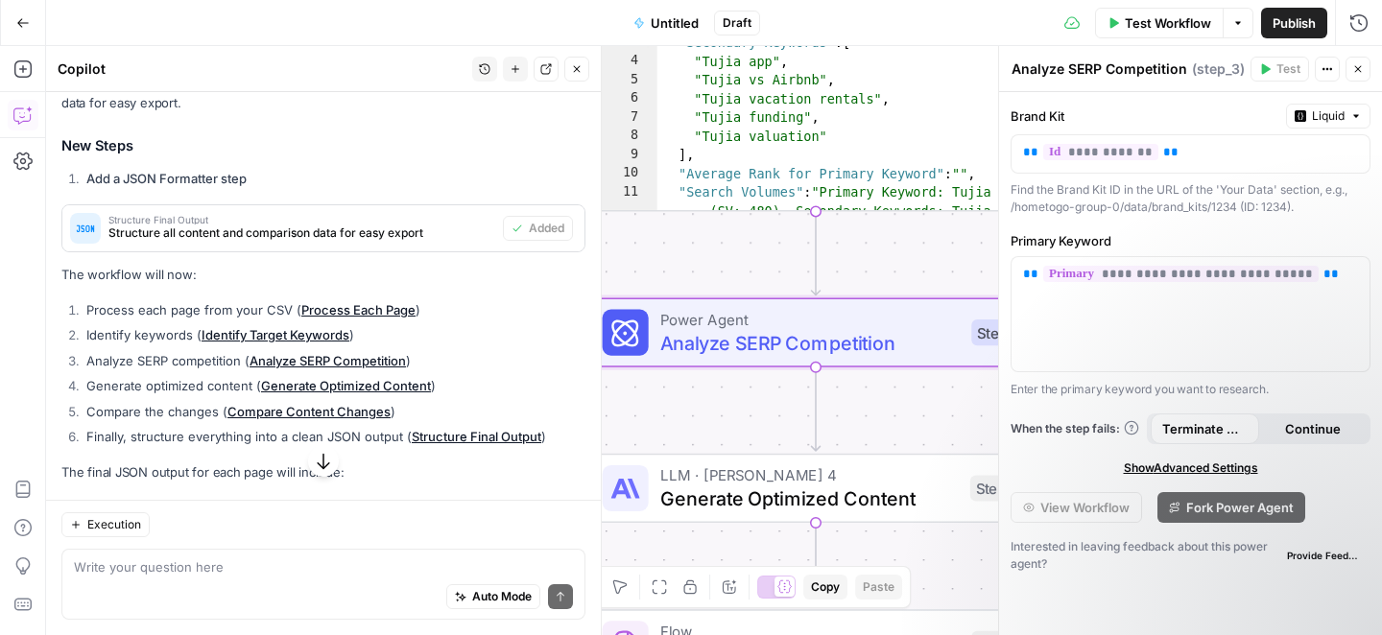
click at [1134, 23] on span "Test Workflow" at bounding box center [1168, 22] width 86 height 19
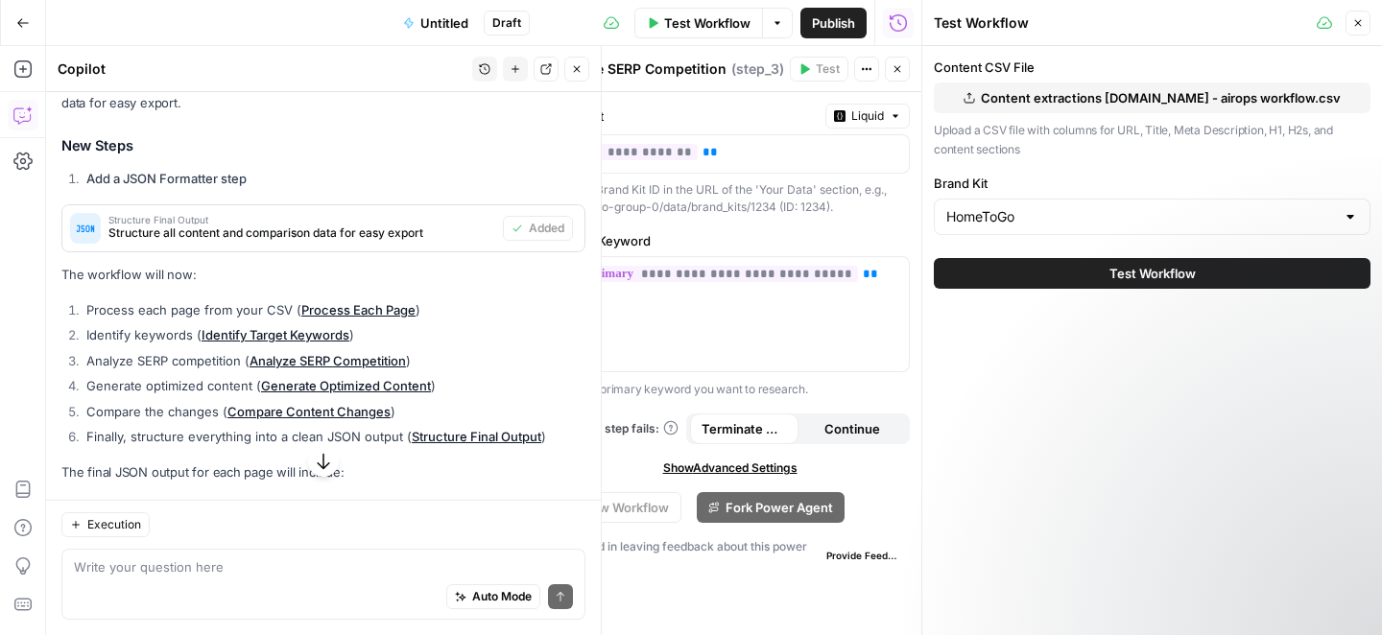
click at [1101, 268] on button "Test Workflow" at bounding box center [1152, 273] width 437 height 31
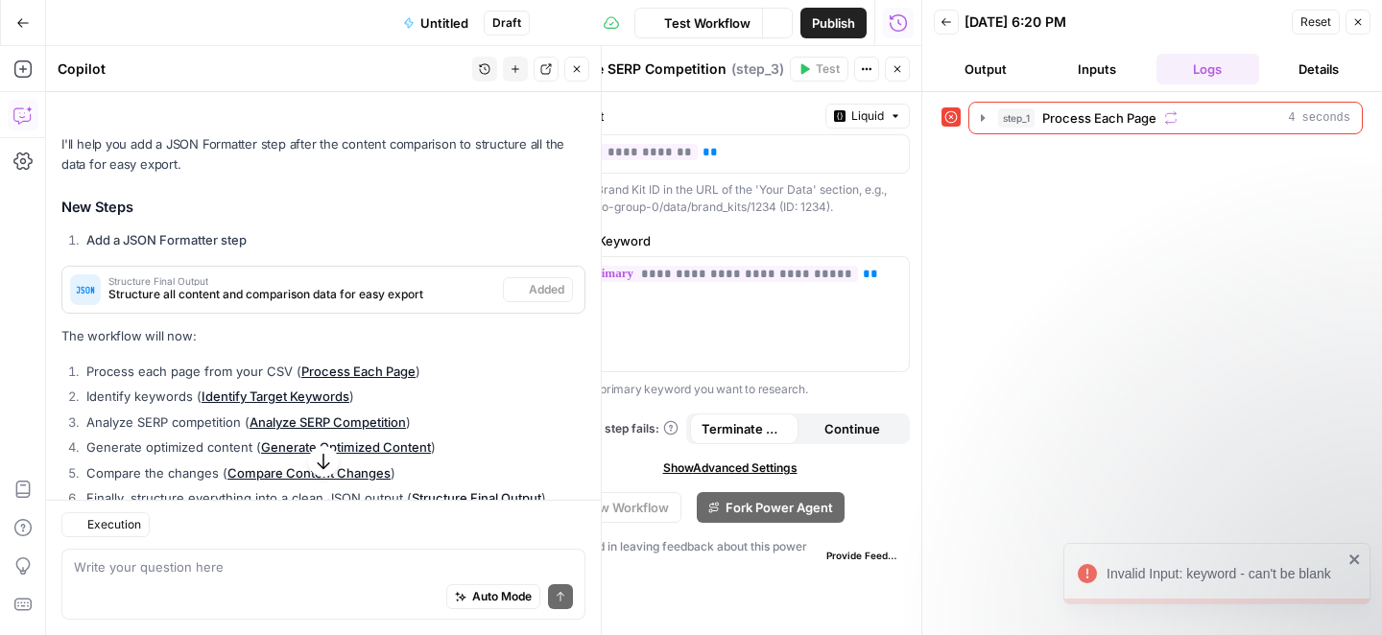
scroll to position [3703, 0]
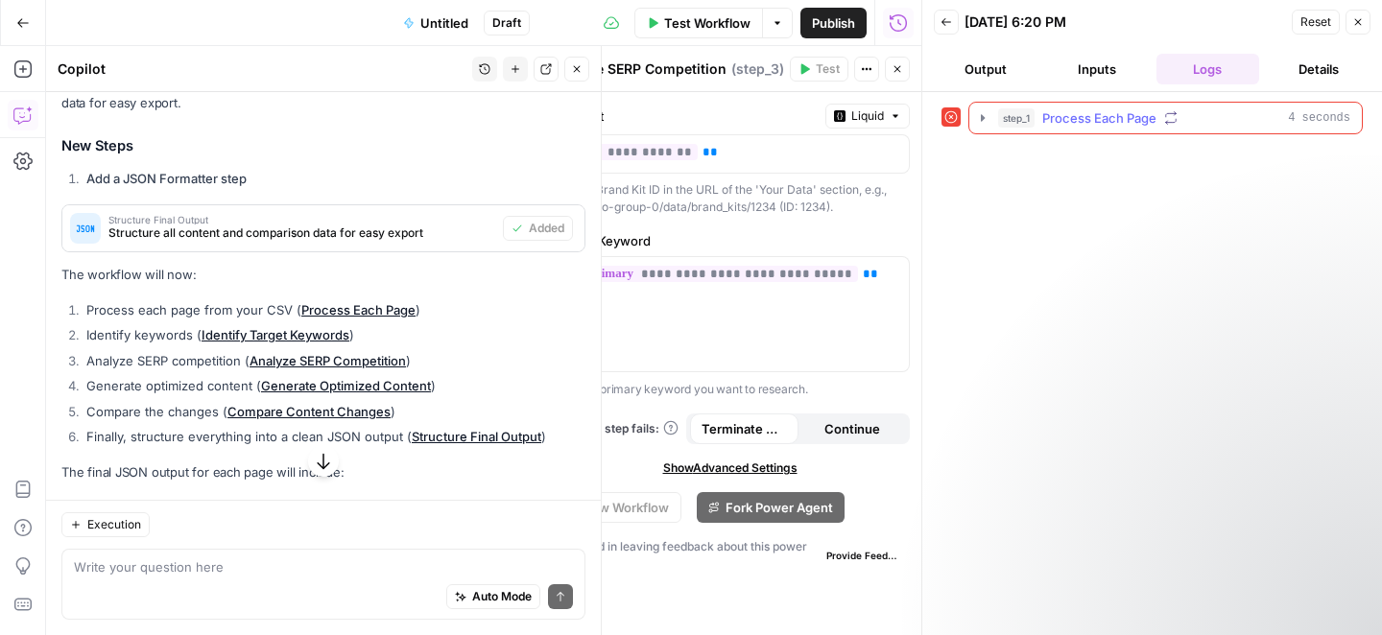
click at [1099, 119] on span "Process Each Page" at bounding box center [1099, 117] width 114 height 19
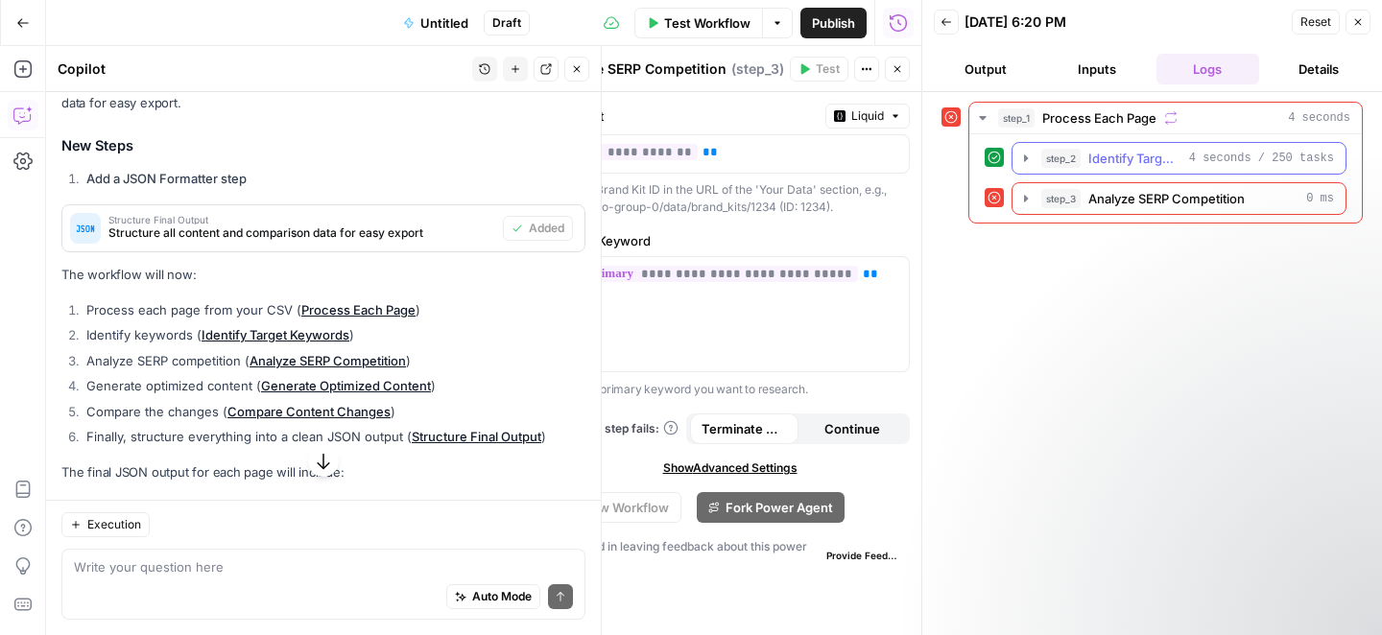
click at [1126, 164] on span "Identify Target Keywords" at bounding box center [1134, 158] width 93 height 19
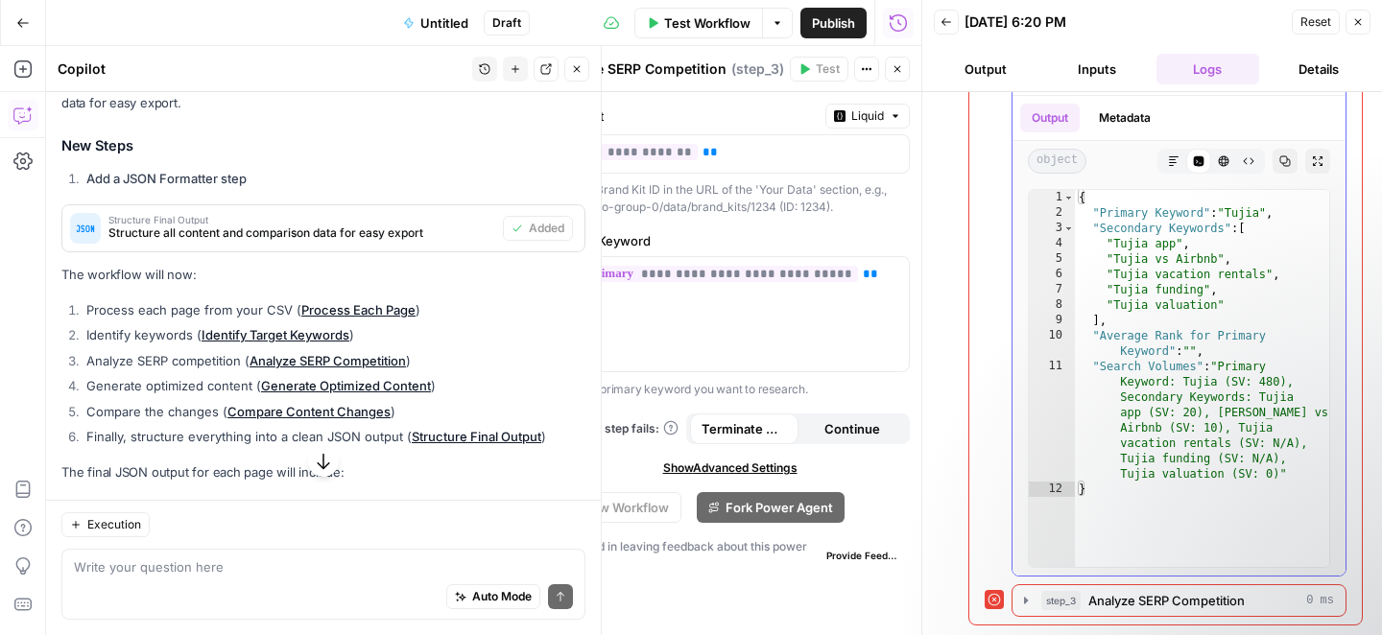
scroll to position [0, 0]
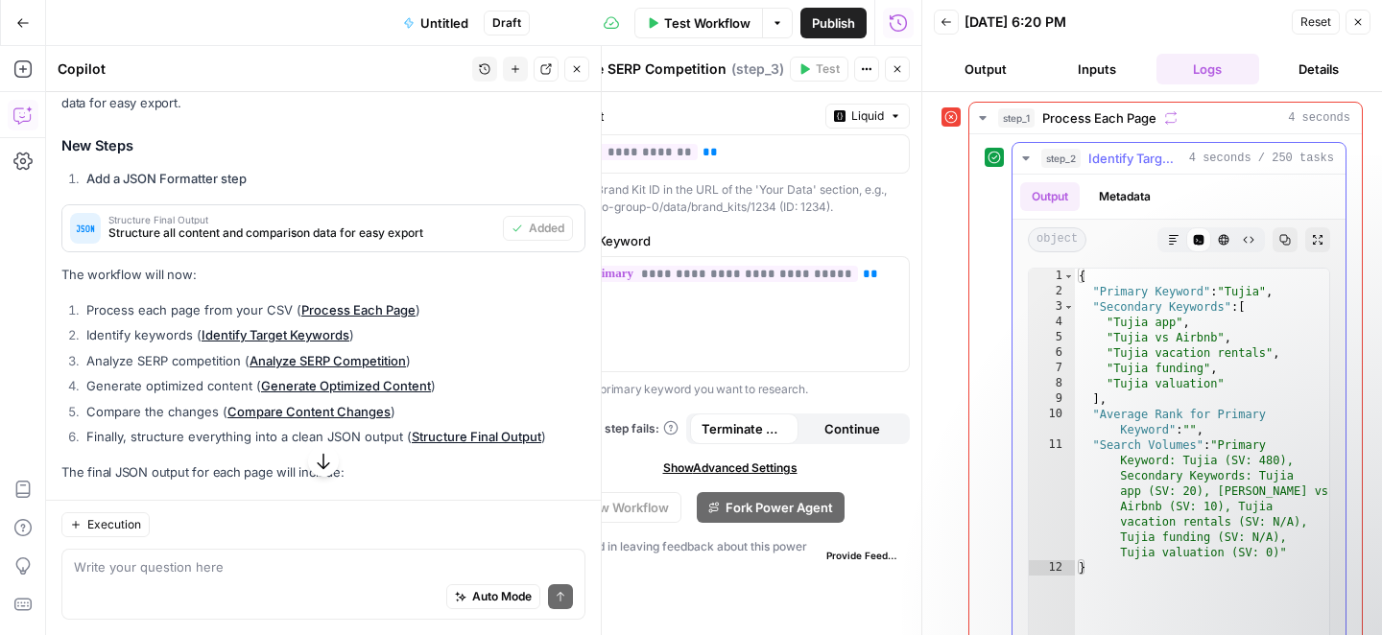
click at [1224, 154] on span "4 seconds / 250 tasks" at bounding box center [1261, 158] width 145 height 17
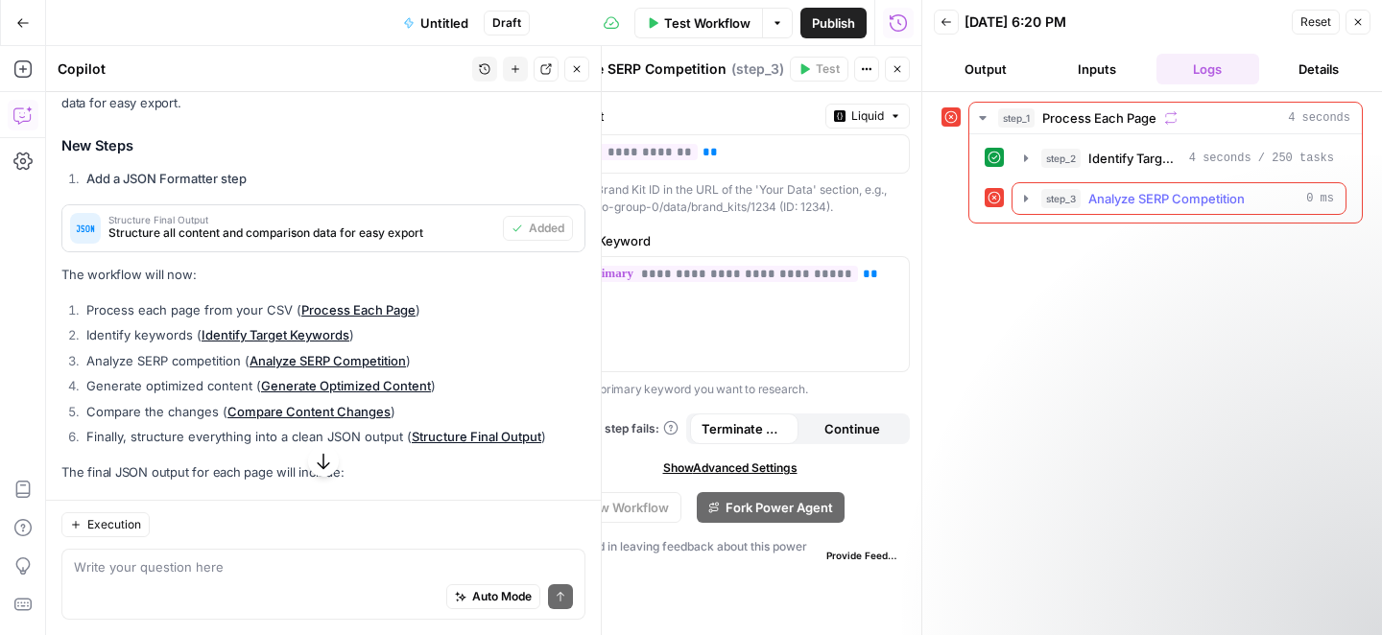
click at [1187, 195] on span "Analyze SERP Competition" at bounding box center [1166, 198] width 156 height 19
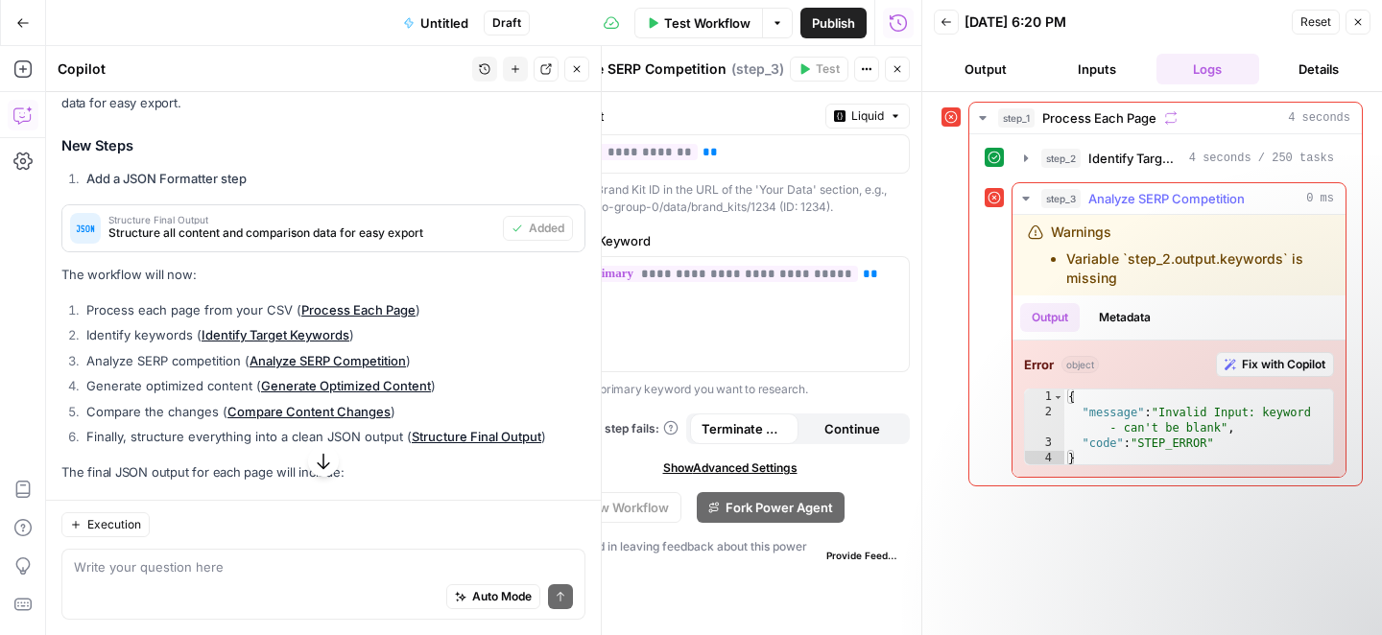
click at [1280, 365] on span "Fix with Copilot" at bounding box center [1283, 364] width 83 height 17
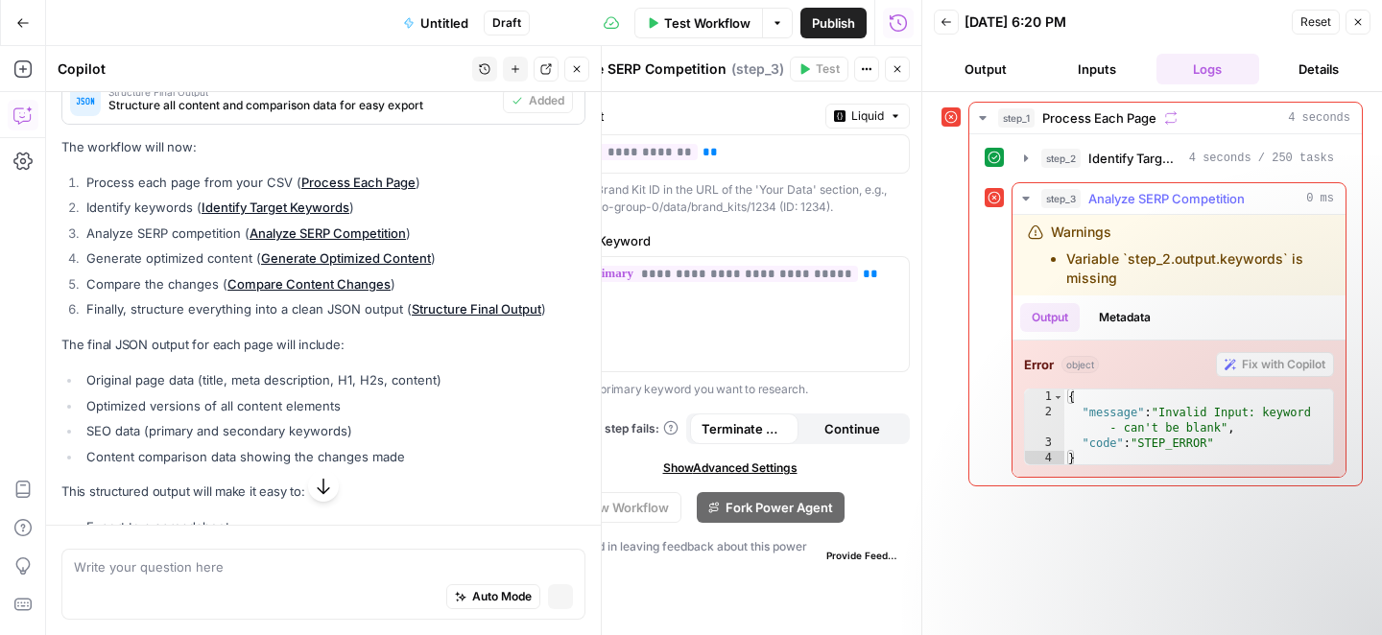
scroll to position [3613, 0]
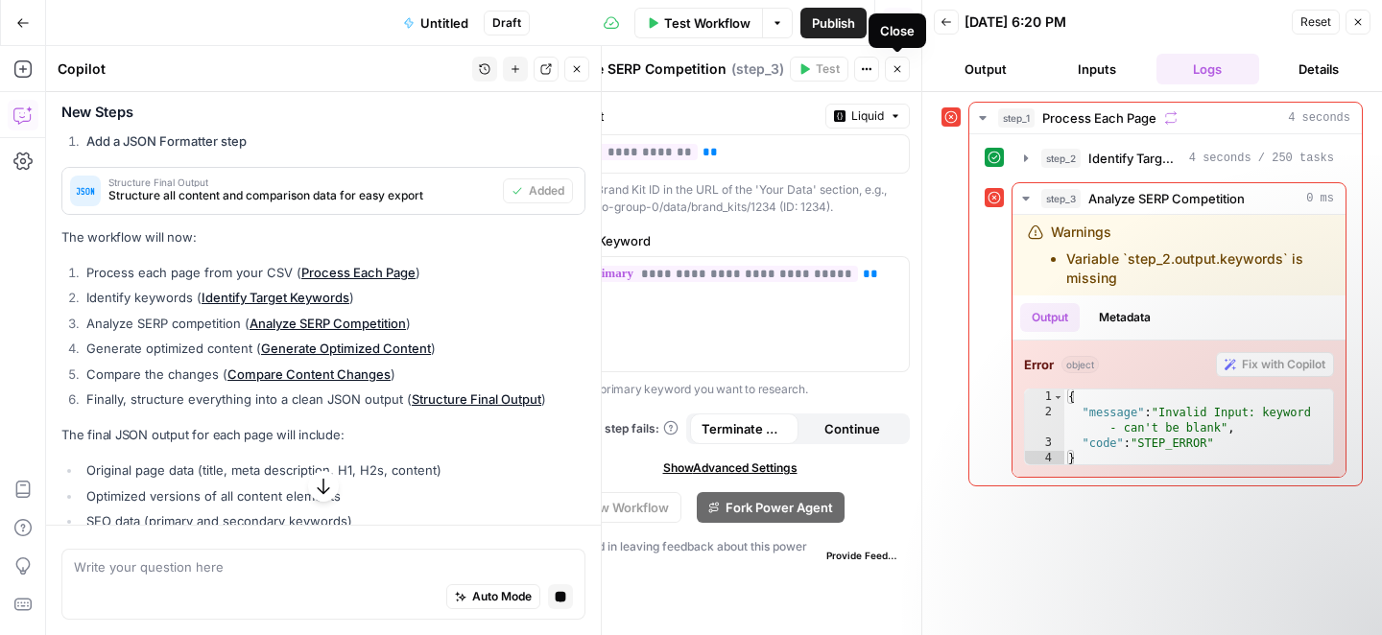
click at [897, 70] on icon "button" at bounding box center [897, 69] width 12 height 12
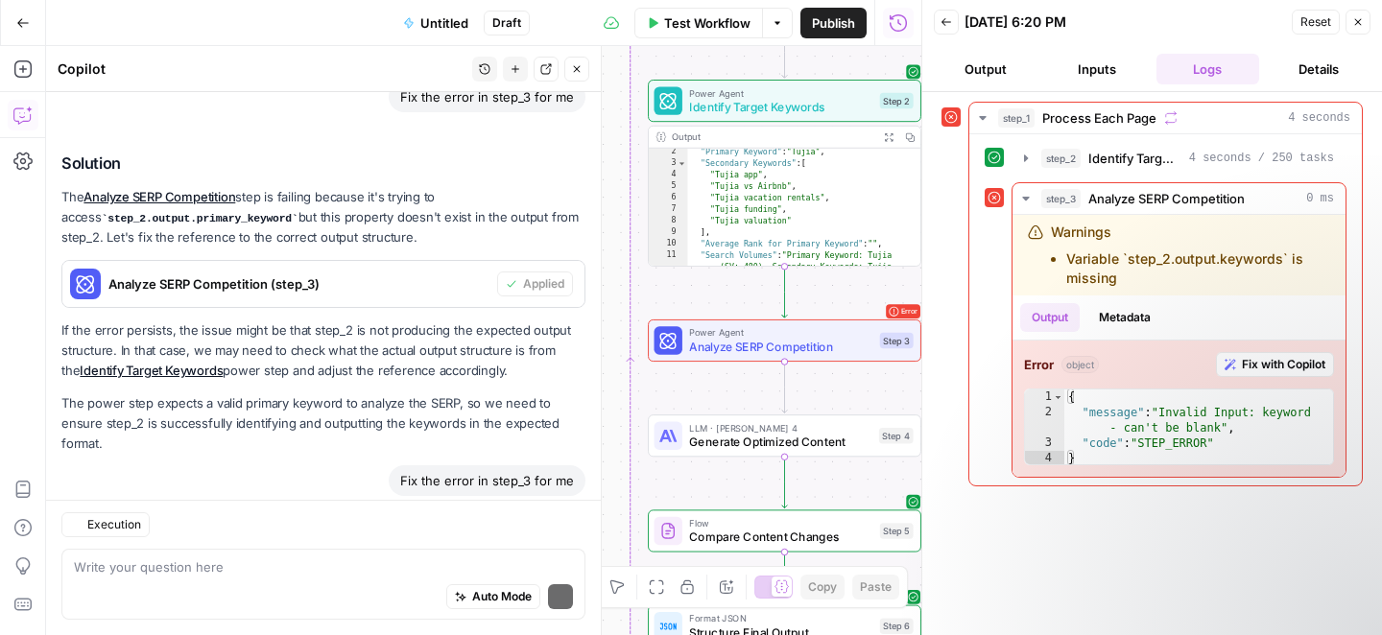
scroll to position [6609, 0]
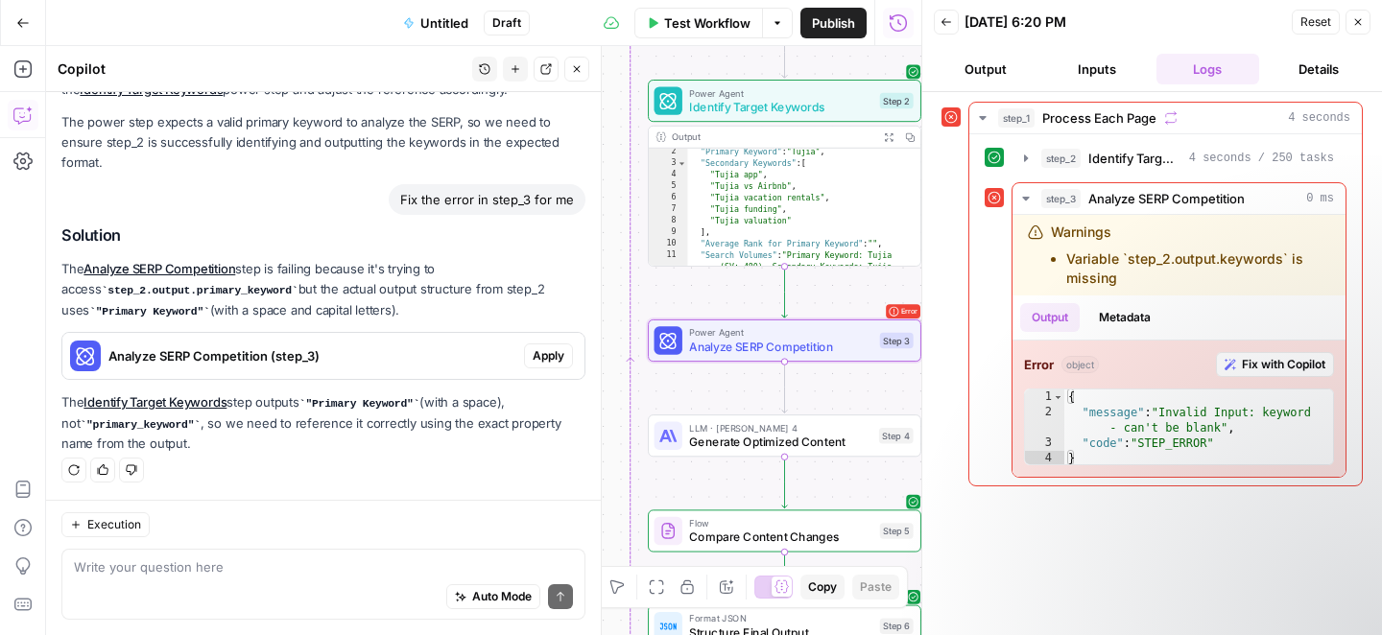
click at [539, 356] on span "Apply" at bounding box center [549, 355] width 32 height 17
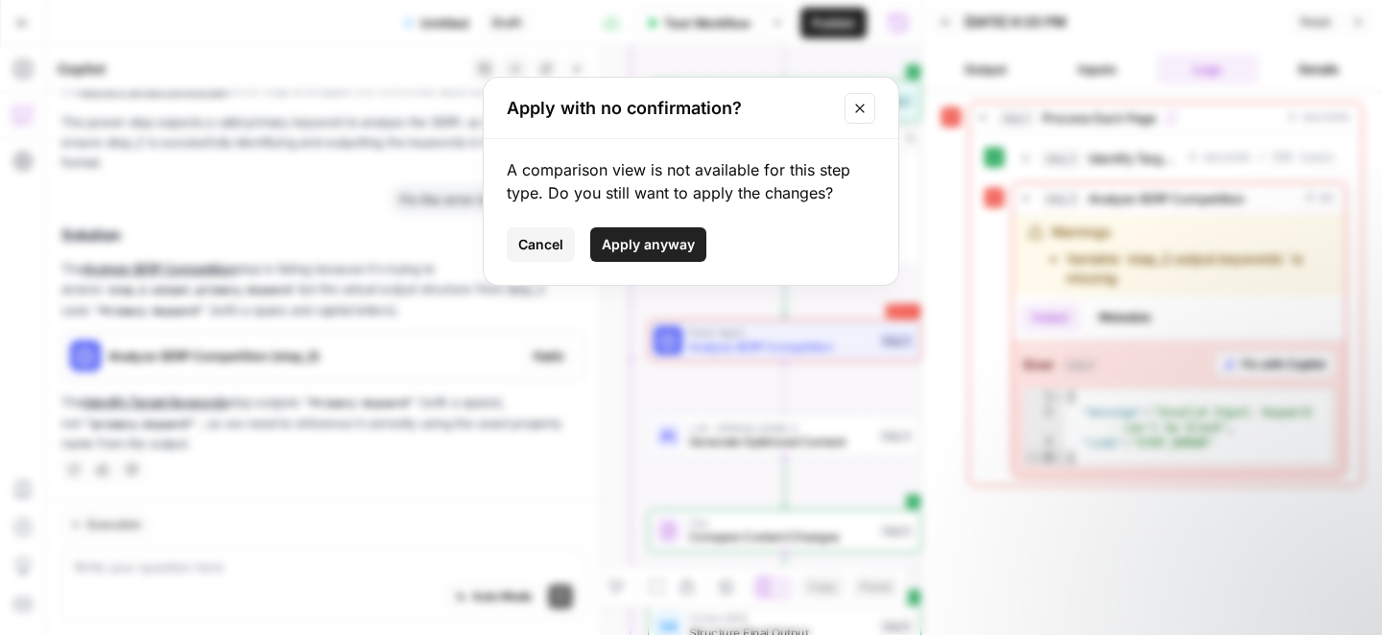
click at [634, 249] on span "Apply anyway" at bounding box center [648, 244] width 93 height 19
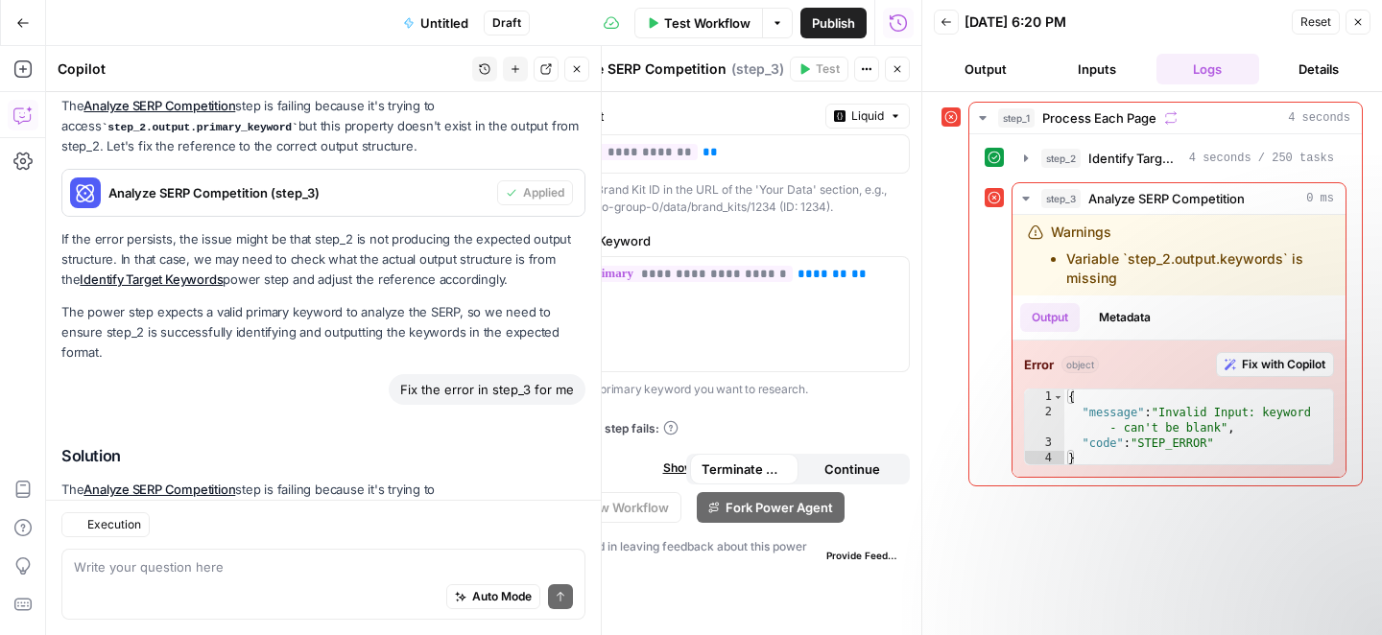
scroll to position [6639, 0]
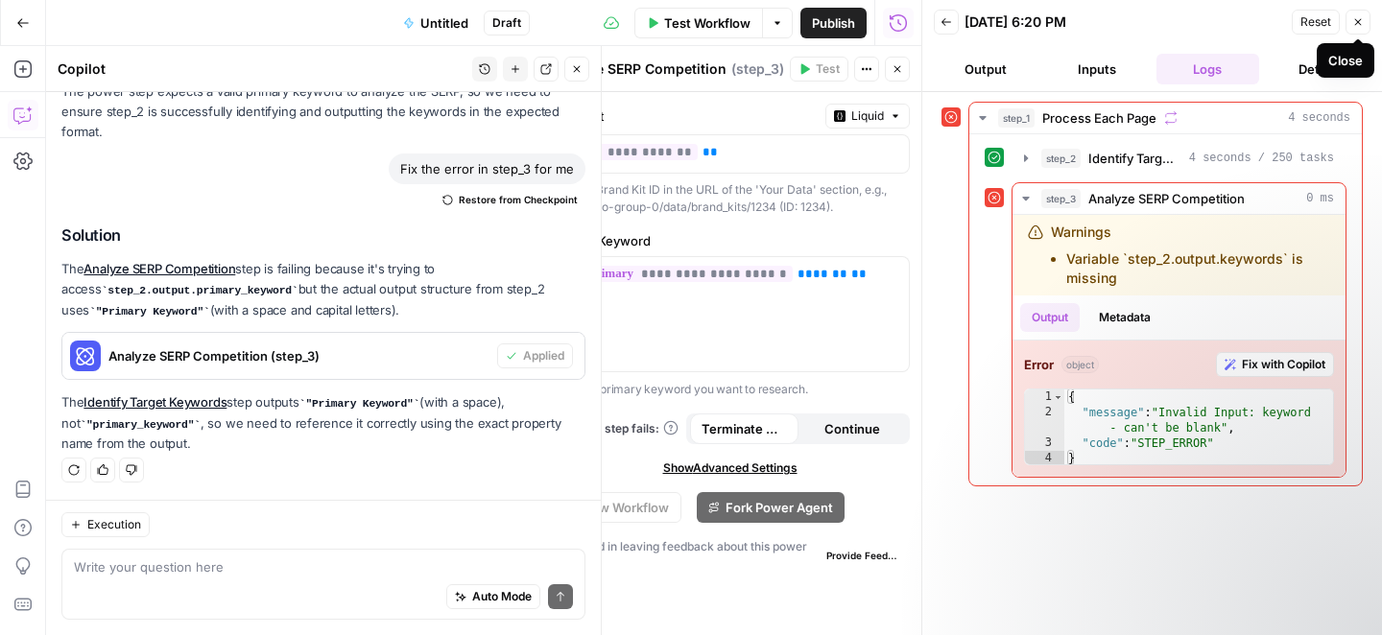
click at [1358, 26] on icon "button" at bounding box center [1358, 22] width 12 height 12
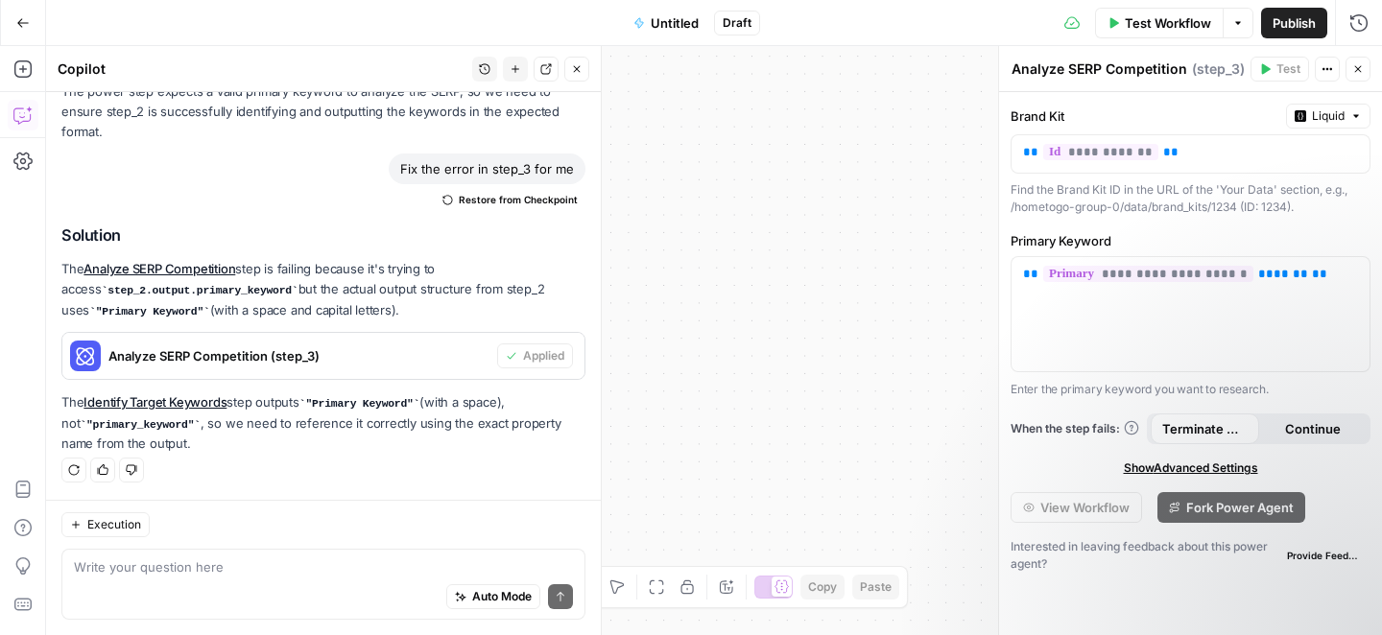
click at [1355, 68] on span "E" at bounding box center [1353, 64] width 14 height 18
click at [1360, 68] on icon "button" at bounding box center [1358, 69] width 12 height 12
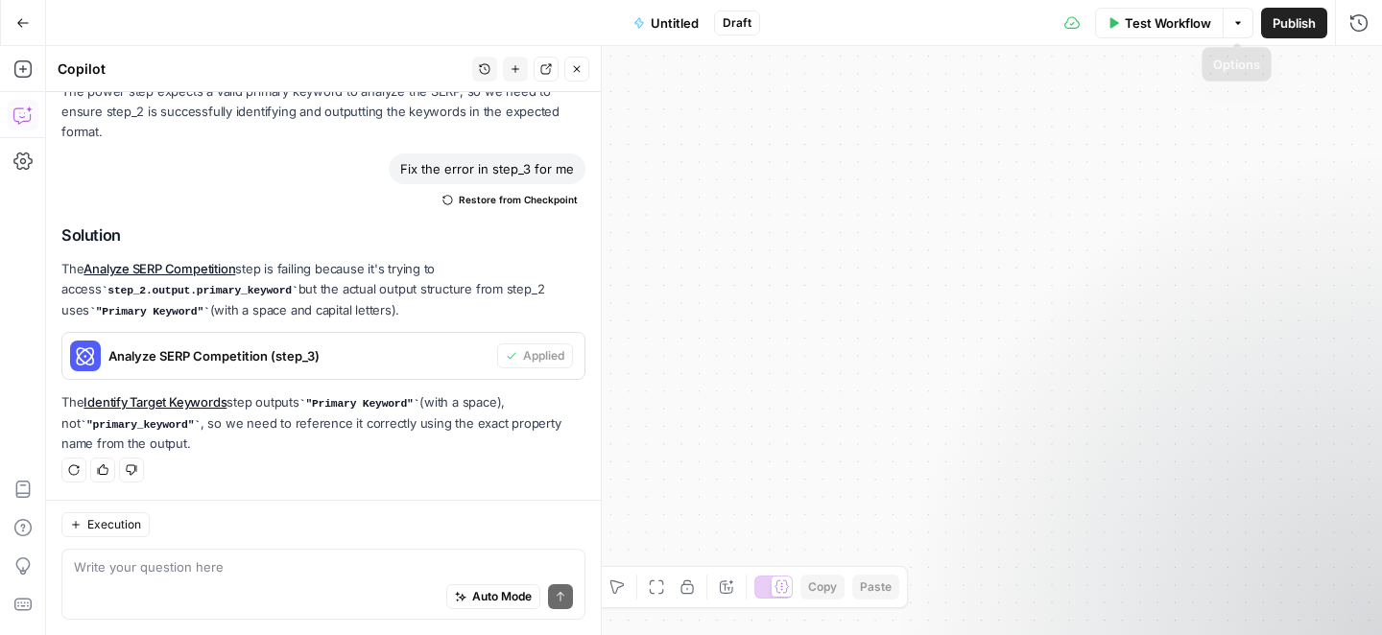
click at [1190, 26] on span "Test Workflow" at bounding box center [1168, 22] width 86 height 19
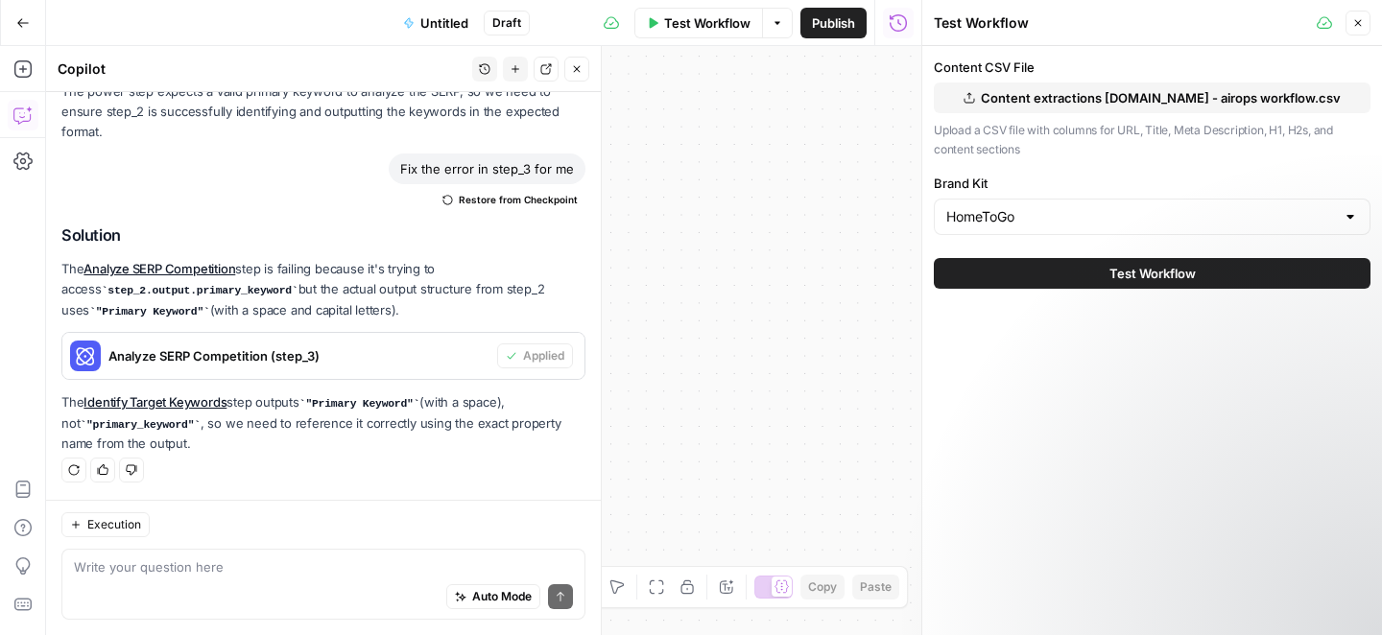
click at [1156, 260] on button "Test Workflow" at bounding box center [1152, 273] width 437 height 31
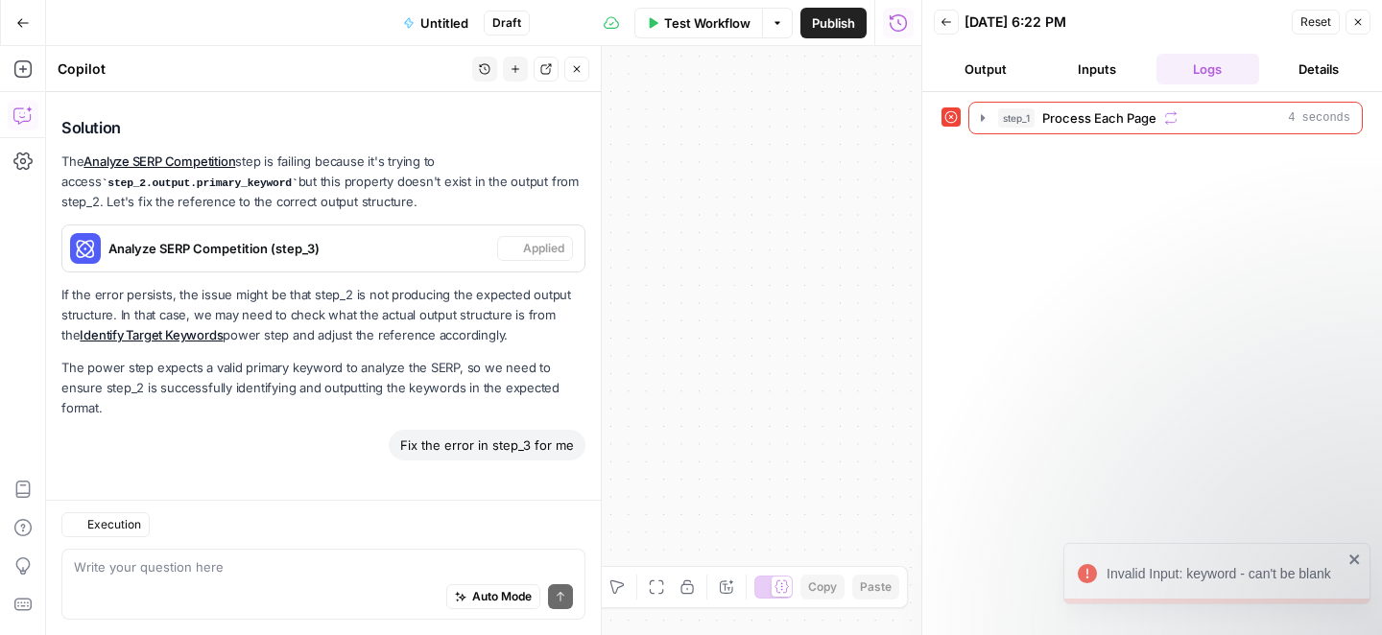
scroll to position [6639, 0]
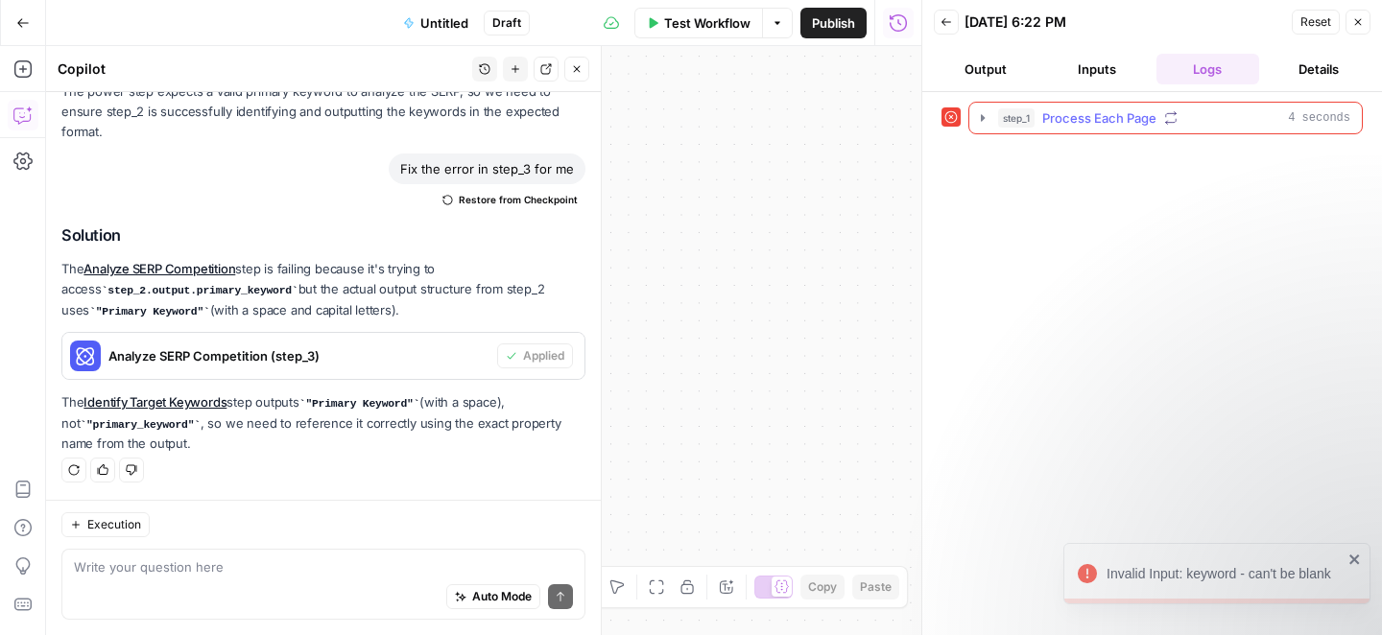
click at [1056, 121] on span "Process Each Page" at bounding box center [1099, 117] width 114 height 19
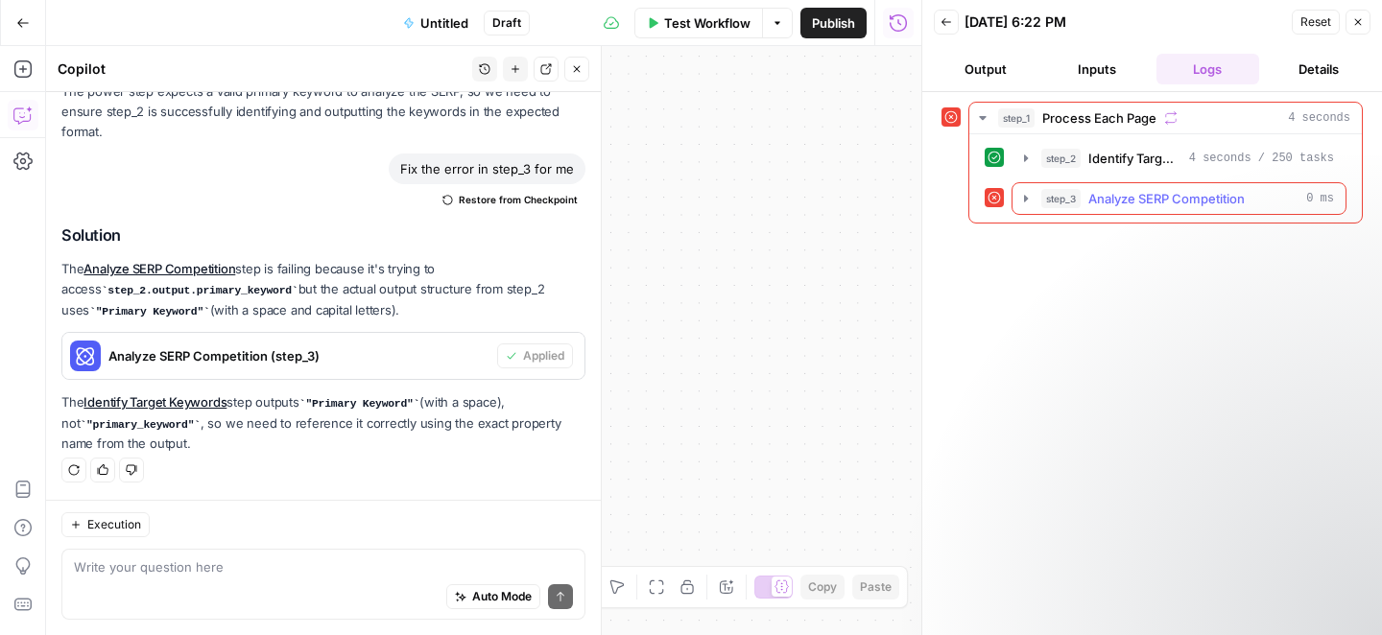
click at [1205, 202] on span "Analyze SERP Competition" at bounding box center [1166, 198] width 156 height 19
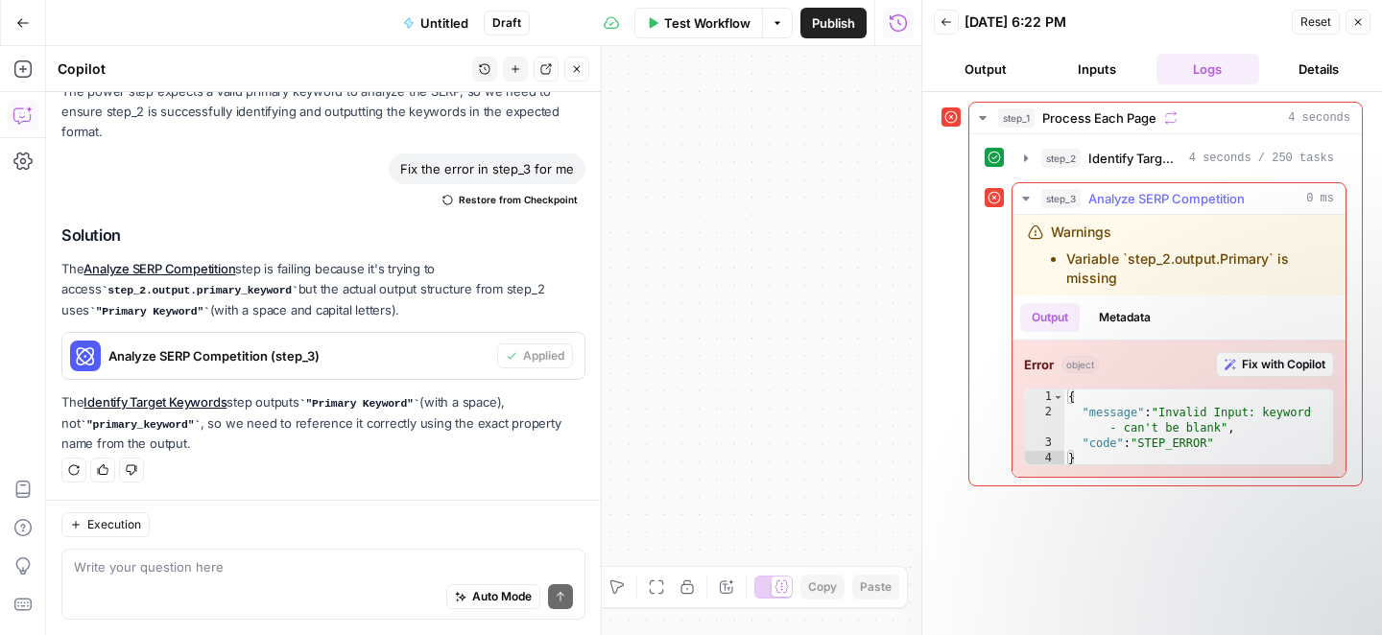
click at [1257, 363] on span "Fix with Copilot" at bounding box center [1283, 364] width 83 height 17
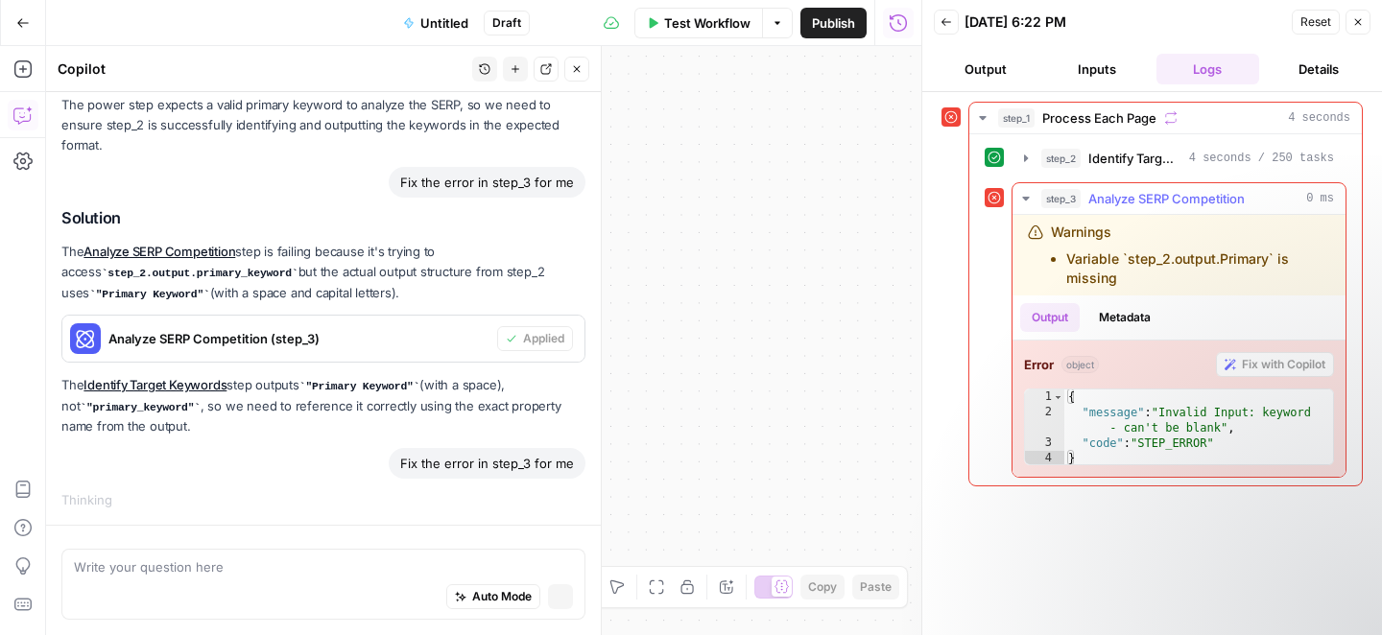
scroll to position [6345, 0]
click at [1141, 314] on button "Metadata" at bounding box center [1124, 317] width 75 height 29
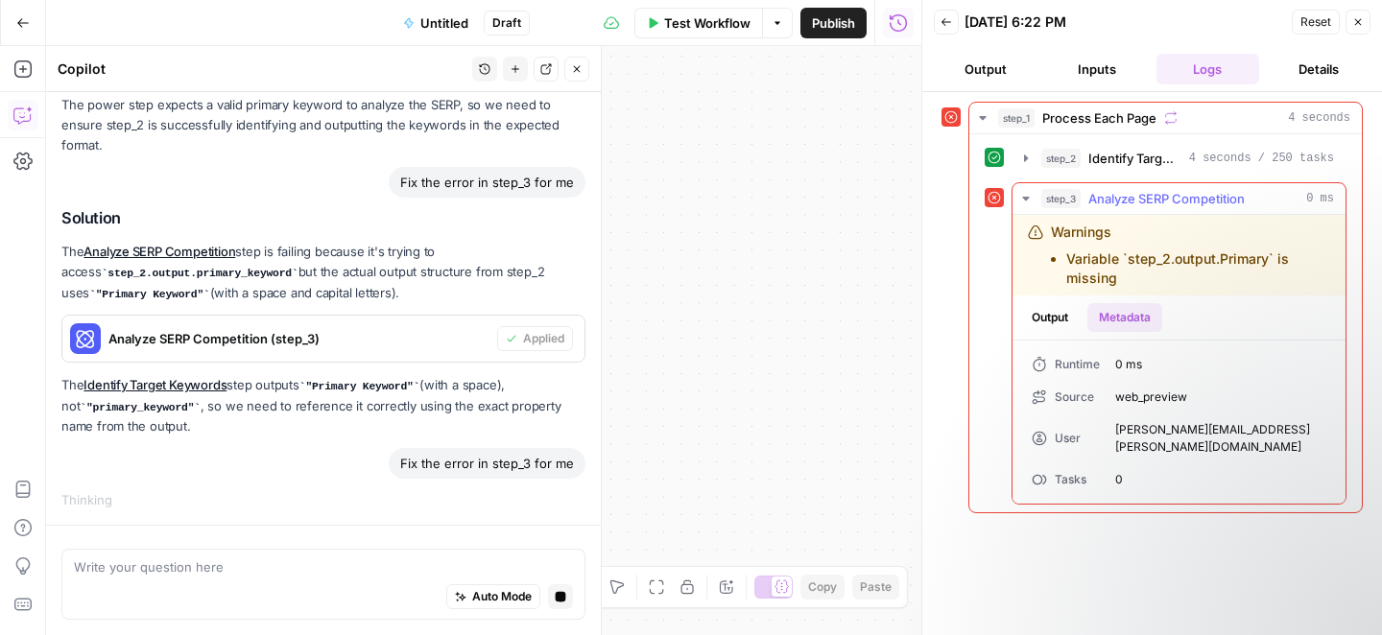
click at [1060, 321] on button "Output" at bounding box center [1049, 317] width 59 height 29
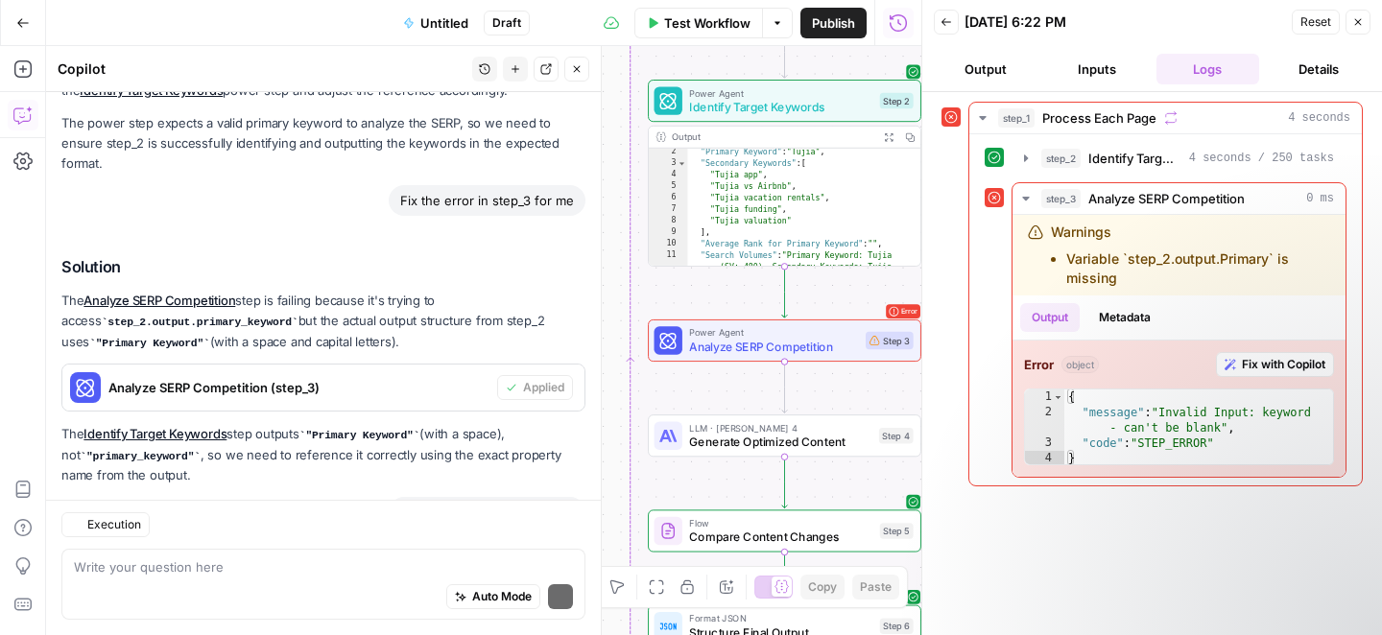
scroll to position [6920, 0]
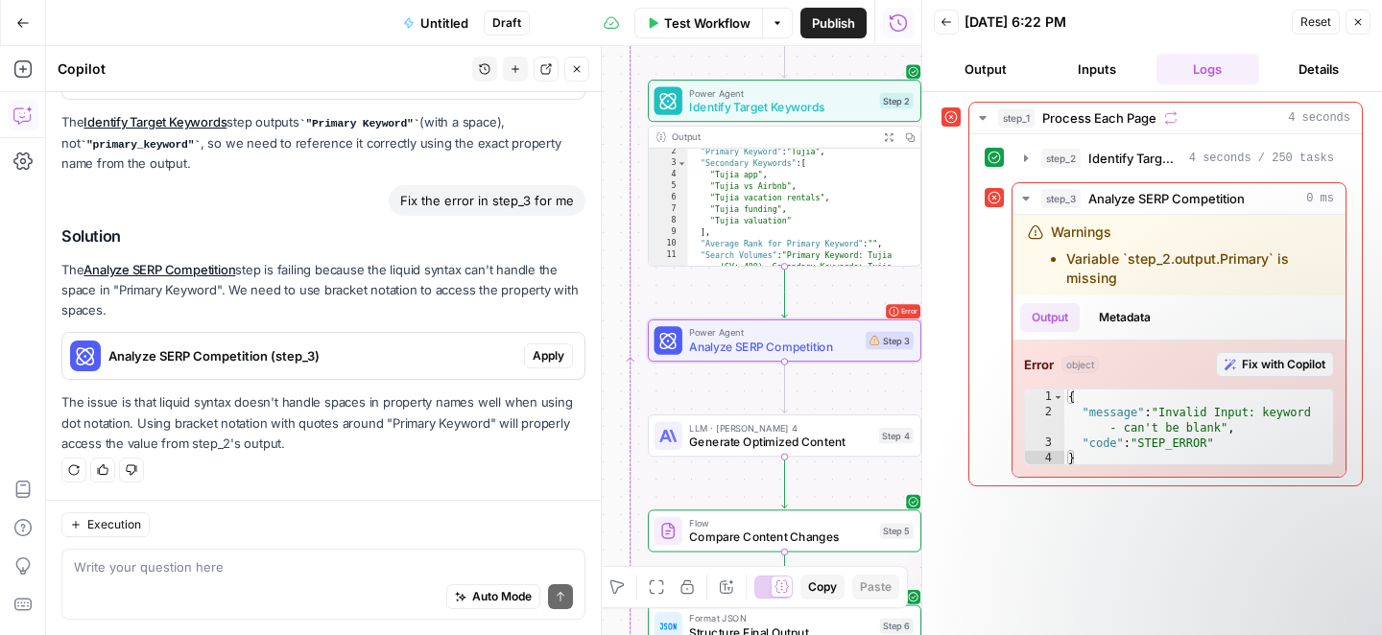
click at [533, 363] on span "Apply" at bounding box center [549, 355] width 32 height 17
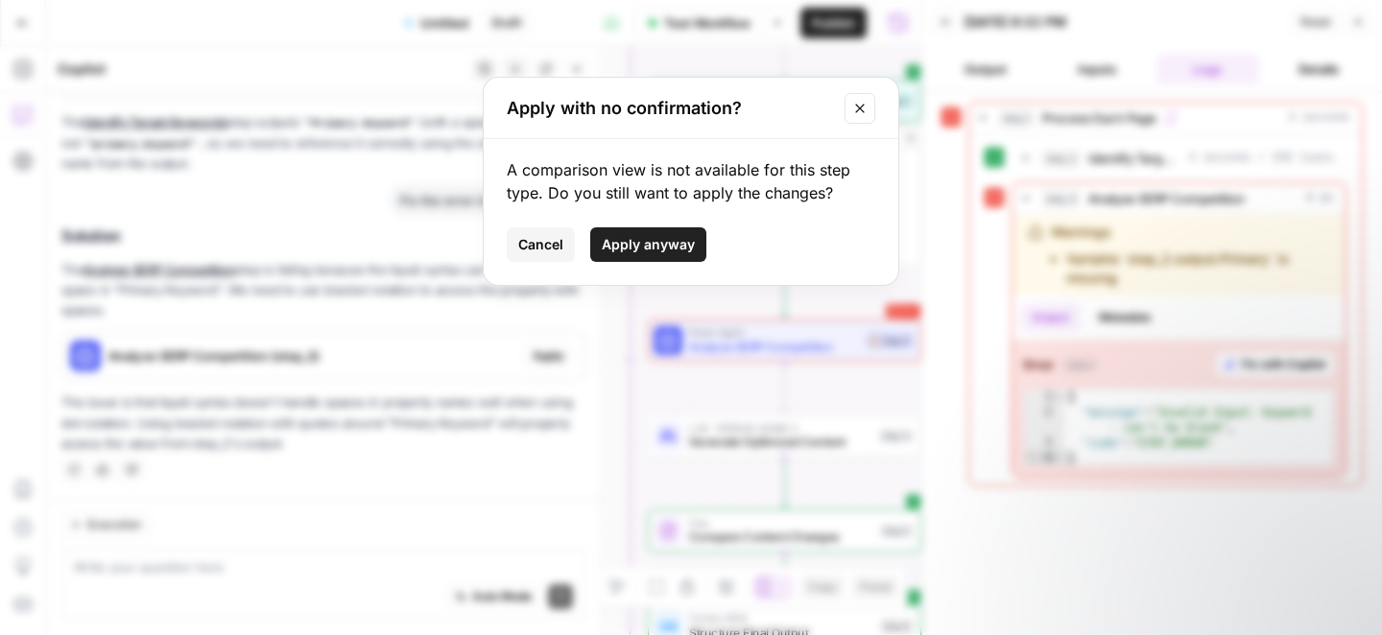
click at [626, 253] on span "Apply anyway" at bounding box center [648, 244] width 93 height 19
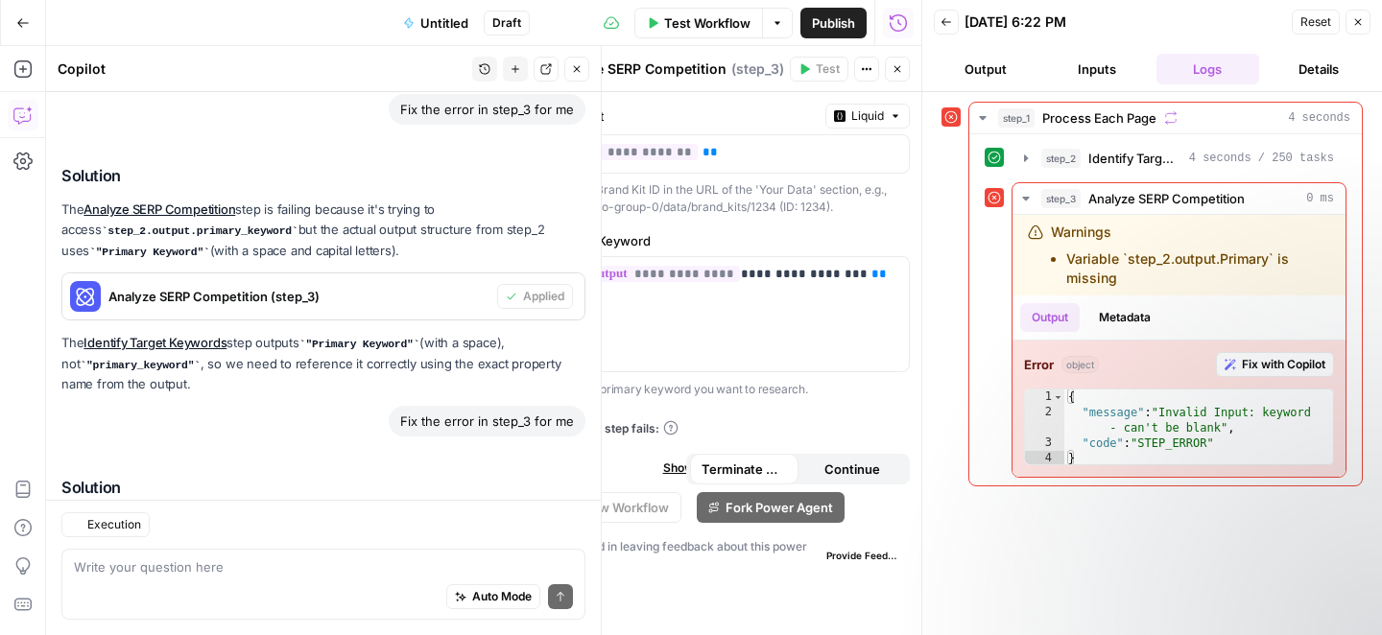
scroll to position [6950, 0]
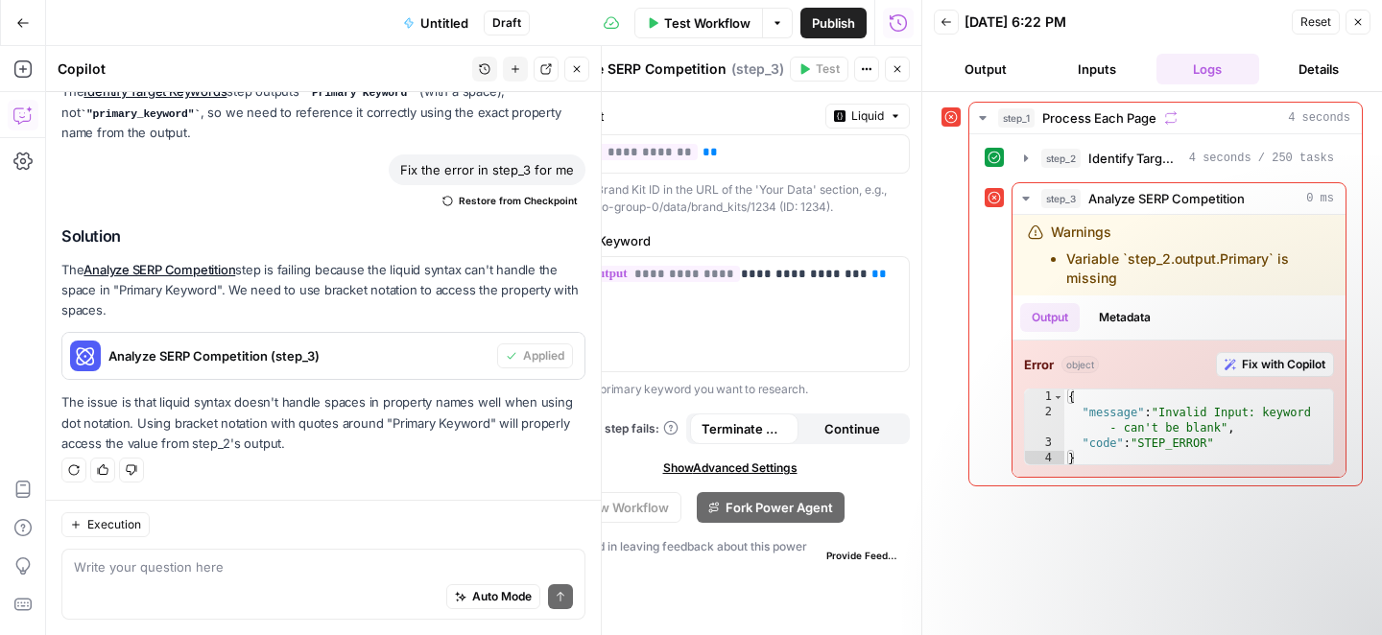
click at [714, 23] on span "Test Workflow" at bounding box center [707, 22] width 86 height 19
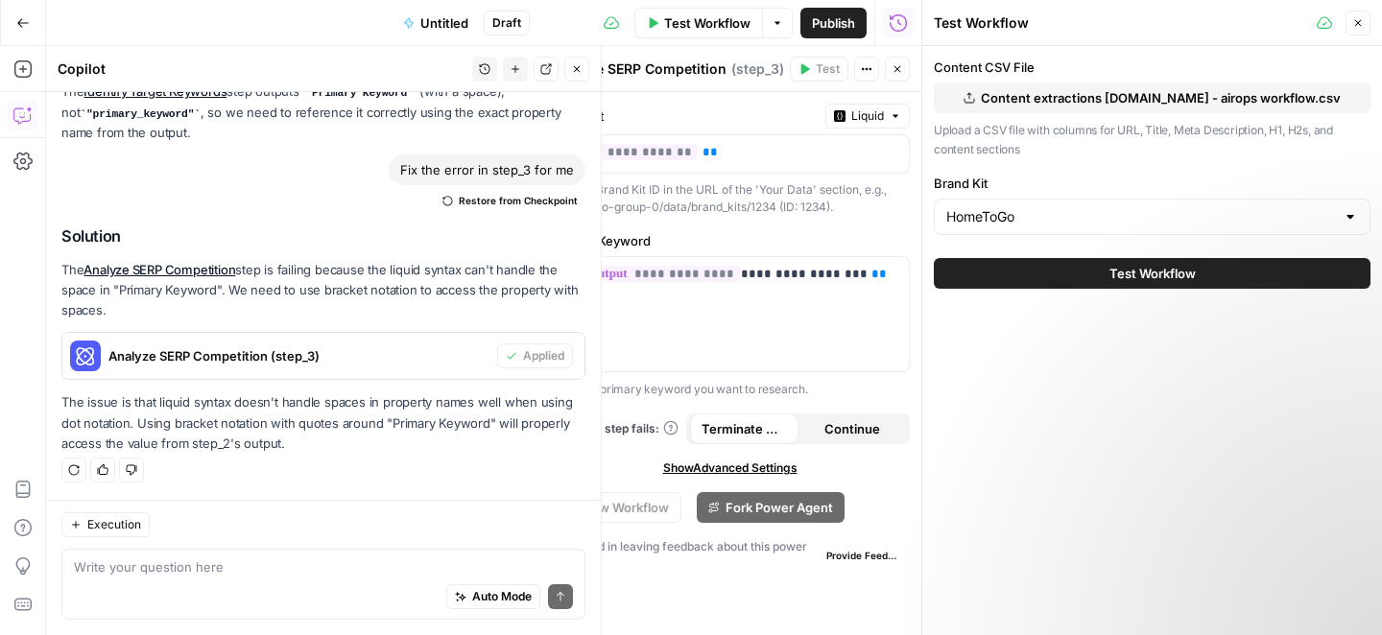
click at [1180, 281] on span "Test Workflow" at bounding box center [1152, 273] width 86 height 19
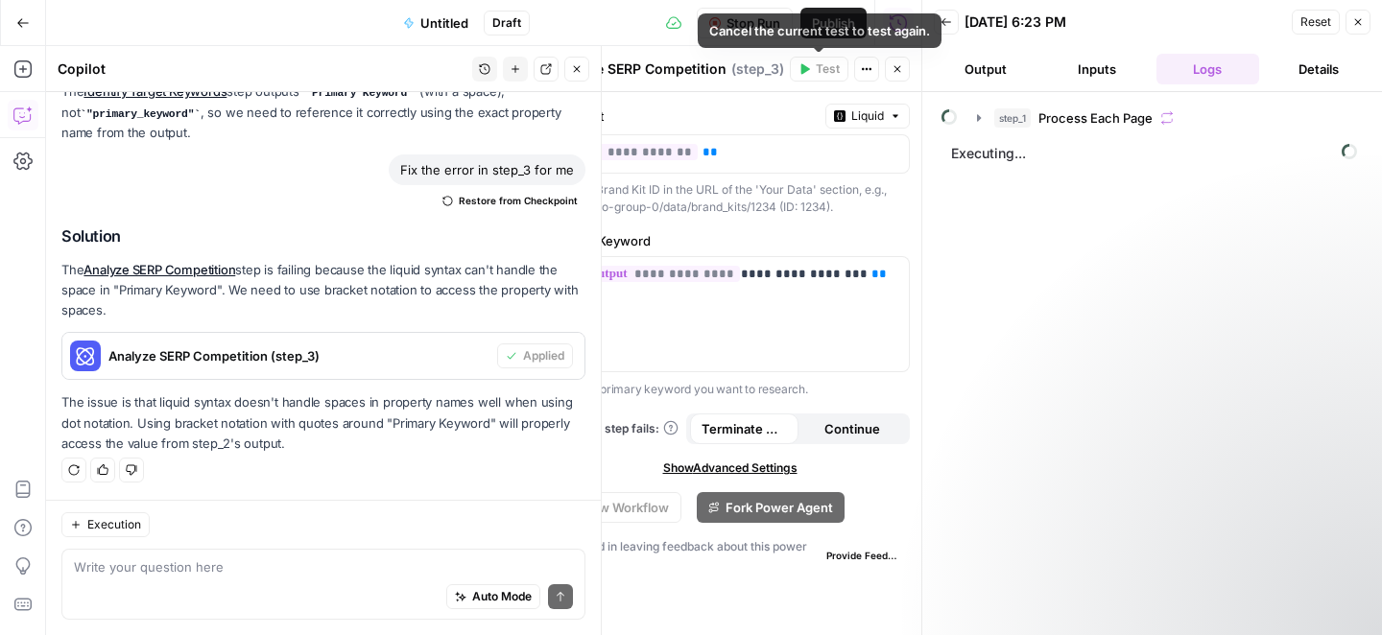
click at [892, 61] on button "Close" at bounding box center [897, 69] width 25 height 25
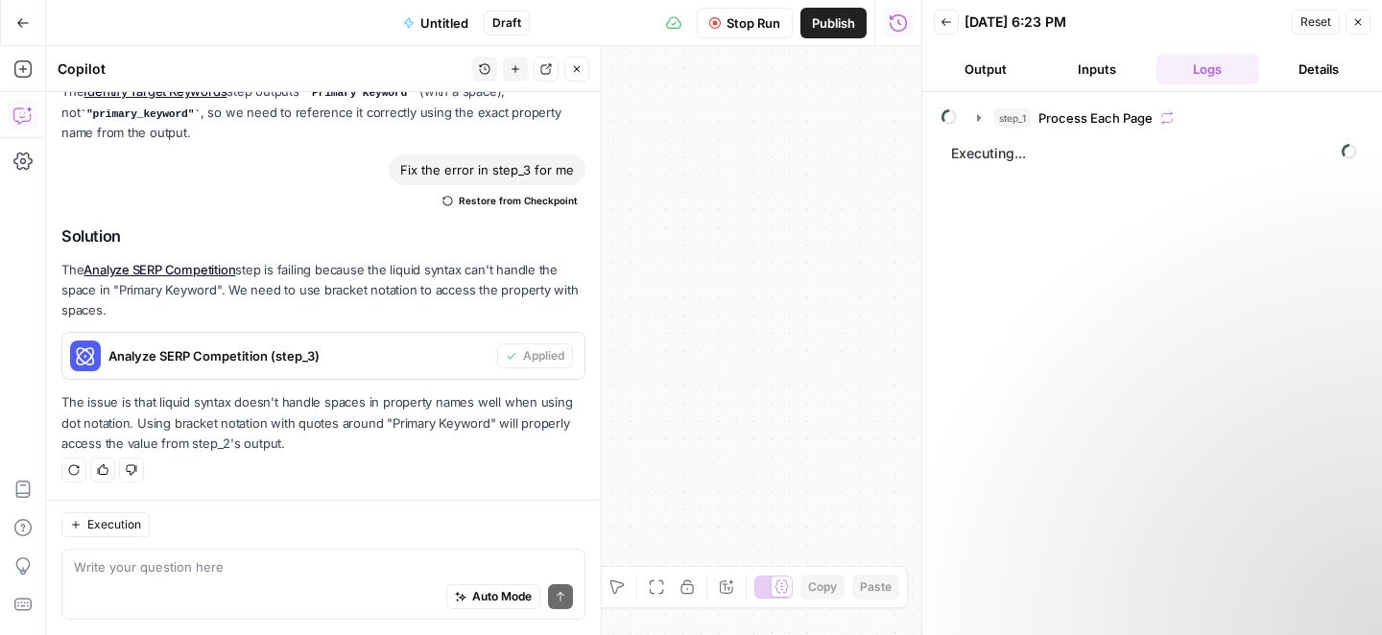
click at [1364, 19] on button "Close" at bounding box center [1357, 22] width 25 height 25
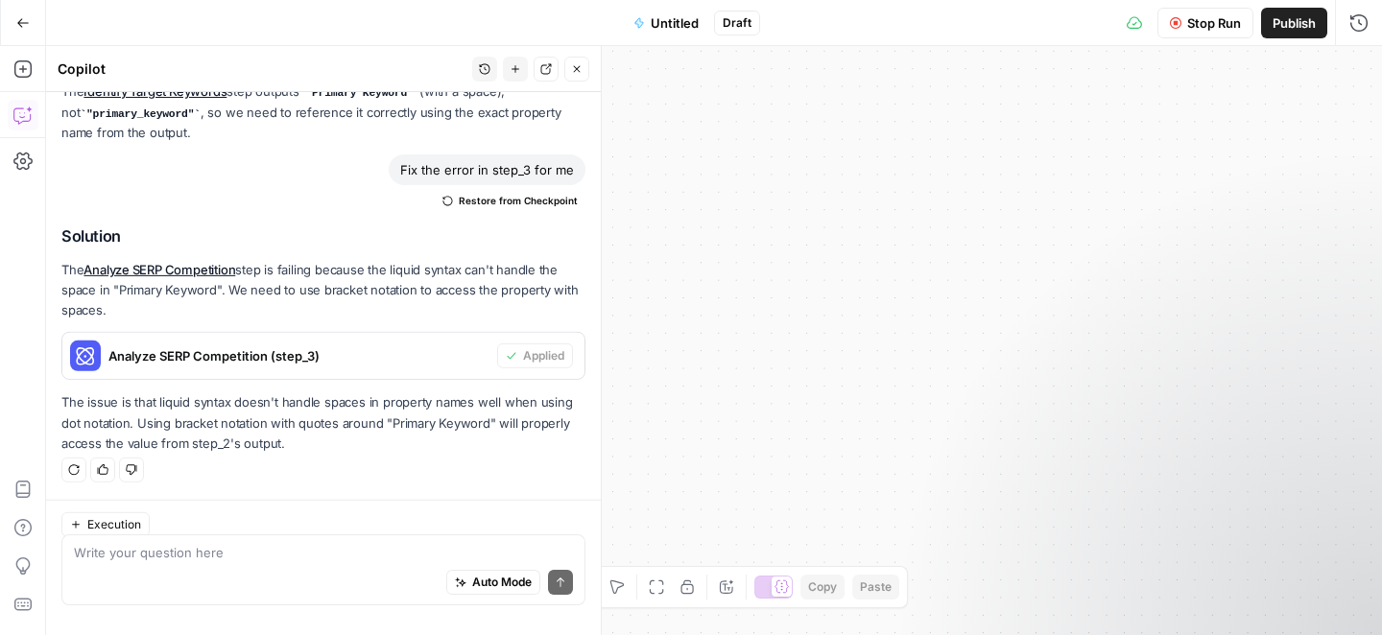
scroll to position [6950, 0]
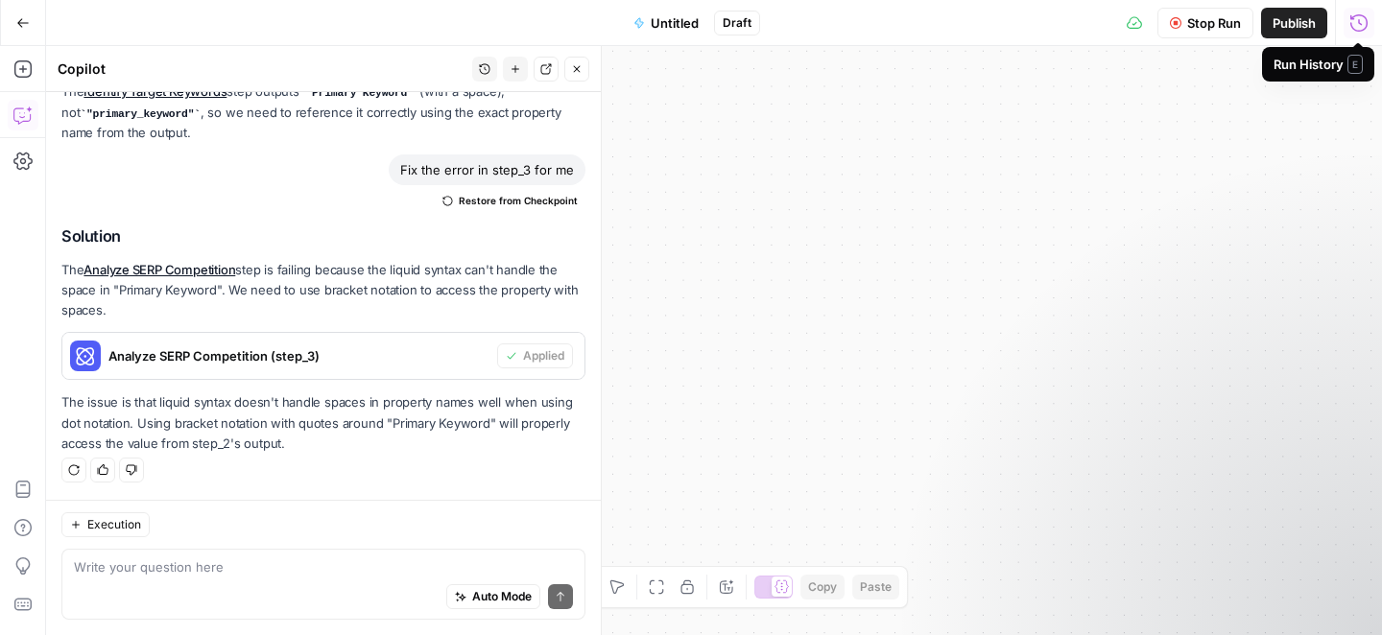
click at [1355, 21] on icon "button" at bounding box center [1358, 22] width 19 height 19
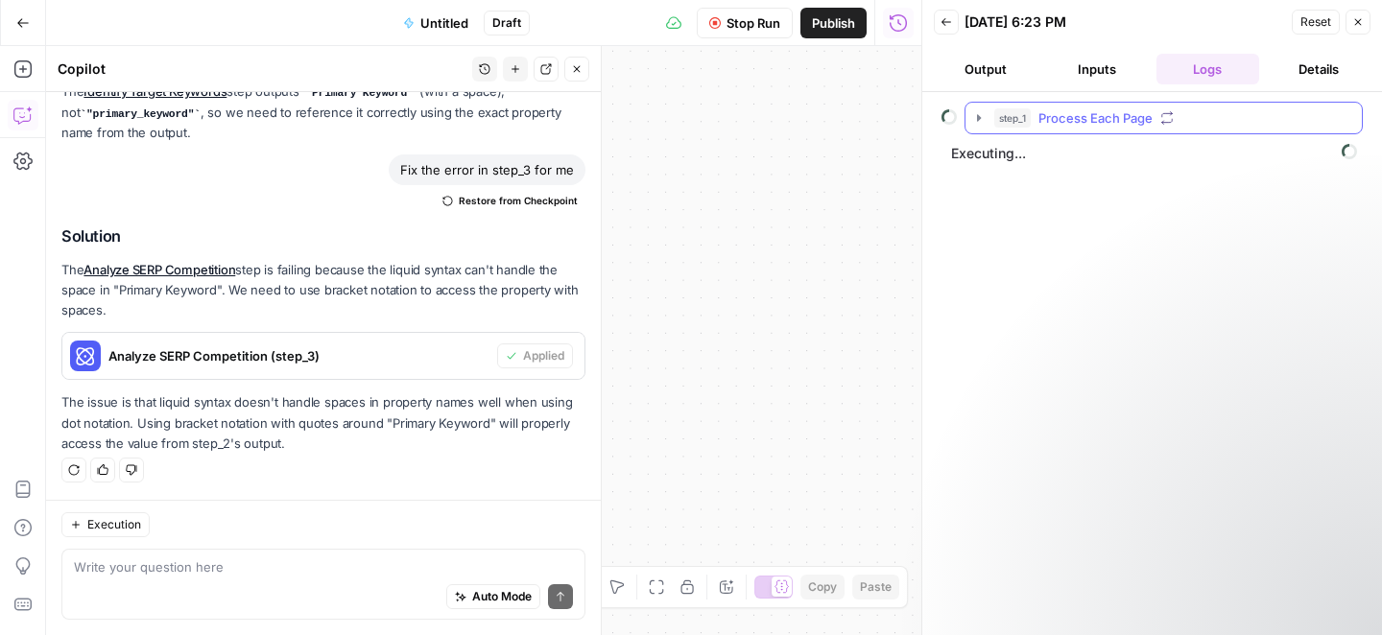
click at [1082, 111] on span "Process Each Page" at bounding box center [1095, 117] width 114 height 19
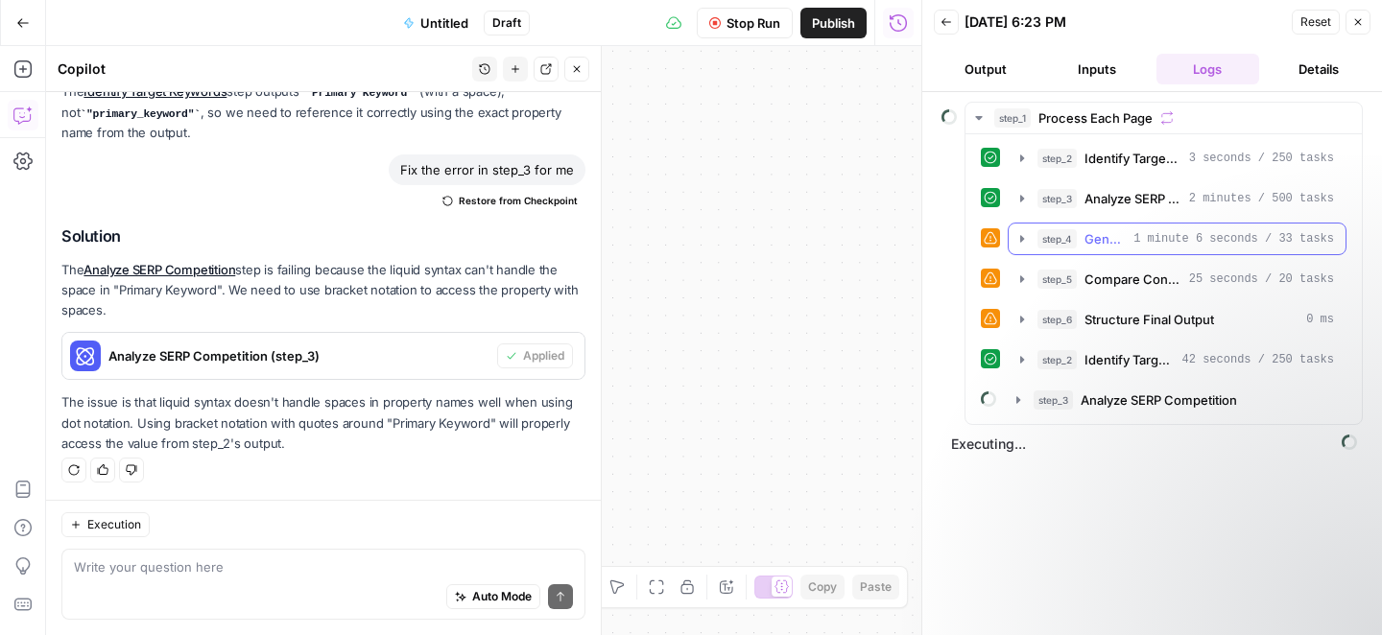
click at [1016, 234] on icon "button" at bounding box center [1021, 238] width 15 height 15
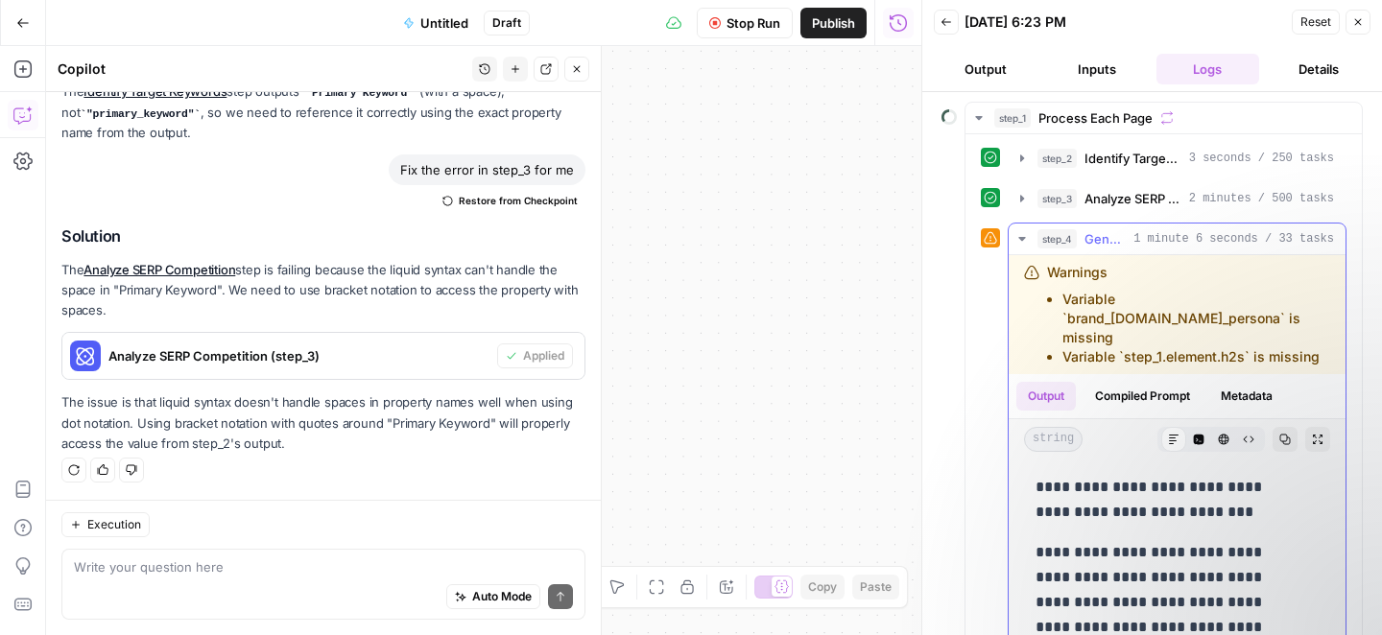
click at [1022, 231] on icon "button" at bounding box center [1021, 238] width 15 height 15
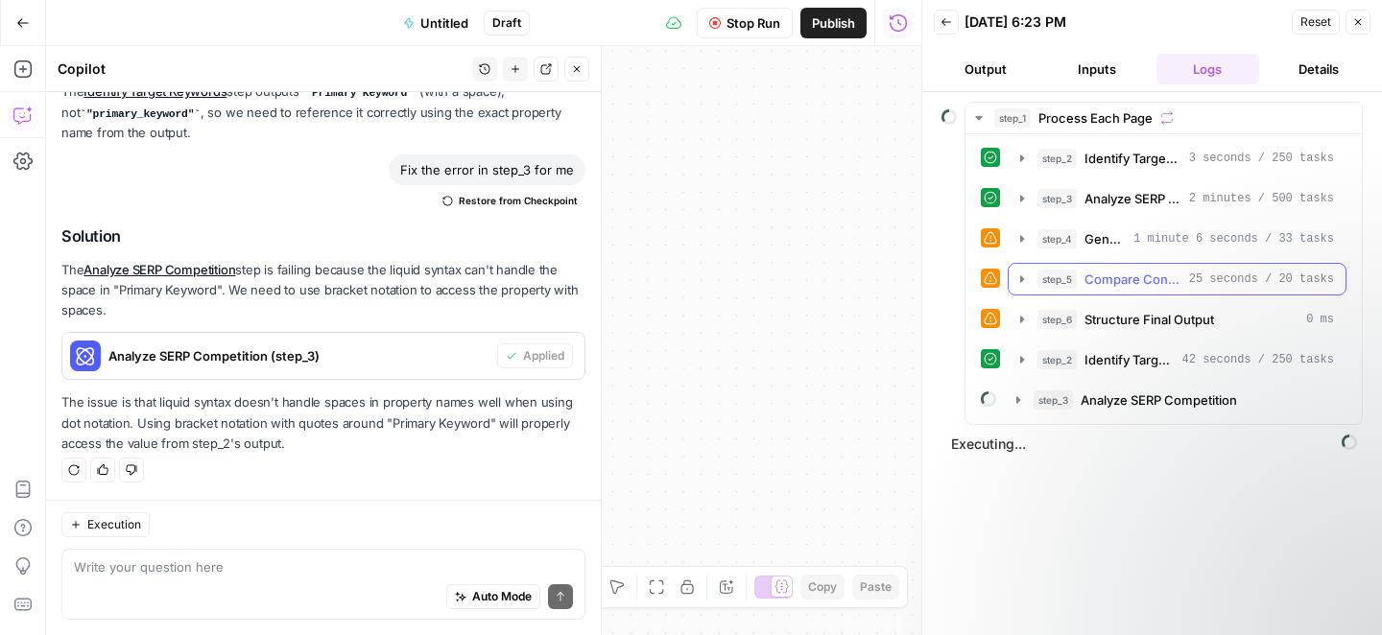
click at [1020, 273] on icon "button" at bounding box center [1021, 279] width 15 height 15
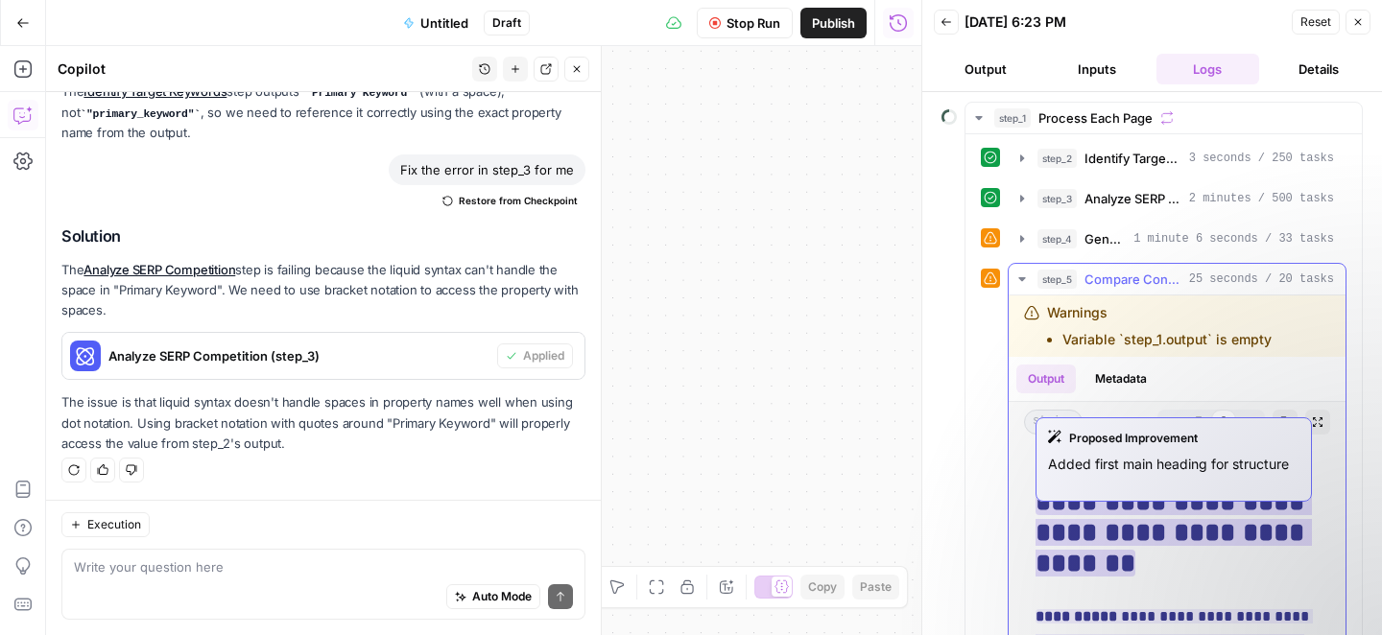
scroll to position [857, 0]
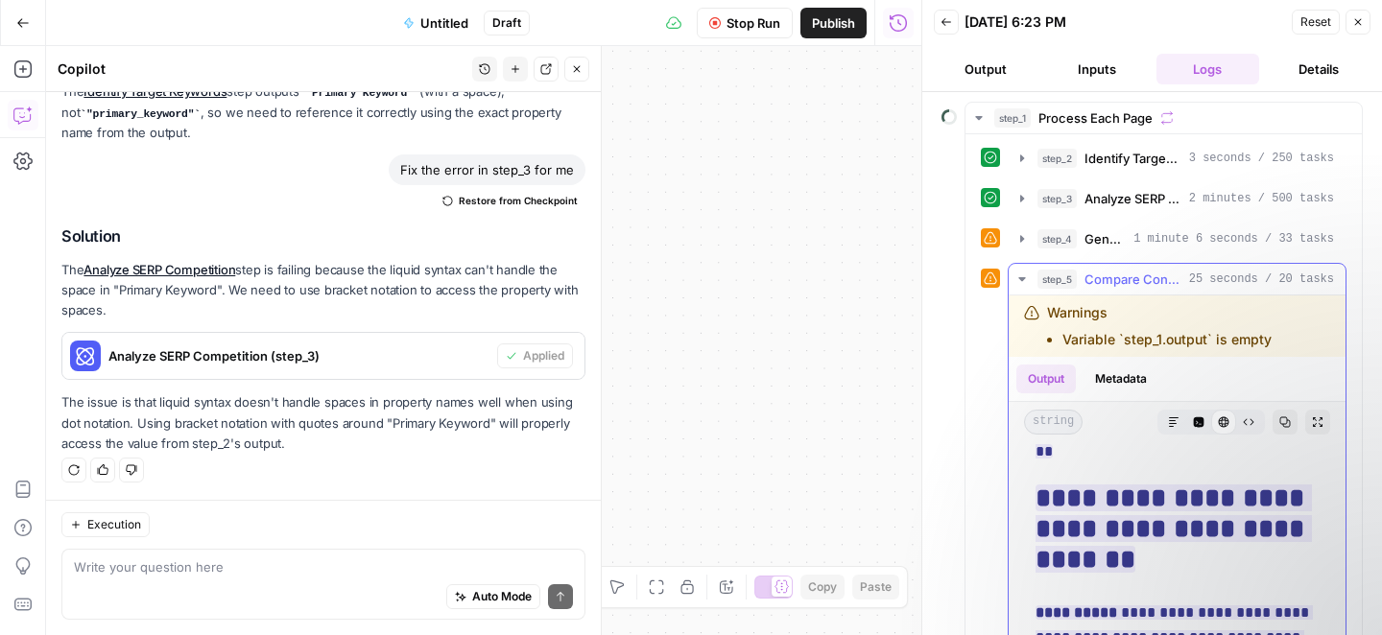
click at [1015, 276] on icon "button" at bounding box center [1021, 279] width 15 height 15
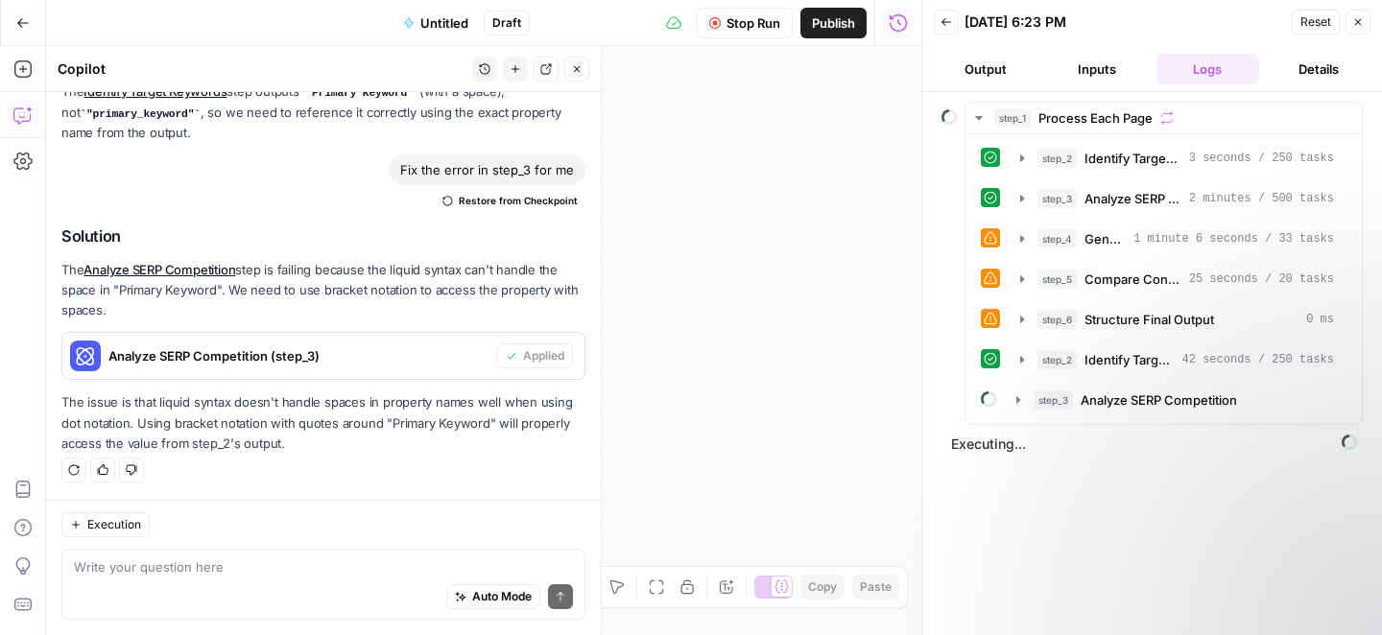
click at [1358, 22] on icon "button" at bounding box center [1358, 22] width 7 height 7
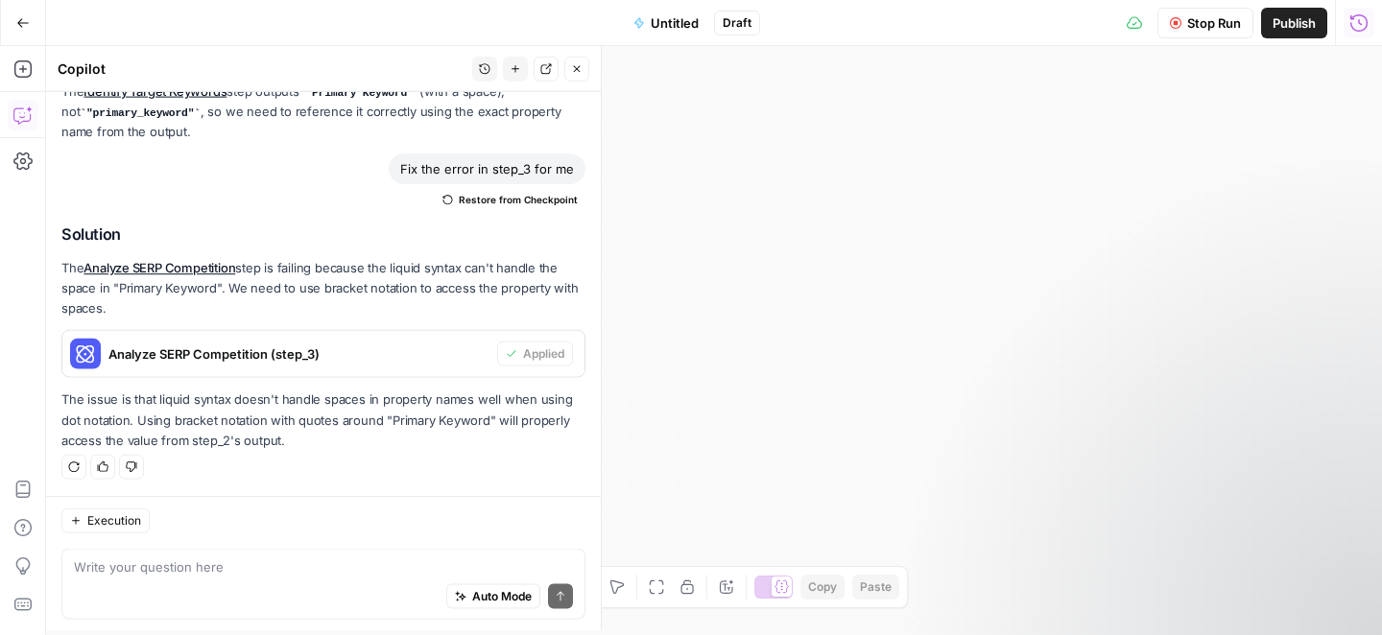
scroll to position [6950, 0]
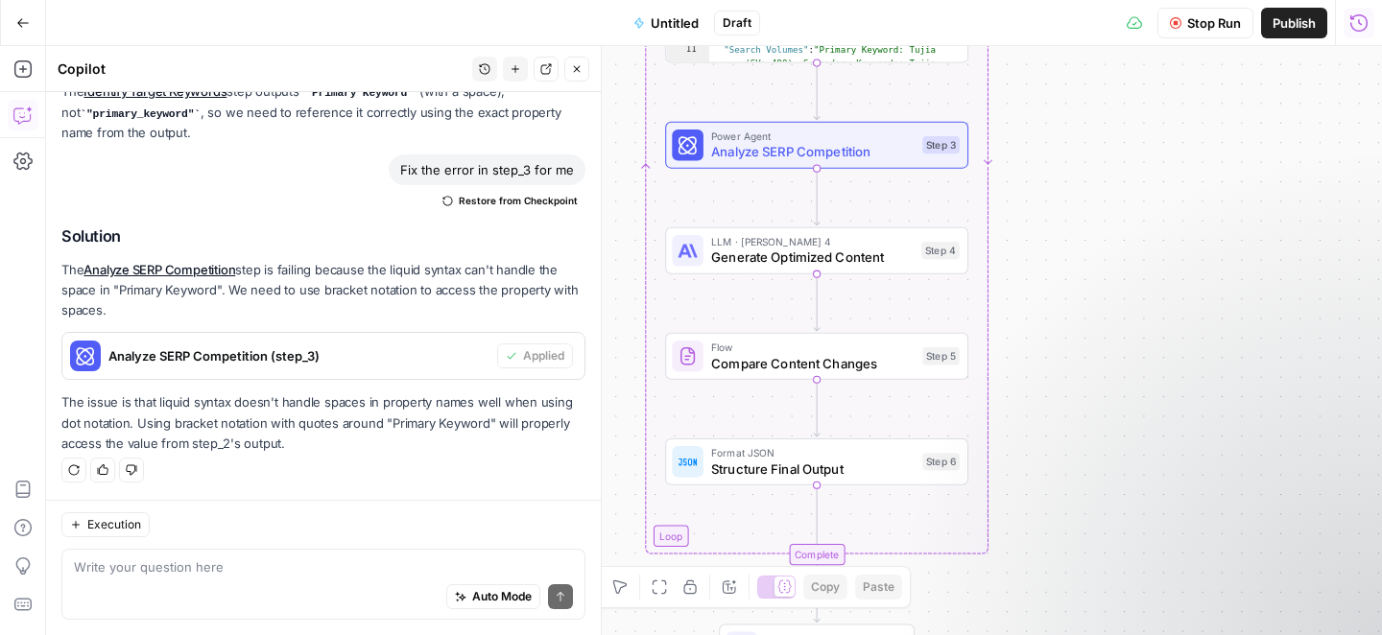
click at [654, 21] on span "Untitled" at bounding box center [675, 22] width 48 height 19
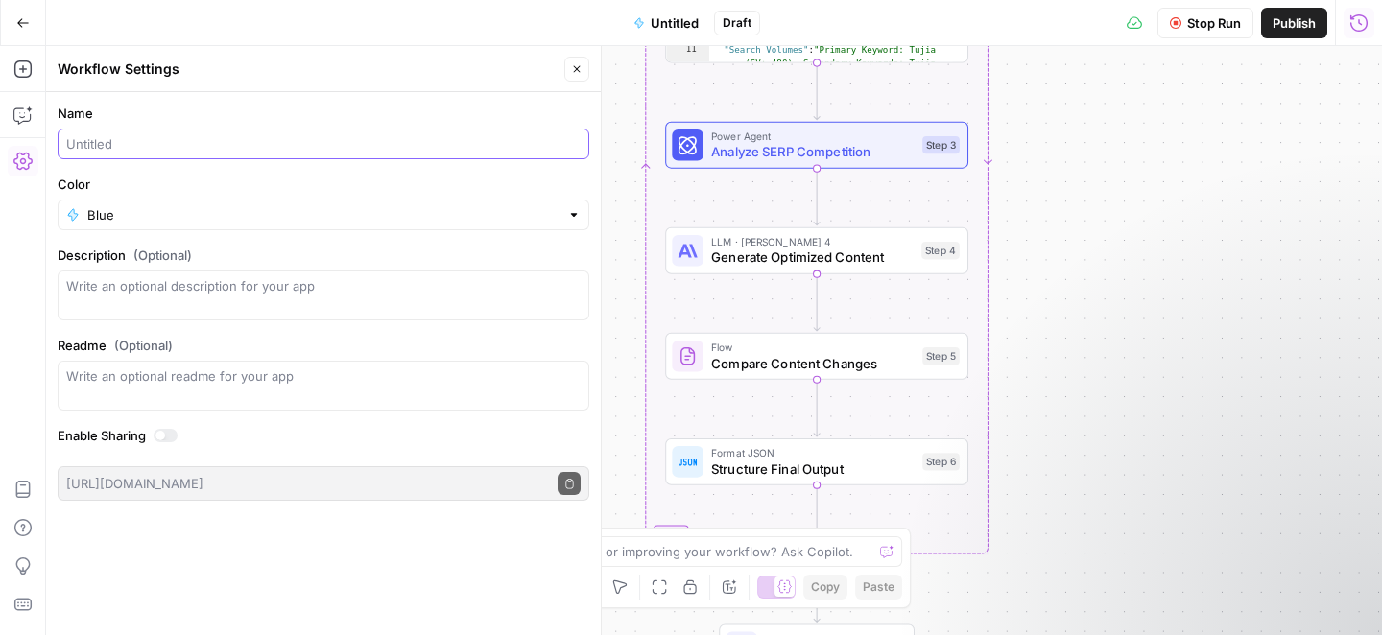
click at [255, 140] on input "Name" at bounding box center [323, 143] width 514 height 19
paste input "rental-companies"
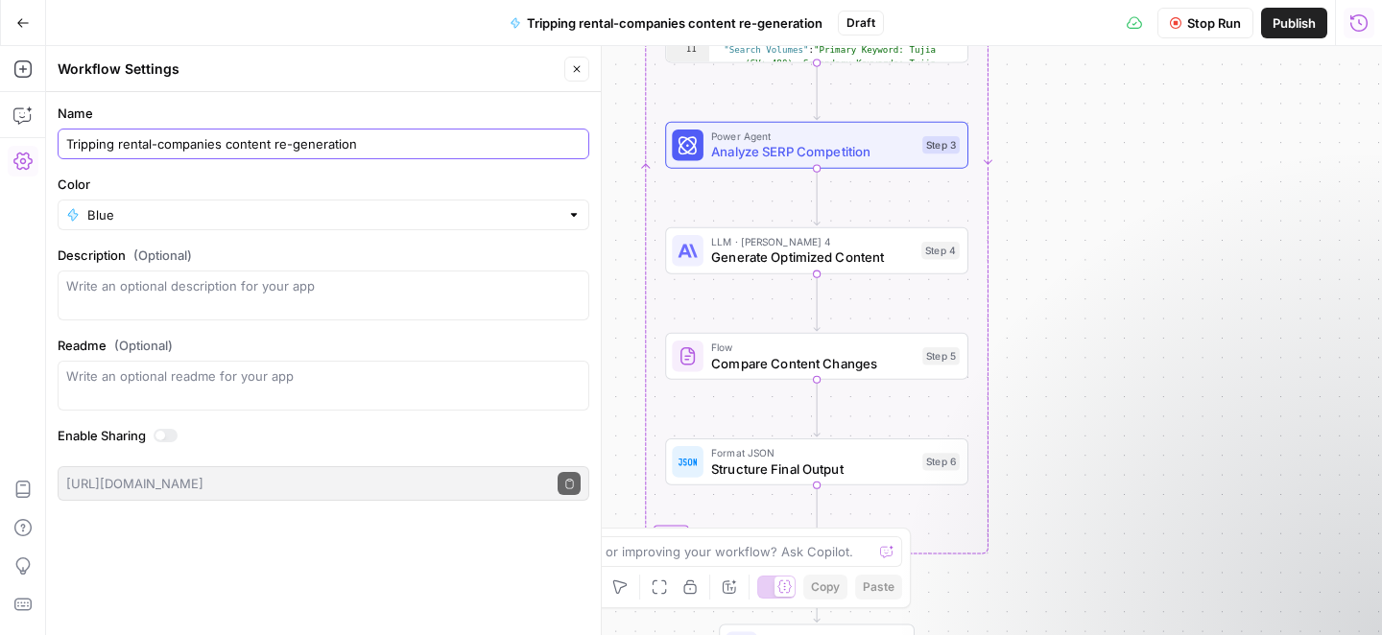
type input "Tripping rental-companies content re-generation"
click at [191, 550] on div "Name Tripping rental-companies content re-generation Color Blue Description (Op…" at bounding box center [323, 363] width 555 height 543
click at [570, 68] on button "Close" at bounding box center [576, 69] width 25 height 25
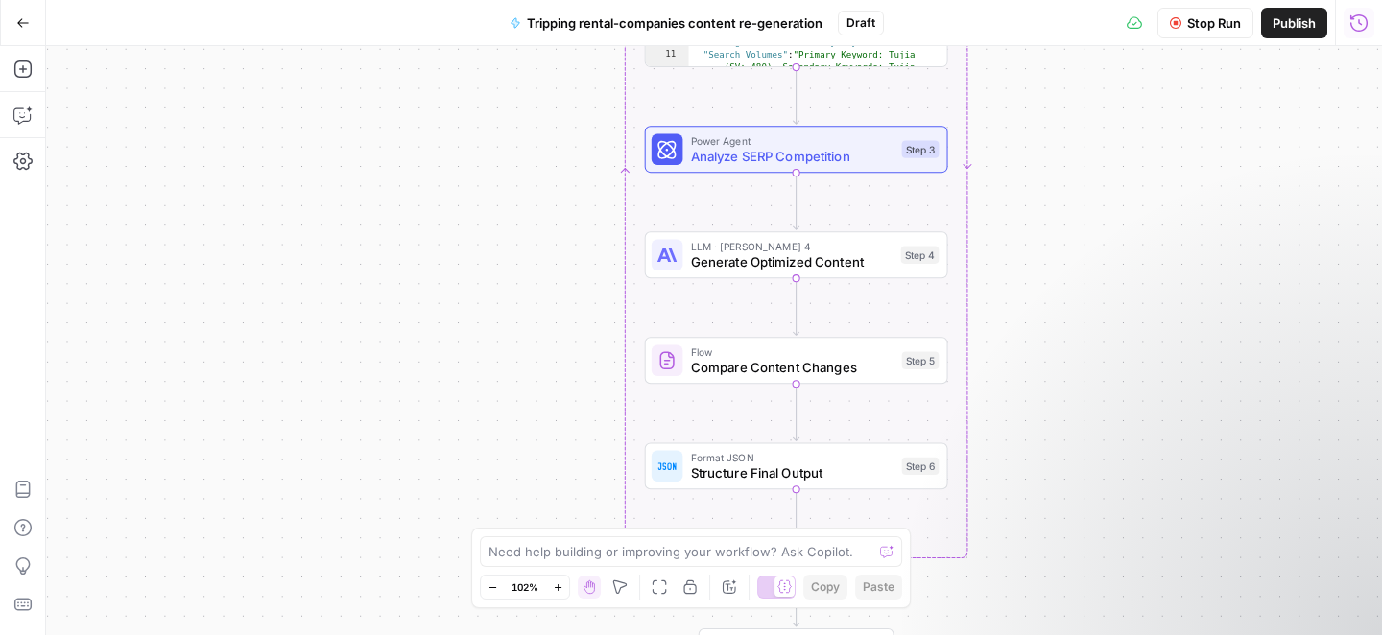
click at [1352, 23] on icon "button" at bounding box center [1358, 22] width 19 height 19
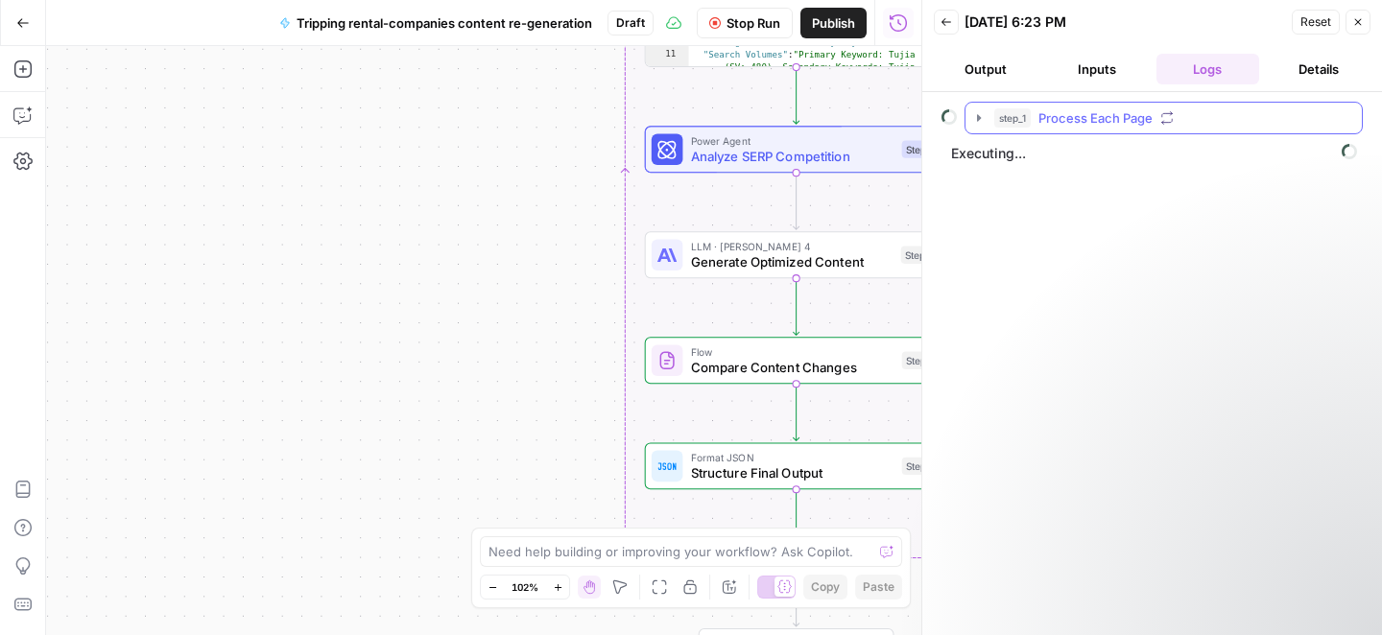
click at [973, 119] on icon "button" at bounding box center [978, 117] width 15 height 15
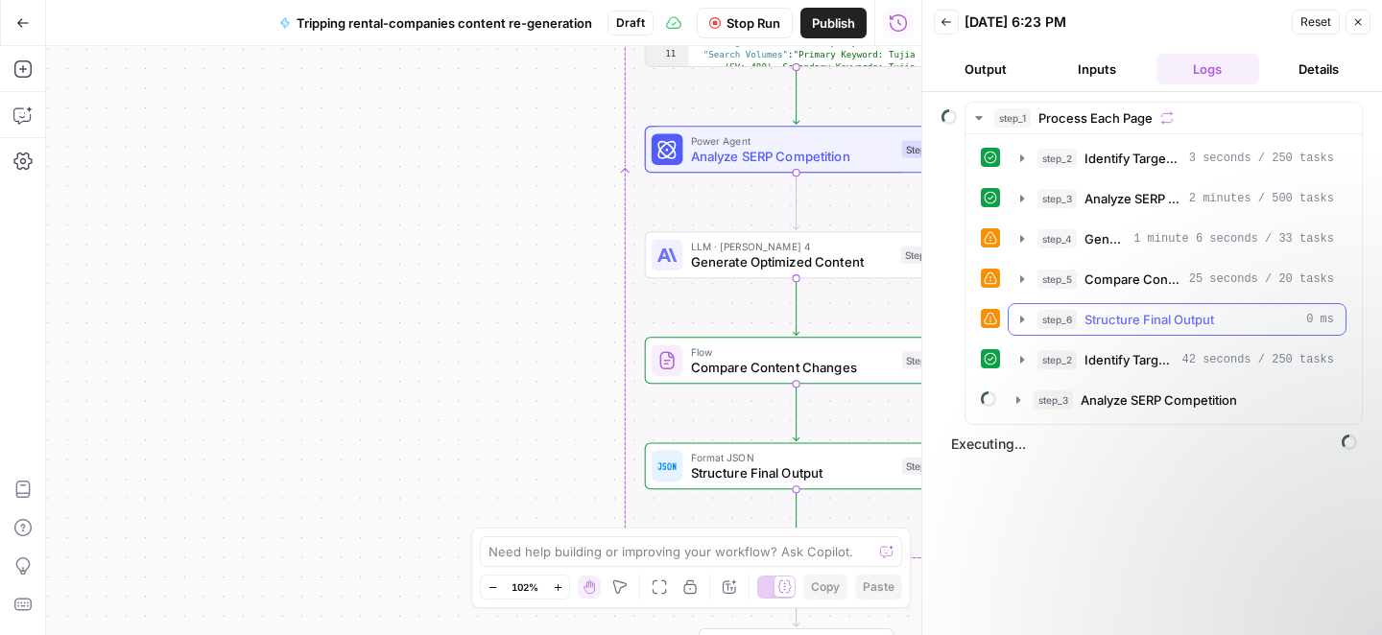
click at [1021, 319] on icon "button" at bounding box center [1022, 319] width 4 height 7
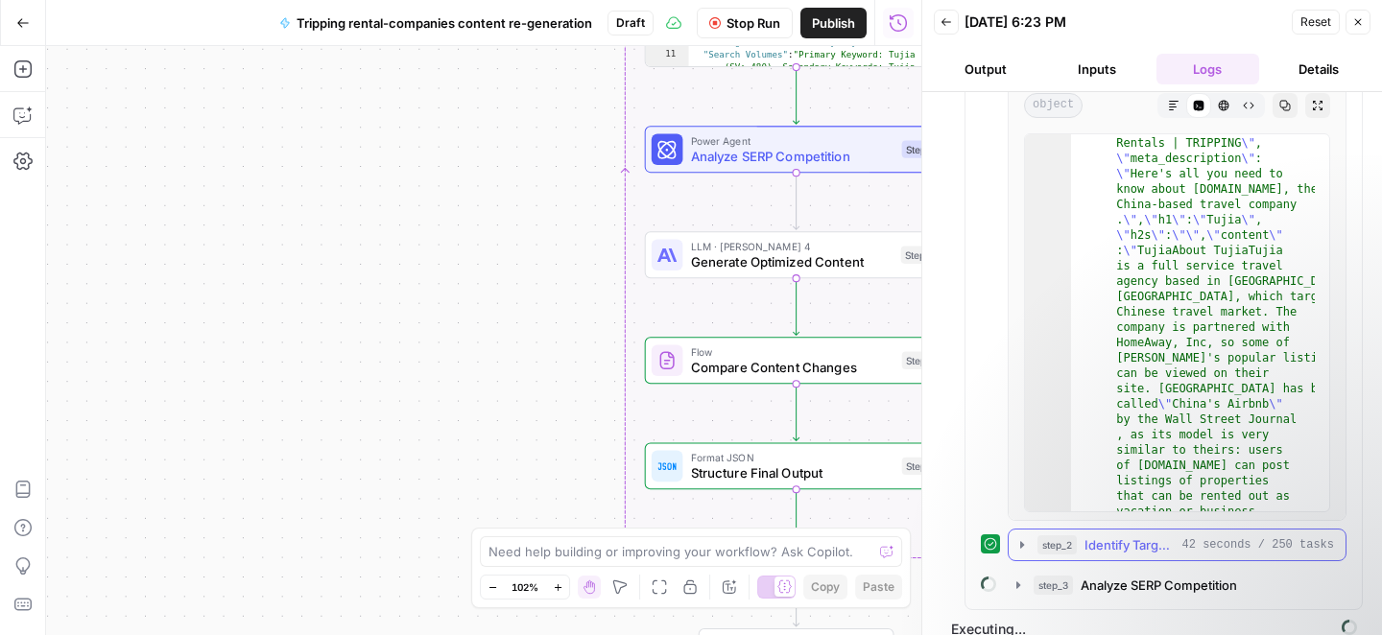
scroll to position [741, 0]
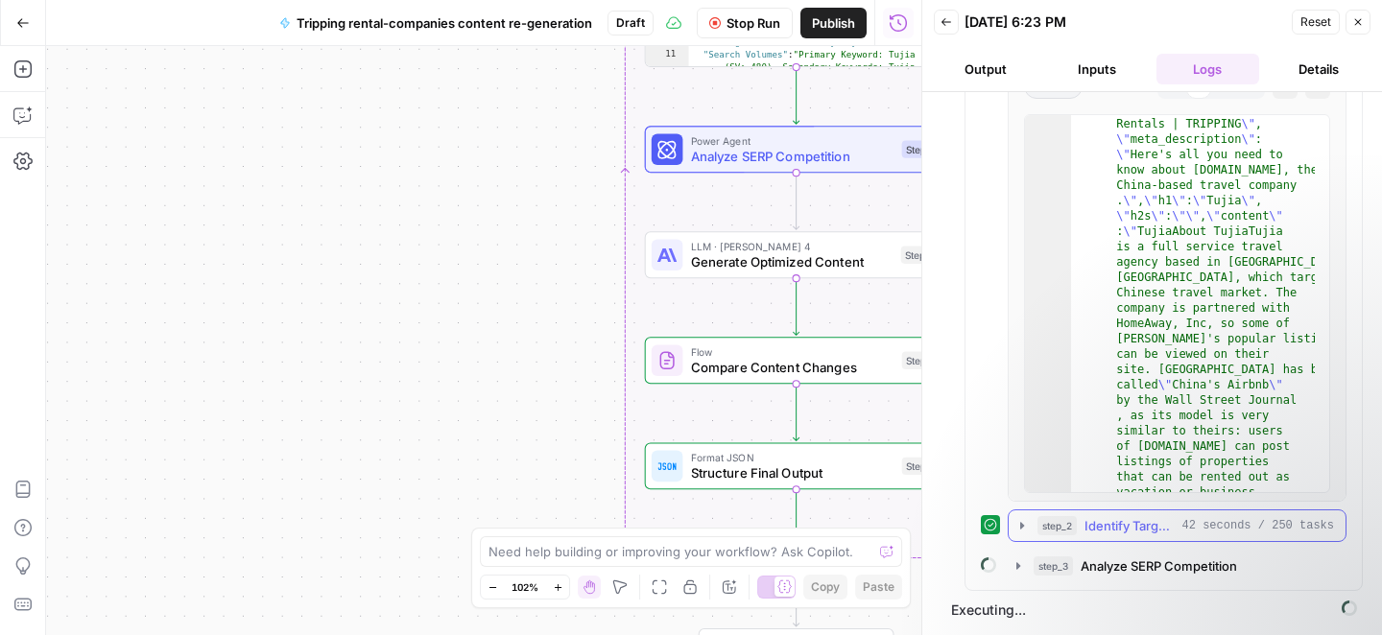
click at [1018, 521] on icon "button" at bounding box center [1021, 525] width 15 height 15
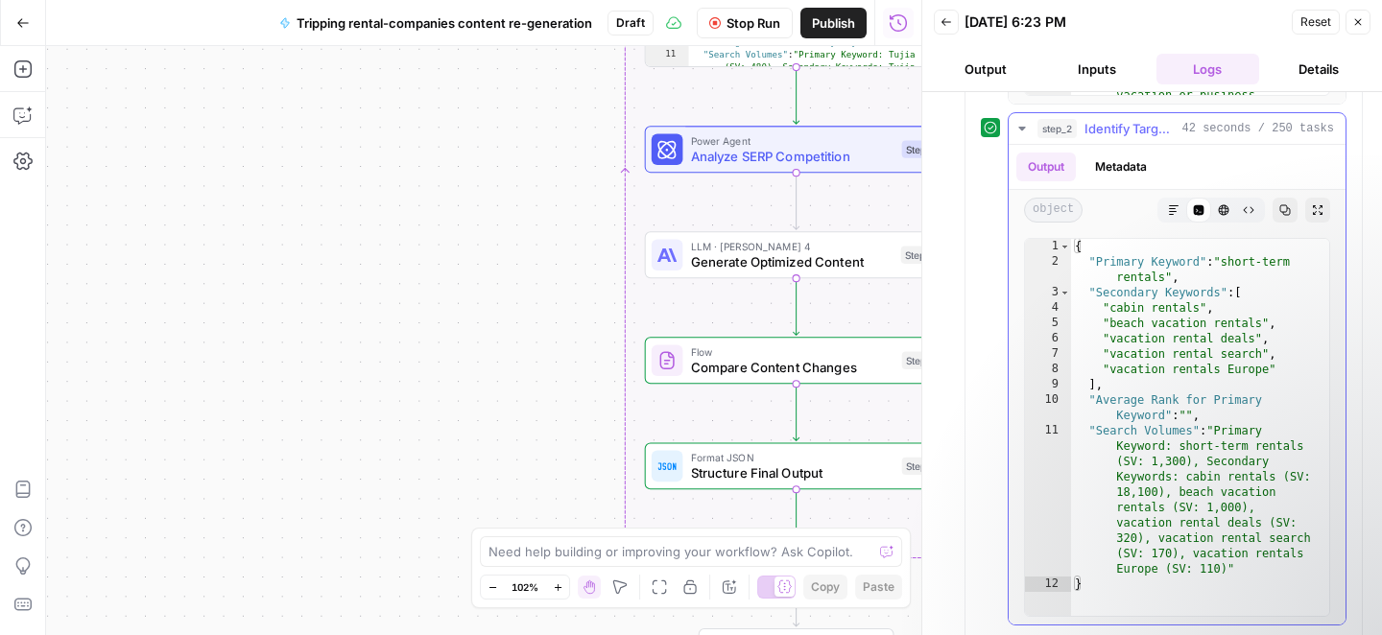
scroll to position [1093, 0]
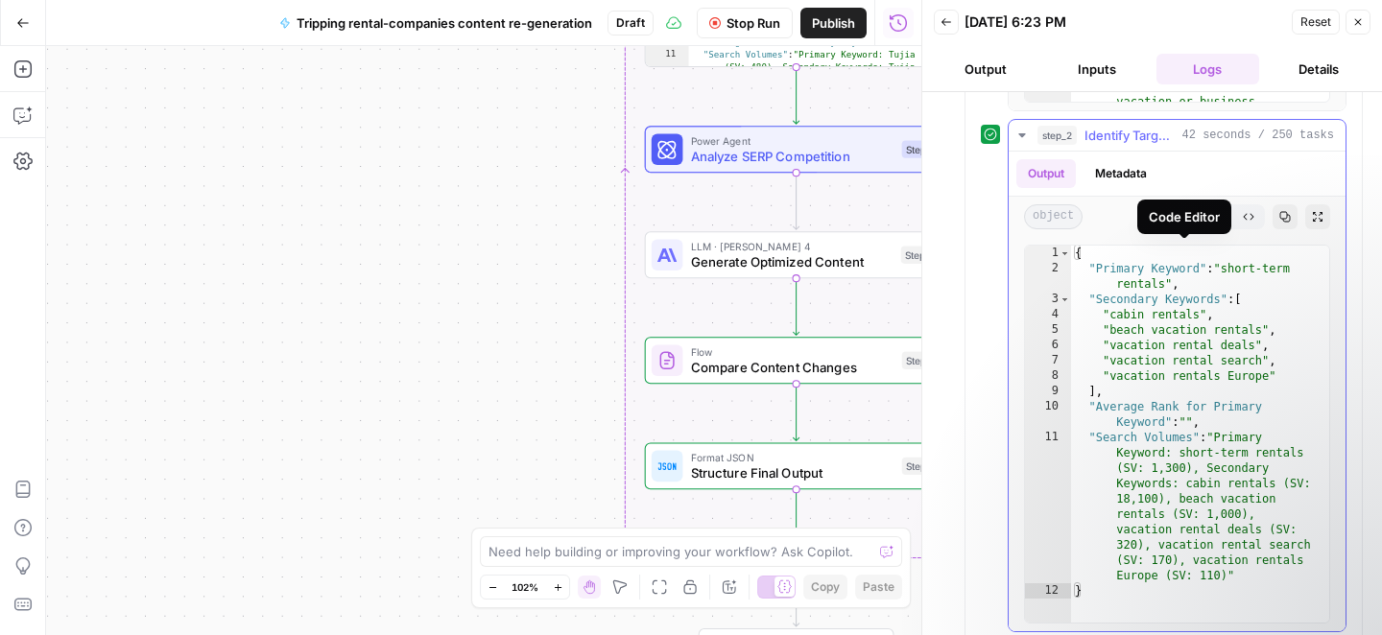
click at [1194, 223] on icon at bounding box center [1199, 217] width 11 height 11
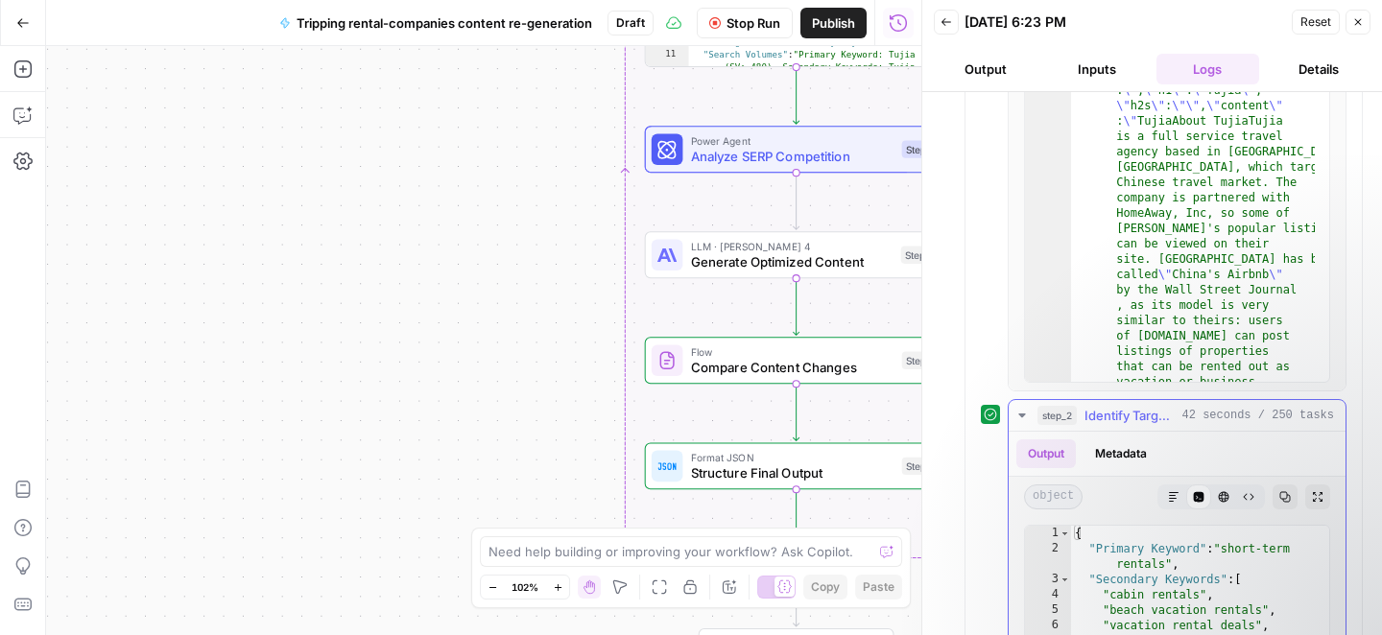
click at [1020, 417] on icon "button" at bounding box center [1021, 416] width 7 height 4
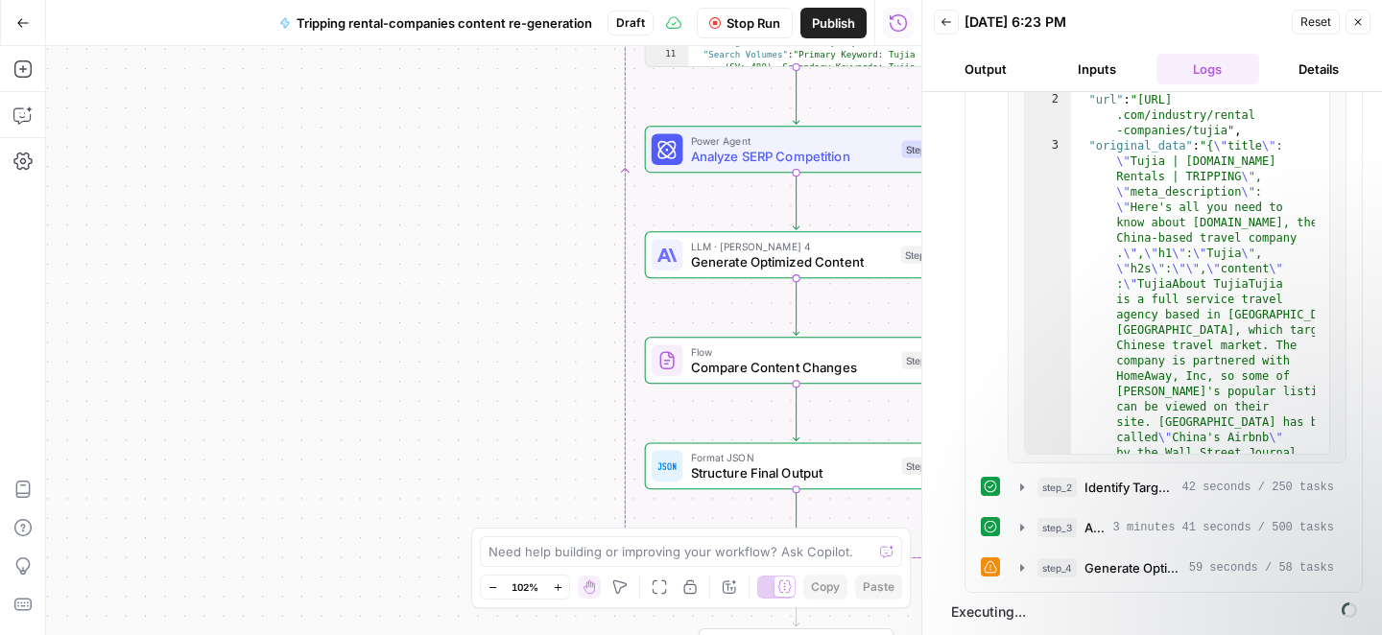
scroll to position [0, 0]
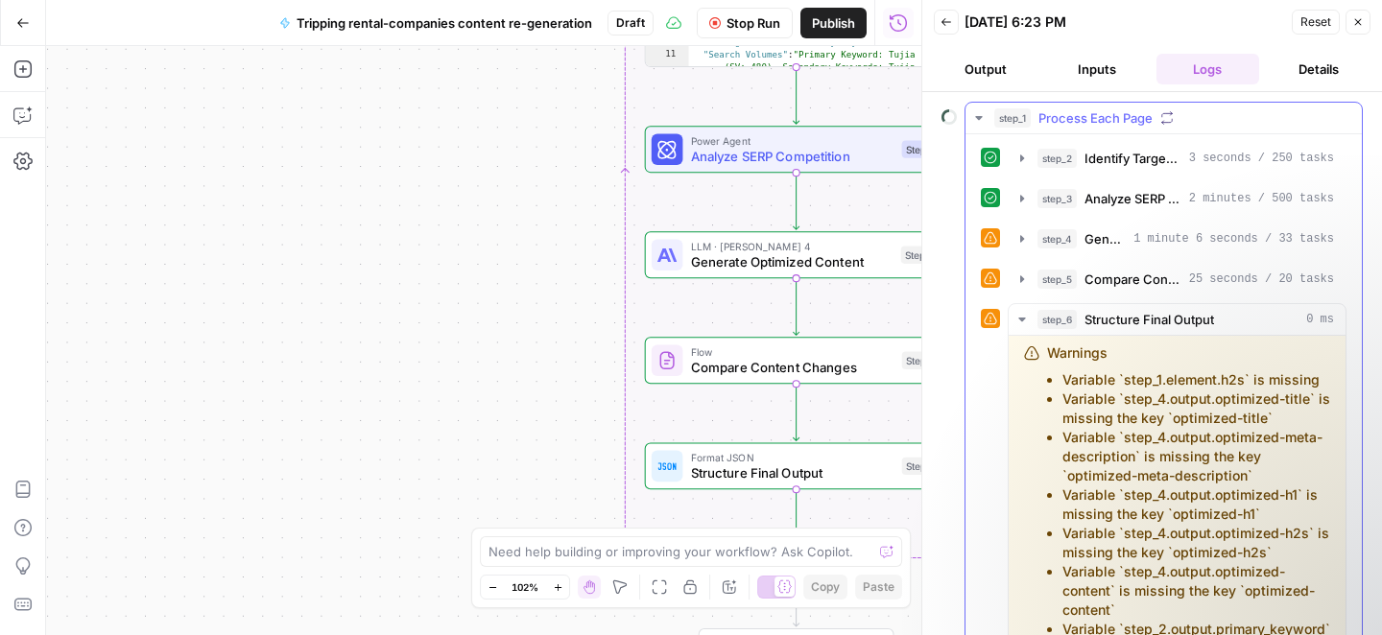
click at [978, 118] on icon "button" at bounding box center [978, 118] width 7 height 4
